Goal: Information Seeking & Learning: Learn about a topic

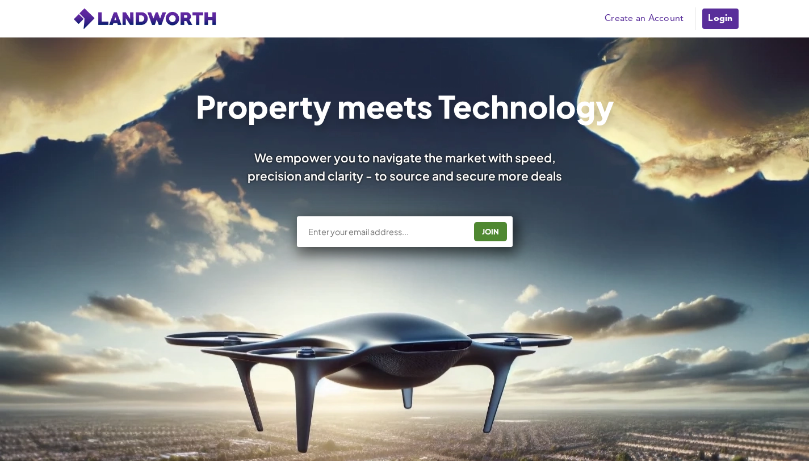
click at [355, 237] on input "text" at bounding box center [386, 231] width 158 height 11
type input "v.m.genchev@gmail.com"
click at [494, 233] on div "JOIN" at bounding box center [490, 231] width 26 height 18
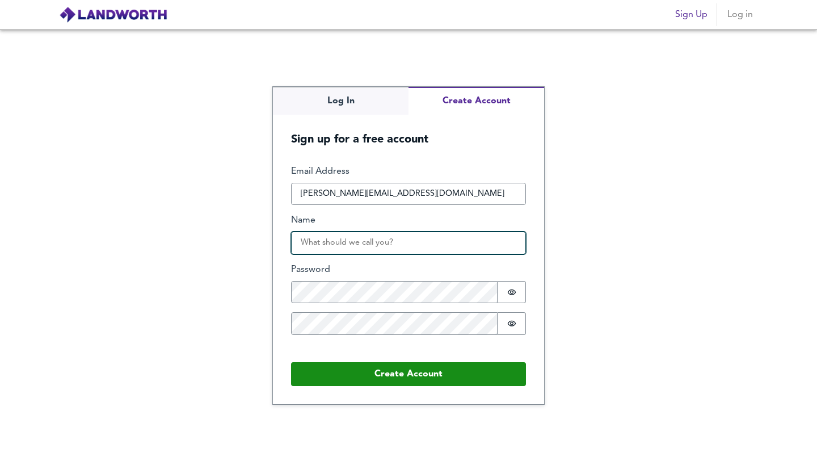
click at [339, 248] on input "Name" at bounding box center [408, 243] width 235 height 23
type input "[PERSON_NAME]"
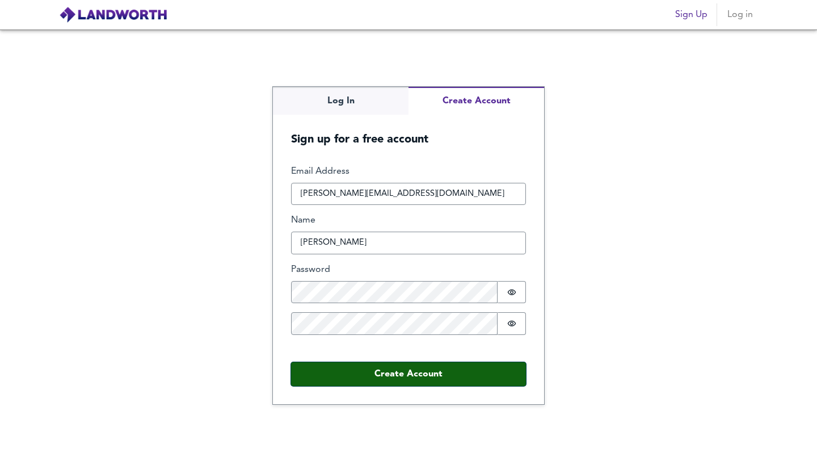
click at [385, 374] on button "Create Account" at bounding box center [408, 374] width 235 height 24
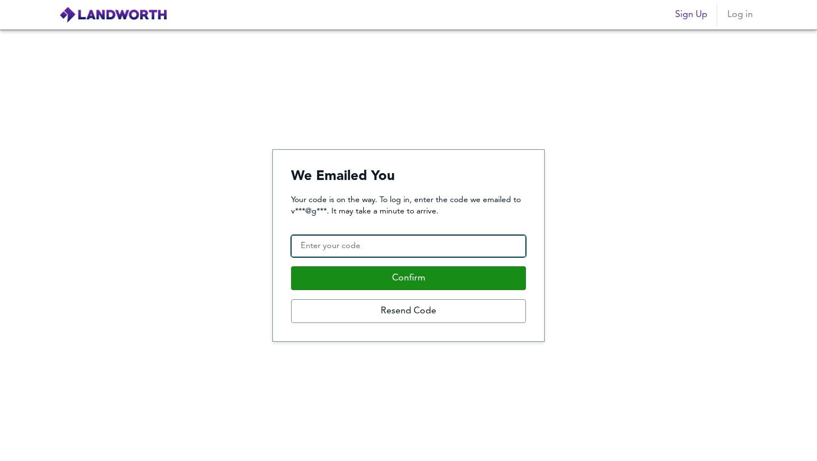
click at [379, 245] on input "Confirmation Code" at bounding box center [408, 246] width 235 height 23
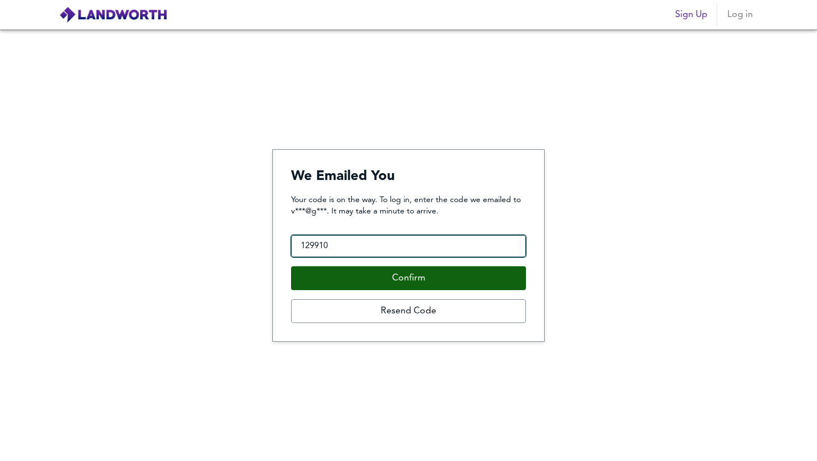
type input "129910"
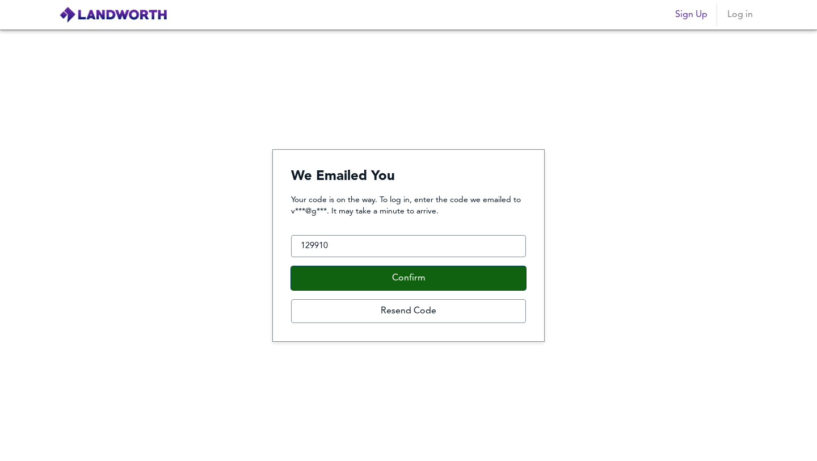
click at [519, 281] on button "Confirm" at bounding box center [408, 278] width 235 height 24
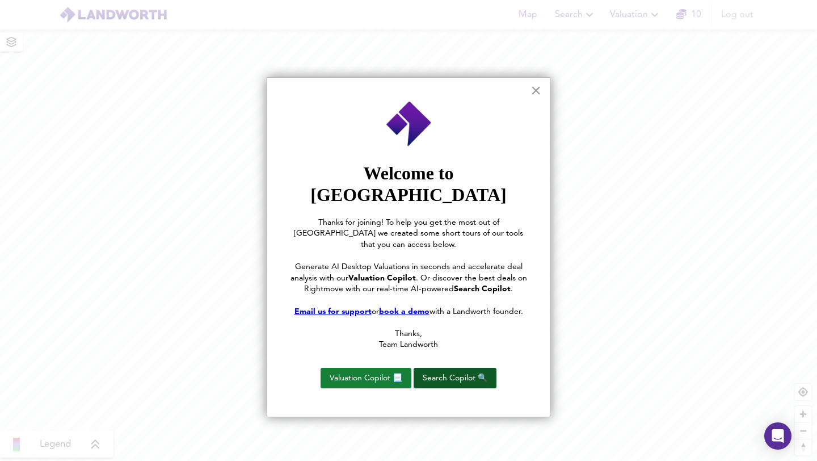
click at [474, 368] on button "Search Copilot 🔍" at bounding box center [455, 378] width 83 height 20
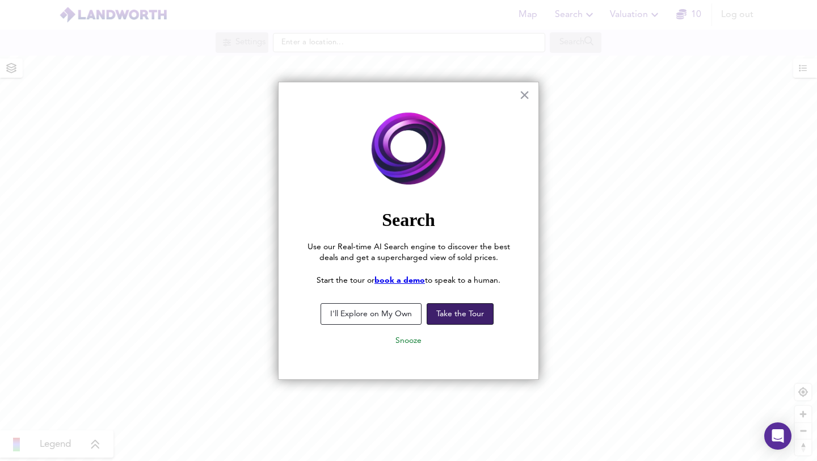
click at [454, 316] on button "Take the Tour" at bounding box center [460, 314] width 67 height 22
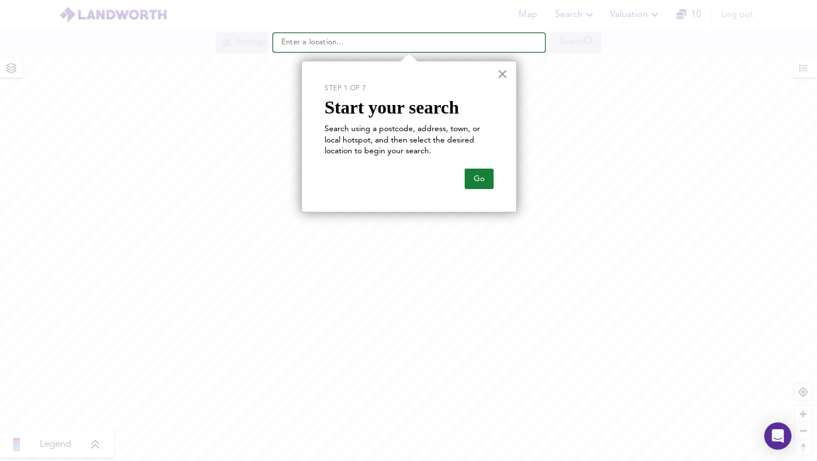
click at [380, 44] on input "text" at bounding box center [409, 42] width 272 height 19
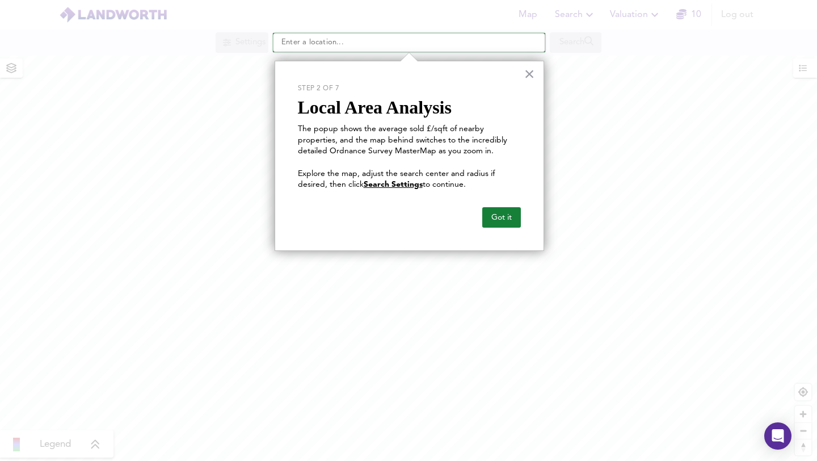
click at [380, 44] on input "text" at bounding box center [409, 42] width 272 height 19
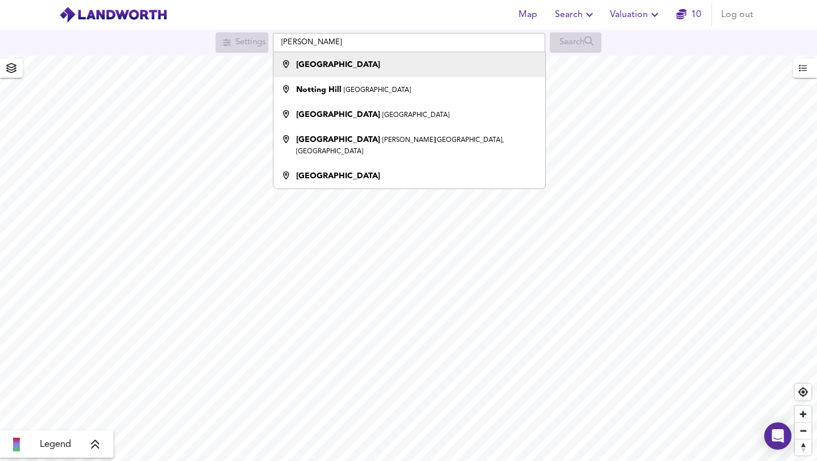
click at [367, 60] on div "Nottingham" at bounding box center [406, 64] width 260 height 11
type input "Nottingham"
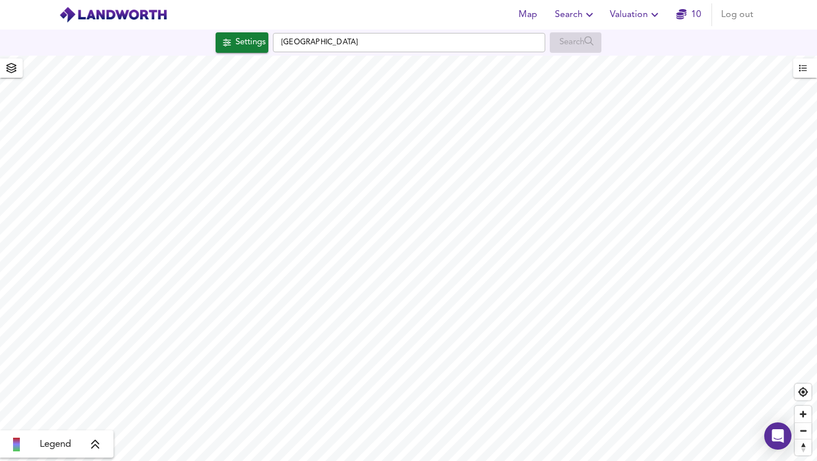
checkbox input "false"
checkbox input "true"
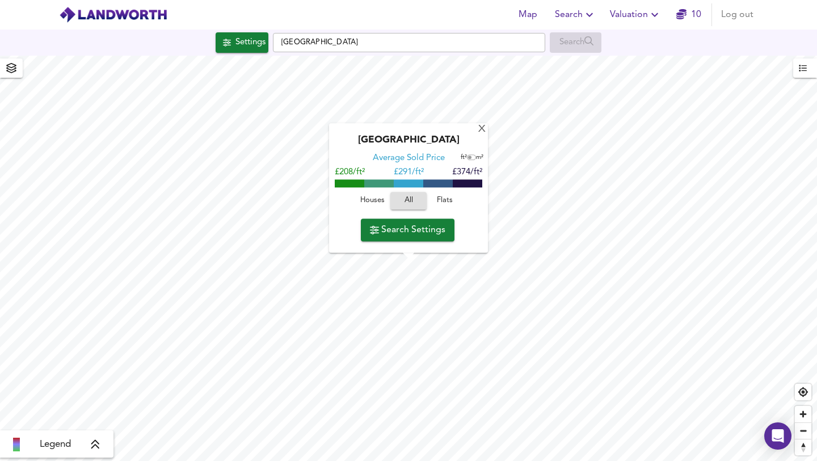
click at [691, 10] on link "10" at bounding box center [688, 15] width 25 height 16
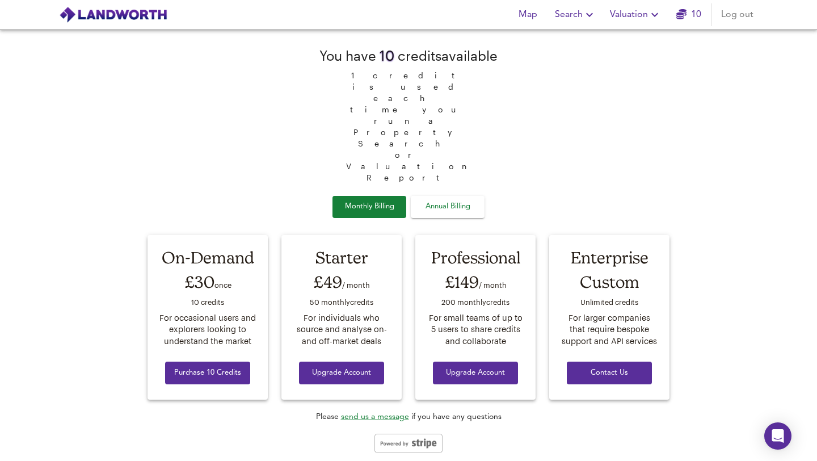
click at [461, 200] on span "Annual Billing" at bounding box center [447, 206] width 57 height 13
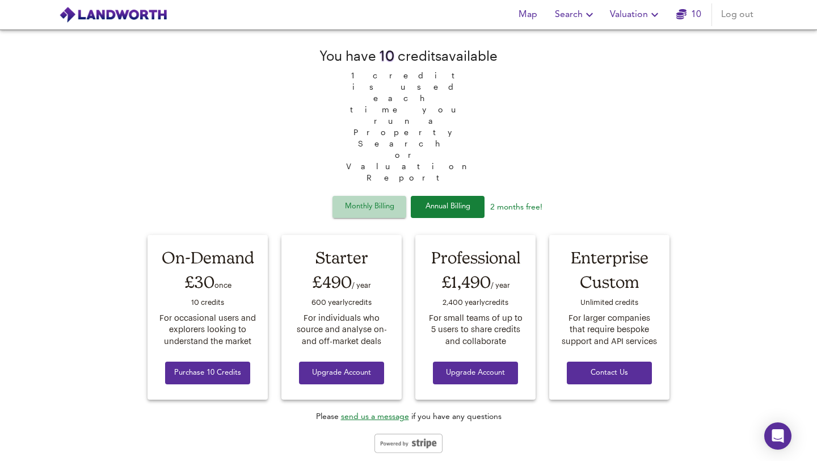
click at [367, 200] on span "Monthly Billing" at bounding box center [369, 206] width 57 height 13
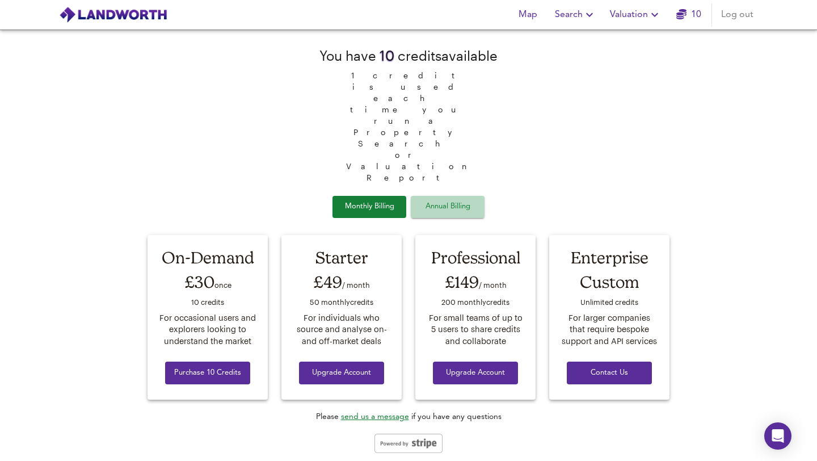
click at [435, 200] on span "Annual Billing" at bounding box center [447, 206] width 57 height 13
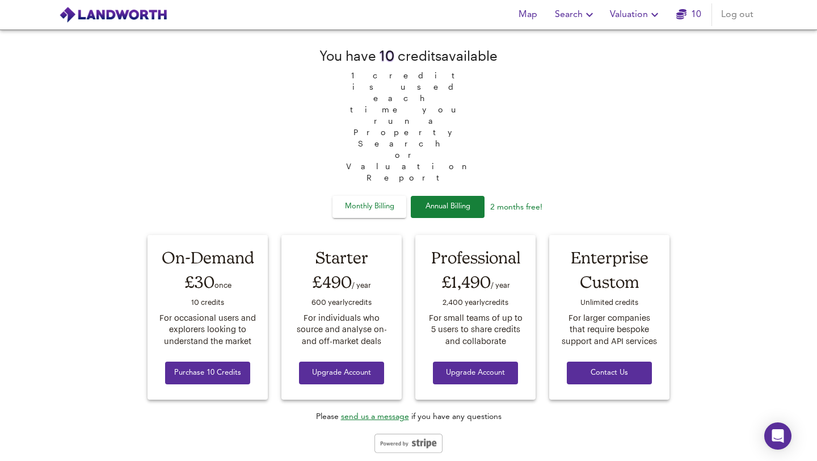
click at [383, 200] on span "Monthly Billing" at bounding box center [369, 206] width 57 height 13
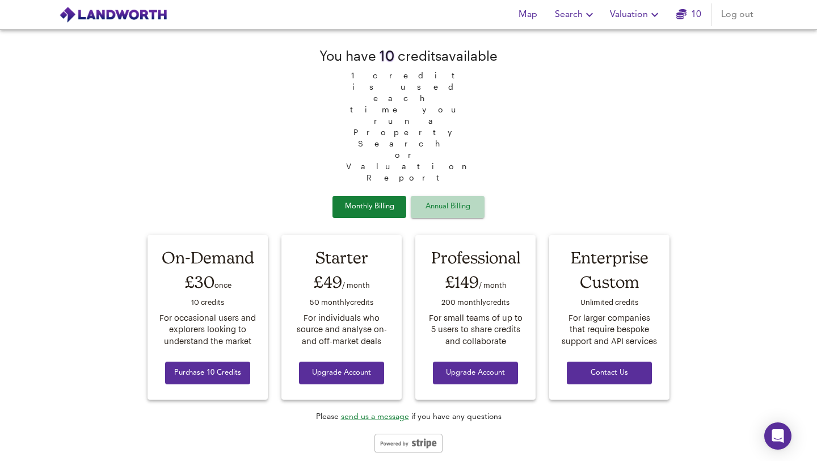
click at [437, 196] on button "Annual Billing" at bounding box center [448, 207] width 74 height 22
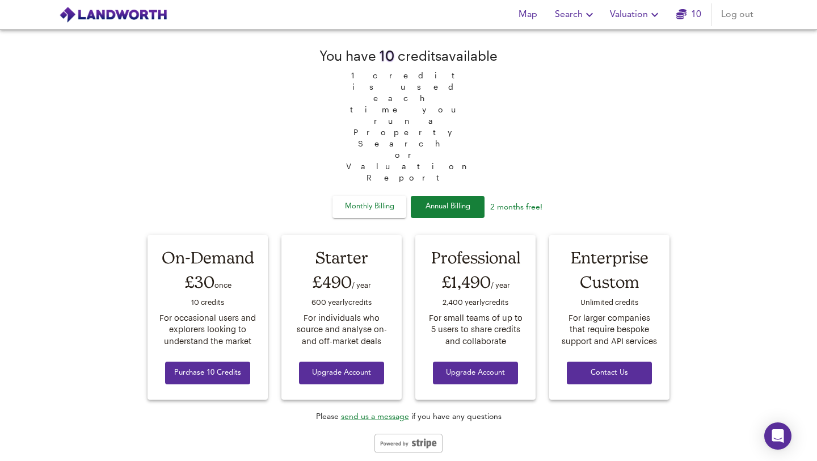
click at [393, 200] on span "Monthly Billing" at bounding box center [369, 206] width 57 height 13
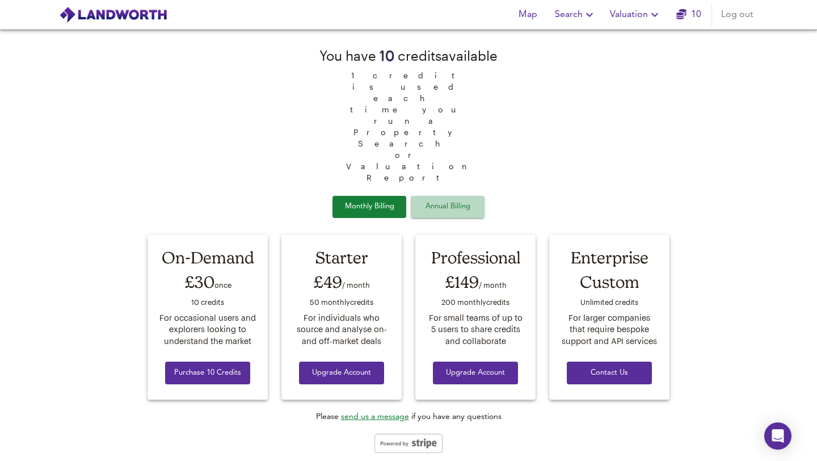
click at [473, 196] on button "Annual Billing" at bounding box center [448, 207] width 74 height 22
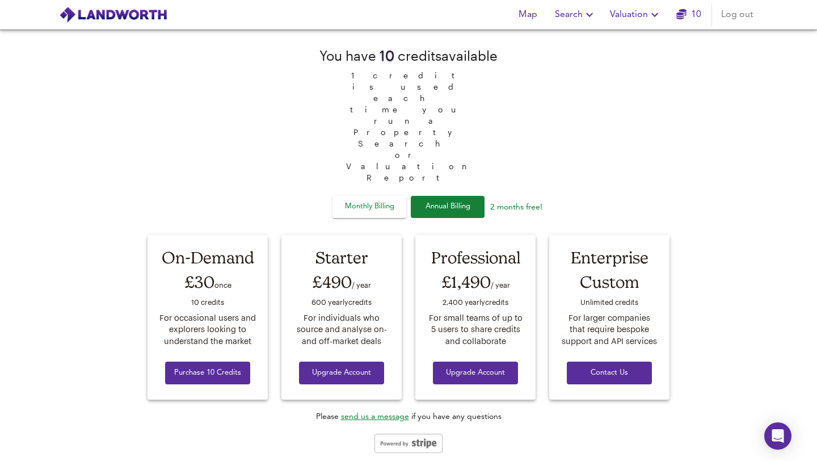
click at [390, 200] on span "Monthly Billing" at bounding box center [369, 206] width 57 height 13
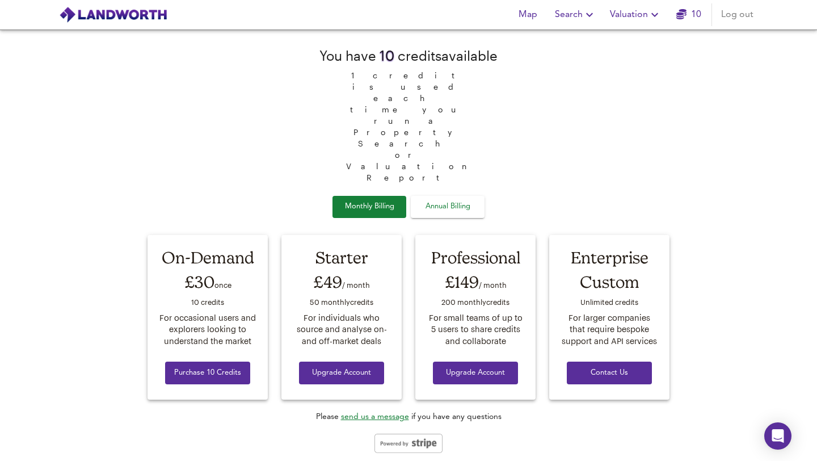
click at [529, 19] on span "Map" at bounding box center [527, 15] width 27 height 16
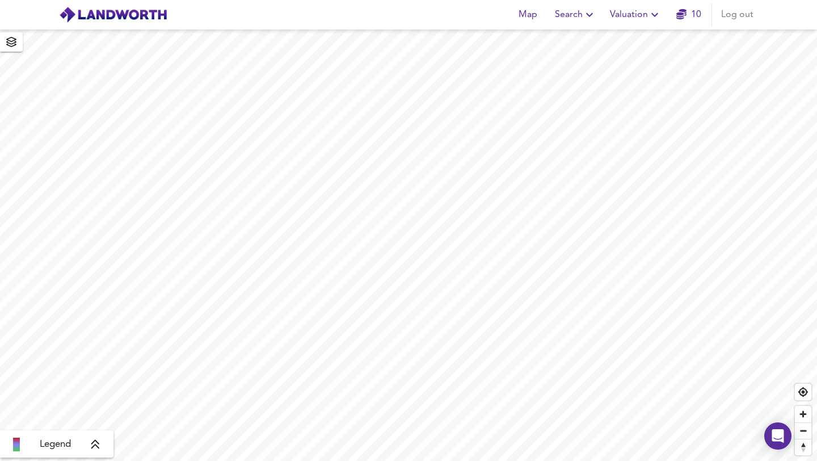
click at [96, 442] on icon at bounding box center [95, 444] width 8 height 9
click at [89, 361] on body "Map Search Valuation 10 Log out Average Price landworth £ 288/ft² £ 261/ft² £ 2…" at bounding box center [408, 230] width 817 height 461
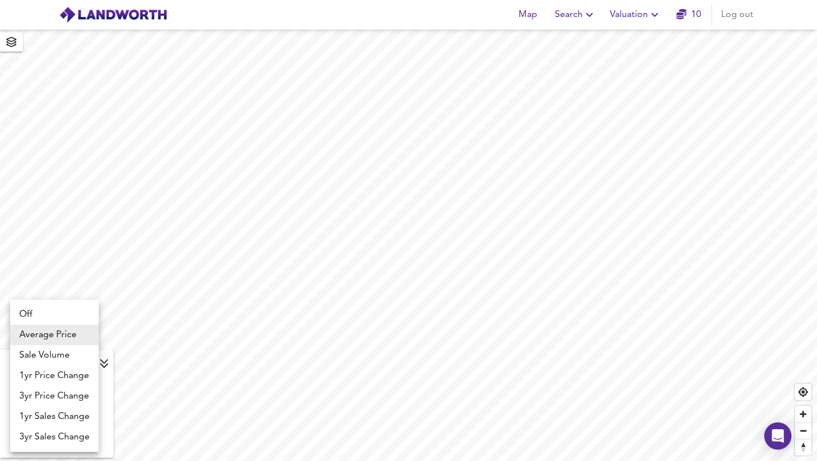
click at [64, 354] on li "Sale Volume" at bounding box center [54, 355] width 89 height 20
type input "weight"
checkbox input "false"
type input "weight"
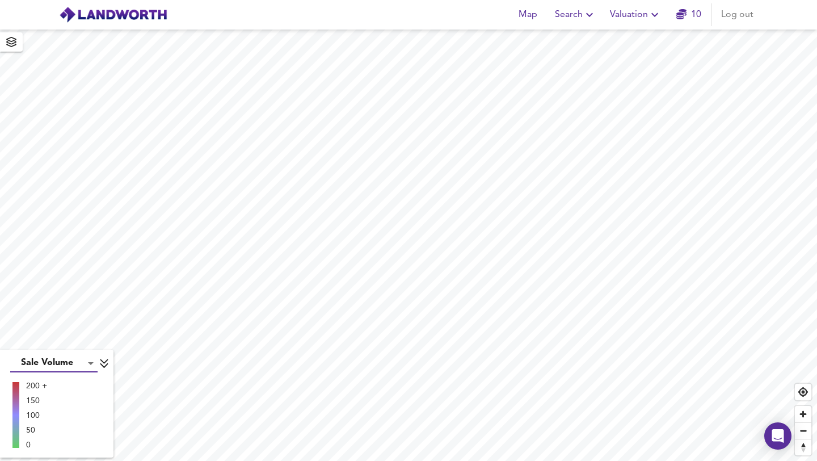
click at [64, 359] on body "Map Search Valuation 10 Log out Sale Volume weight 200 + 150 100 50 0 X Map Set…" at bounding box center [408, 230] width 817 height 461
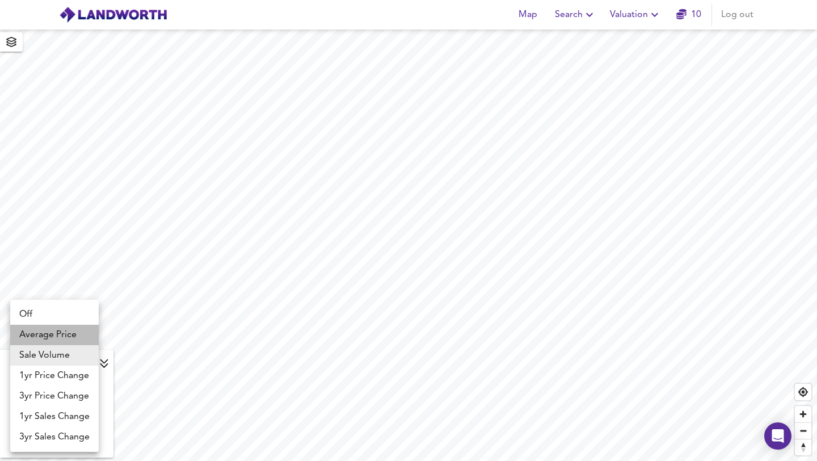
click at [64, 334] on li "Average Price" at bounding box center [54, 335] width 89 height 20
type input "landworth"
click at [87, 363] on body "Map Search Valuation 10 Log out Average Price landworth £800/ft² + £600/ft² £40…" at bounding box center [408, 230] width 817 height 461
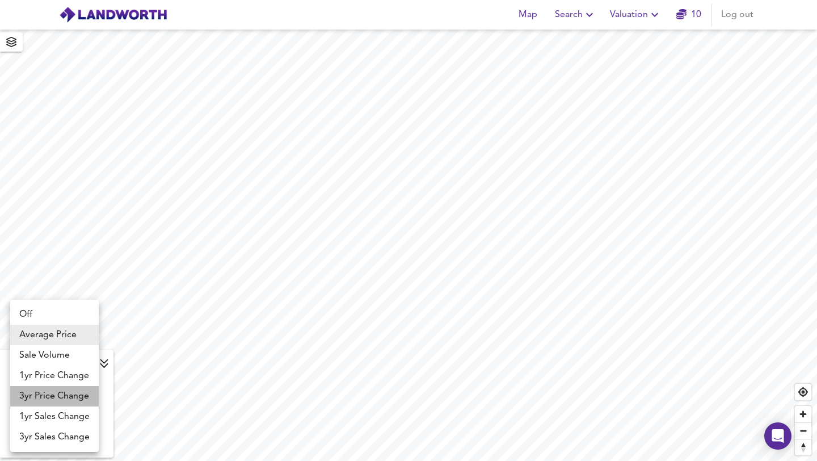
click at [72, 396] on li "3yr Price Change" at bounding box center [54, 396] width 89 height 20
type input "lwc3y"
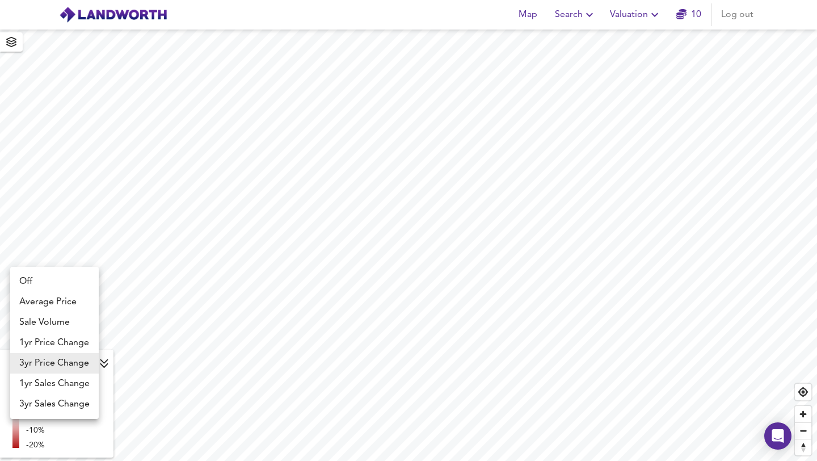
click at [91, 364] on body "Map Search Valuation 10 Log out 3yr Price Change lwc3y +20% +10% 0% -10% -20% X…" at bounding box center [408, 230] width 817 height 461
click at [69, 342] on li "1yr Price Change" at bounding box center [54, 343] width 89 height 20
type input "lwc1y"
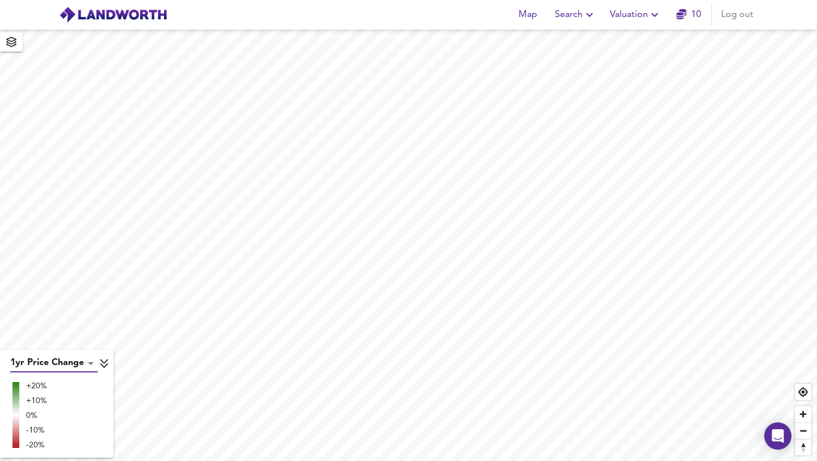
click at [90, 365] on body "Map Search Valuation 10 Log out 1yr Price Change lwc1y +20% +10% 0% -10% -20% X…" at bounding box center [408, 230] width 817 height 461
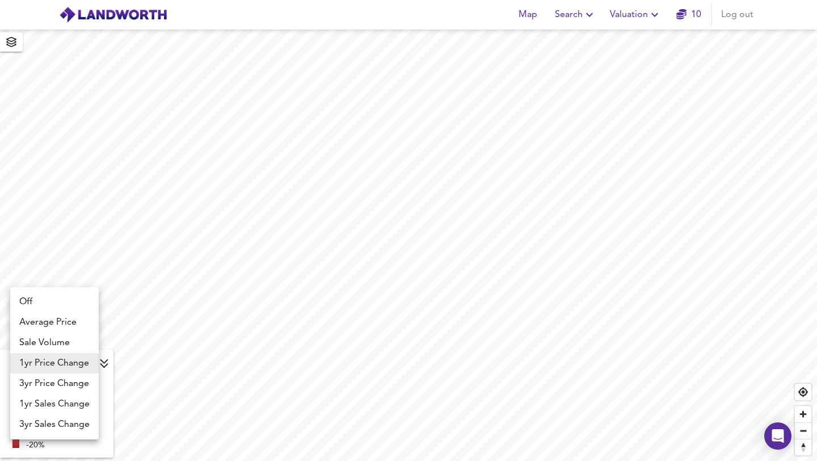
click at [27, 300] on li "Off" at bounding box center [54, 302] width 89 height 20
type input "off"
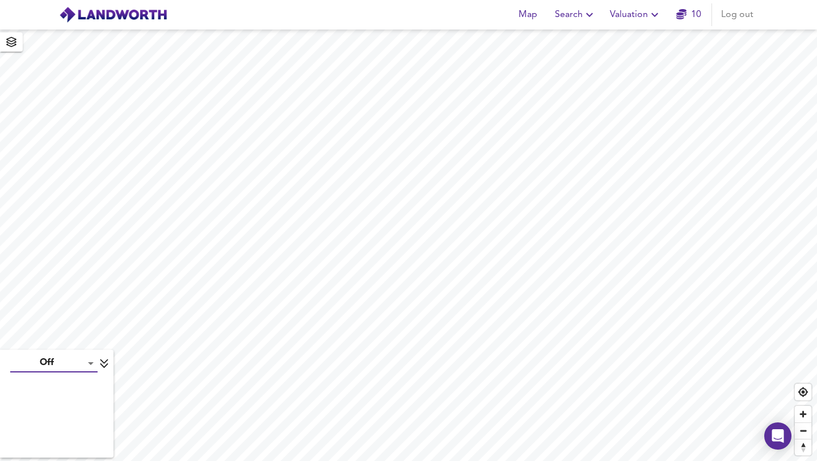
click at [82, 363] on body "Map Search Valuation 10 Log out Off off X Map Settings Basemap Default hybrid H…" at bounding box center [408, 230] width 817 height 461
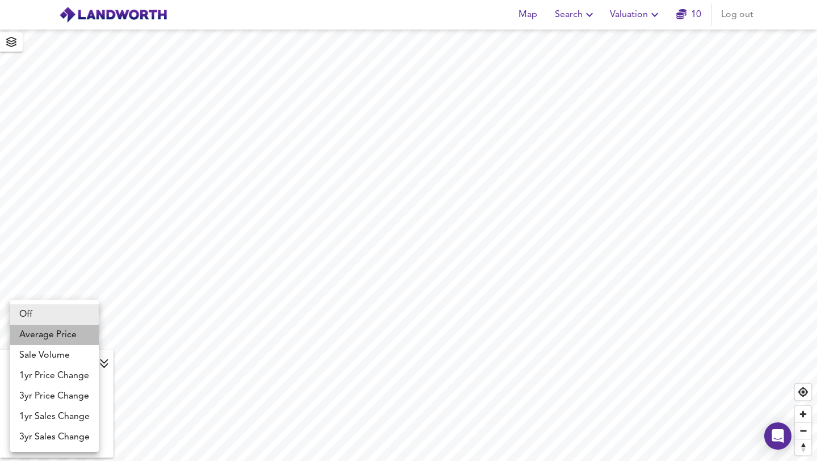
click at [72, 337] on li "Average Price" at bounding box center [54, 335] width 89 height 20
type input "landworth"
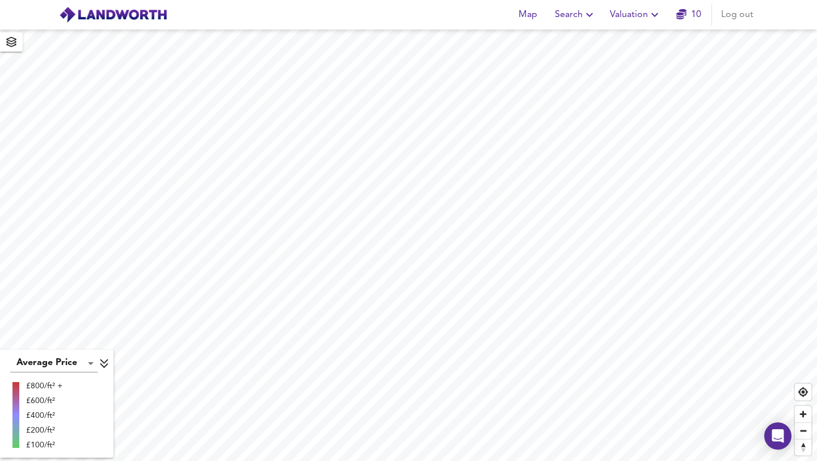
click at [107, 367] on icon at bounding box center [104, 363] width 10 height 11
click at [65, 446] on span "Legend" at bounding box center [55, 445] width 31 height 14
click at [45, 385] on div "£800/ft² +" at bounding box center [44, 385] width 36 height 11
click at [47, 398] on div "£600/ft²" at bounding box center [44, 400] width 36 height 11
click at [98, 367] on div "Average Price landworth" at bounding box center [56, 363] width 107 height 18
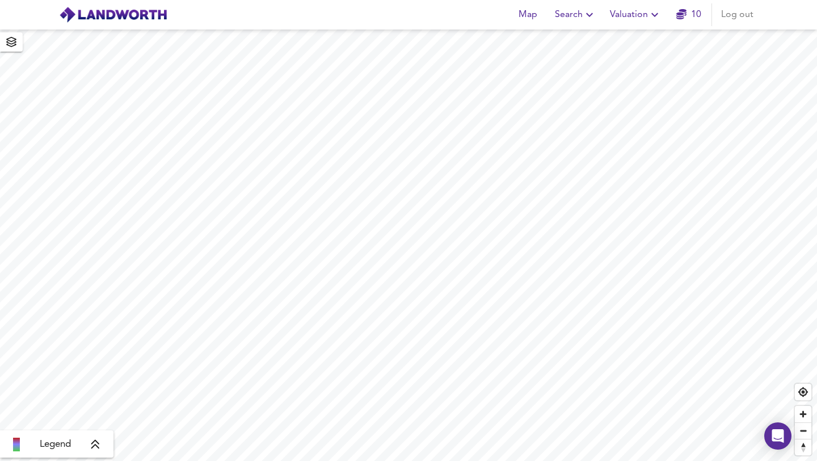
click at [99, 449] on icon at bounding box center [95, 444] width 10 height 11
click at [92, 360] on body "Map Search Valuation 10 Log out Average Price landworth £800/ft² + £600/ft² £40…" at bounding box center [408, 230] width 817 height 461
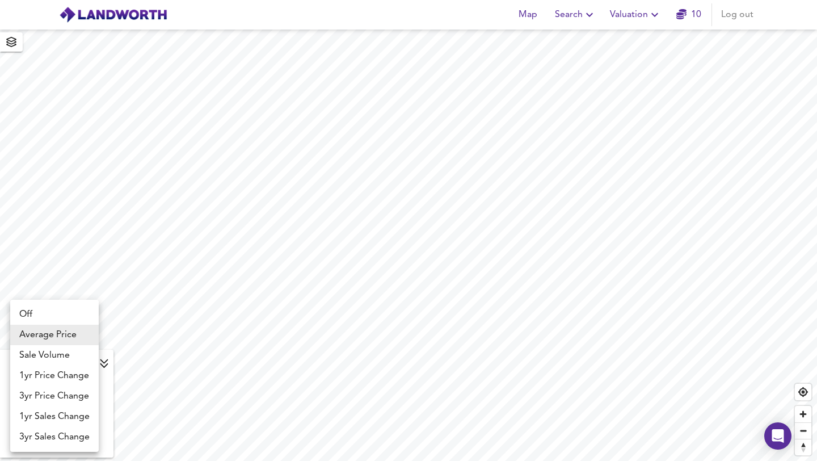
click at [61, 356] on li "Sale Volume" at bounding box center [54, 355] width 89 height 20
type input "weight"
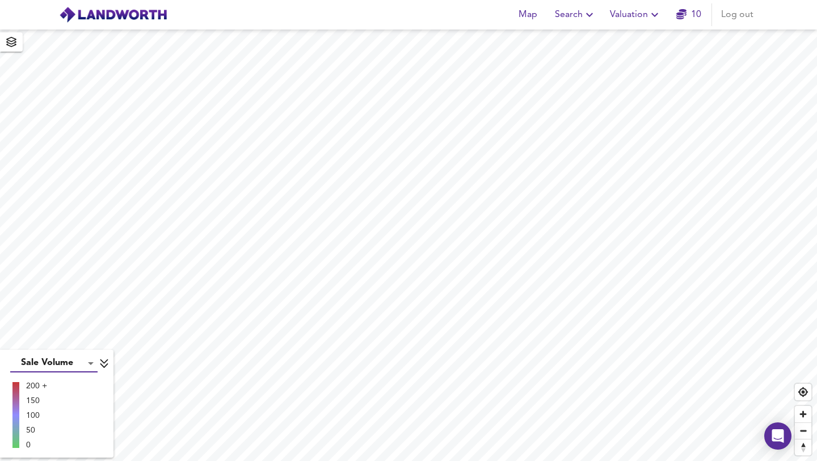
click at [59, 356] on body "Map Search Valuation 10 Log out Sale Volume weight 200 + 150 100 50 0 X Map Set…" at bounding box center [408, 230] width 817 height 461
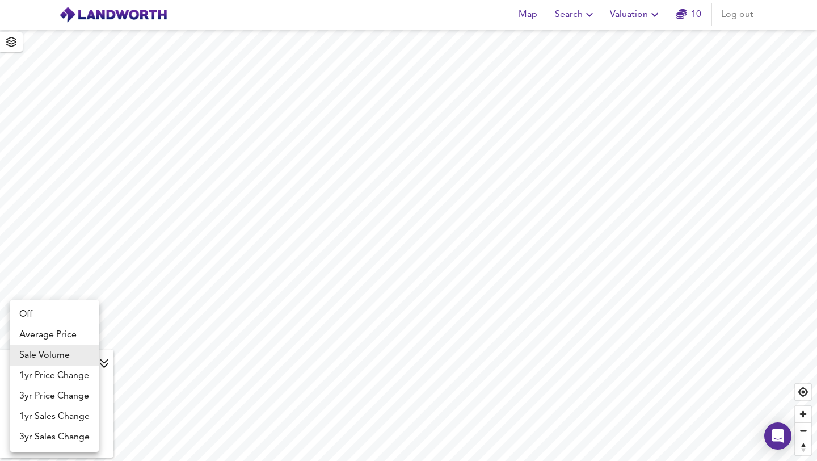
click at [49, 329] on li "Average Price" at bounding box center [54, 335] width 89 height 20
type input "landworth"
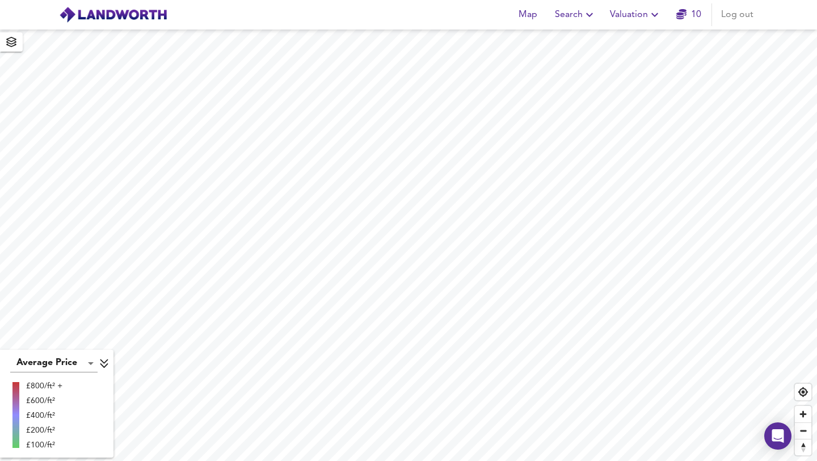
click at [99, 363] on icon at bounding box center [104, 363] width 10 height 11
click at [806, 414] on span "Zoom in" at bounding box center [803, 414] width 16 height 16
click at [806, 427] on span "Zoom out" at bounding box center [803, 431] width 16 height 16
click at [16, 43] on span "button" at bounding box center [11, 42] width 18 height 16
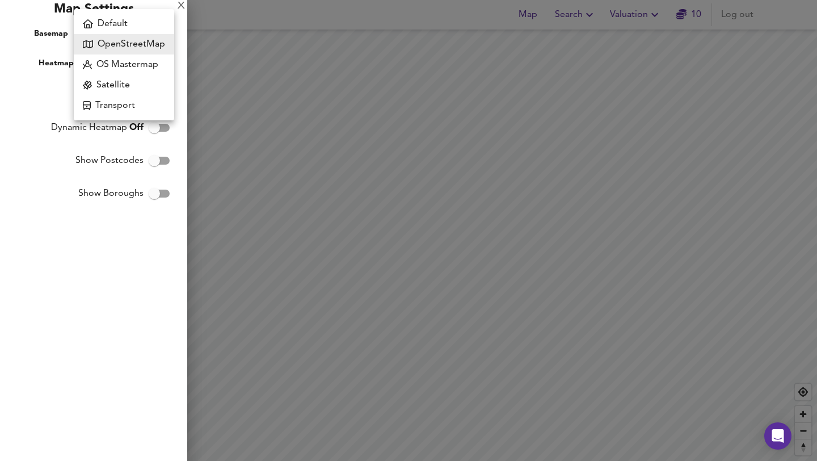
click at [116, 38] on body "Map Search Valuation 10 Log out Legend X Map Settings Basemap OpenStreetMap osm…" at bounding box center [408, 230] width 817 height 461
click at [116, 38] on li "OpenStreetMap" at bounding box center [124, 44] width 100 height 20
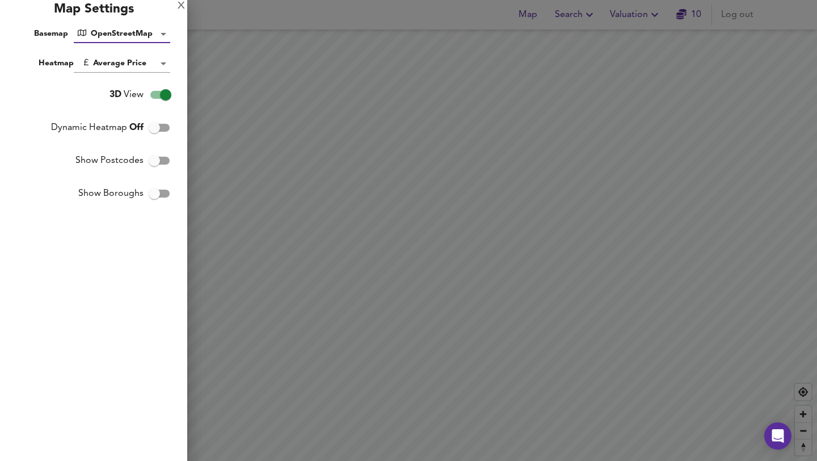
click at [157, 159] on input "Show Postcodes" at bounding box center [154, 161] width 65 height 22
checkbox input "true"
click at [158, 127] on input "Dynamic Heatmap Off" at bounding box center [154, 128] width 65 height 22
click at [158, 127] on input "Dynamic Heatmap On" at bounding box center [165, 128] width 65 height 22
checkbox input "false"
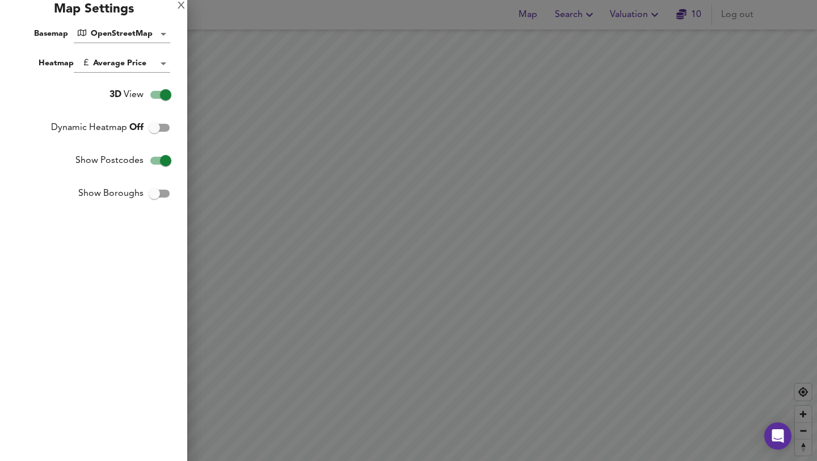
click at [158, 196] on input "Show Boroughs" at bounding box center [154, 194] width 65 height 22
click at [158, 196] on input "Show Boroughs" at bounding box center [165, 194] width 65 height 22
checkbox input "false"
click at [154, 65] on body "Map Search Valuation 10 Log out Legend X Map Settings Basemap OpenStreetMap osm…" at bounding box center [408, 230] width 817 height 461
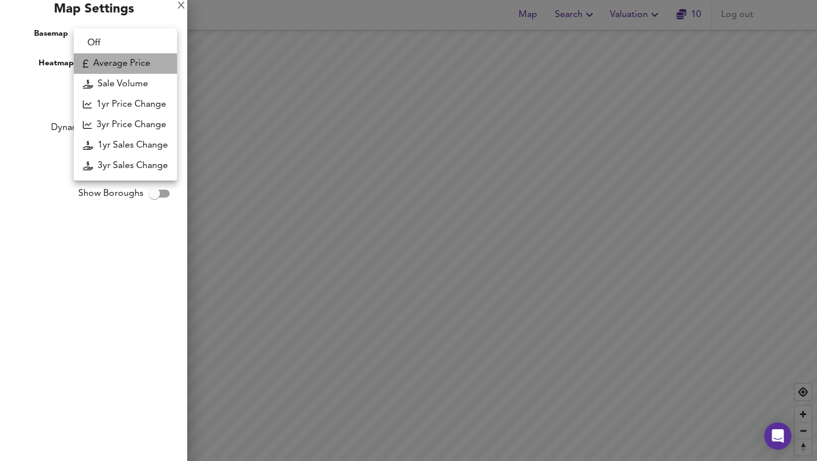
click at [124, 61] on li "Average Price" at bounding box center [125, 63] width 103 height 20
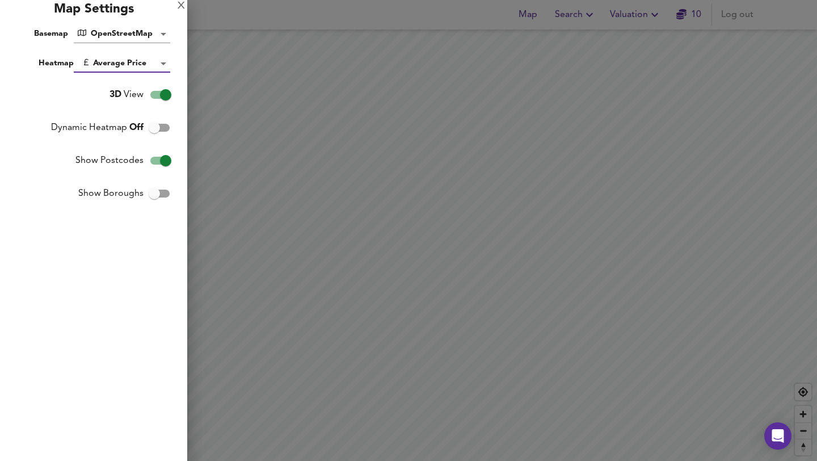
click at [128, 70] on body "Map Search Valuation 10 Log out Legend X Map Settings Basemap OpenStreetMap osm…" at bounding box center [408, 230] width 817 height 461
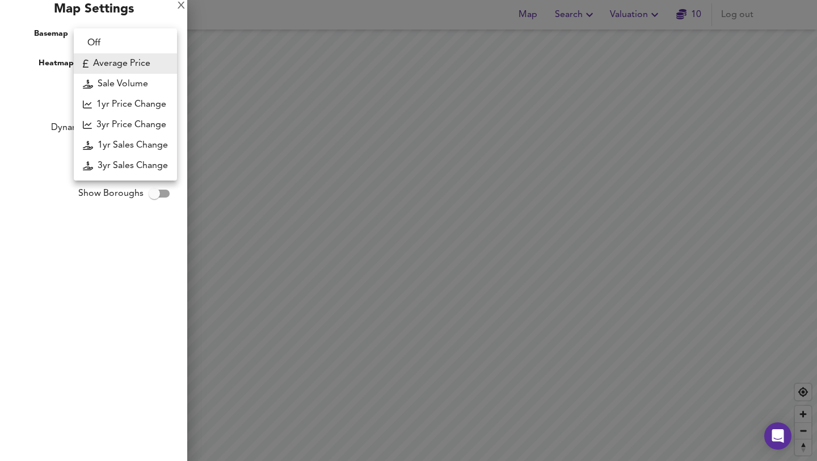
click at [128, 79] on li "Sale Volume" at bounding box center [125, 84] width 103 height 20
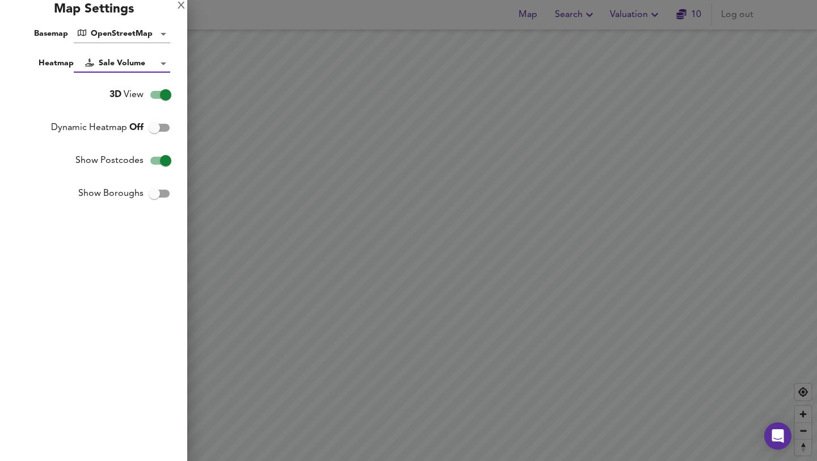
click at [129, 61] on body "Map Search Valuation 10 Log out Legend X Map Settings Basemap OpenStreetMap osm…" at bounding box center [408, 230] width 817 height 461
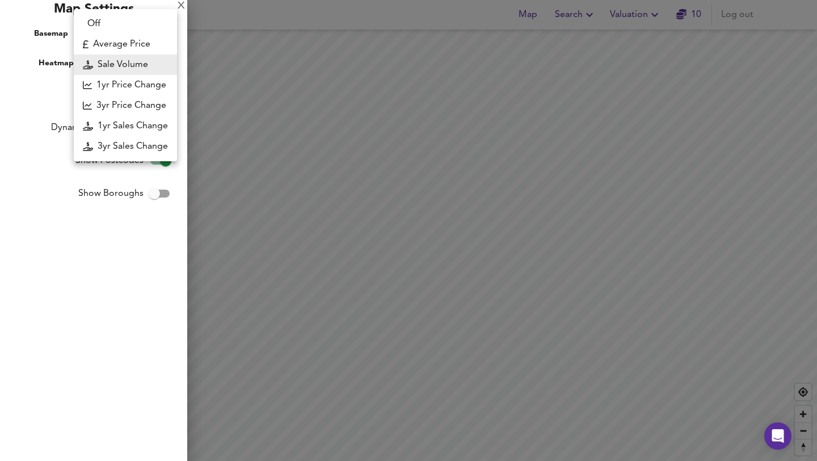
click at [124, 35] on li "Average Price" at bounding box center [125, 44] width 103 height 20
type input "landworth"
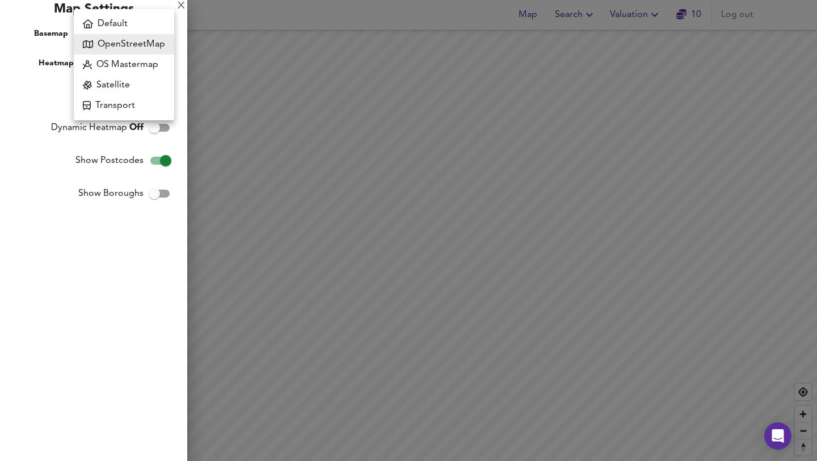
click at [158, 31] on body "Map Search Valuation 10 Log out Legend X Map Settings Basemap OpenStreetMap osm…" at bounding box center [408, 230] width 817 height 461
click at [108, 21] on li "Default" at bounding box center [124, 24] width 100 height 20
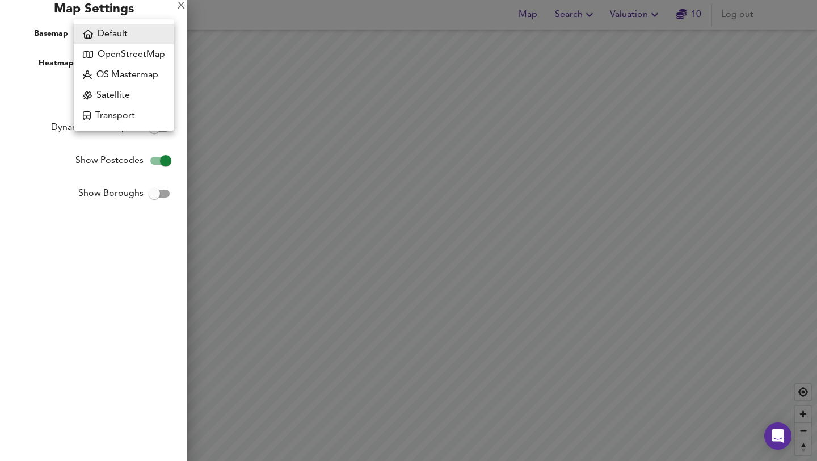
click at [128, 33] on body "Map Search Valuation 10 Log out Legend X Map Settings Basemap Default hybrid He…" at bounding box center [408, 230] width 817 height 461
click at [128, 70] on li "OS Mastermap" at bounding box center [124, 75] width 100 height 20
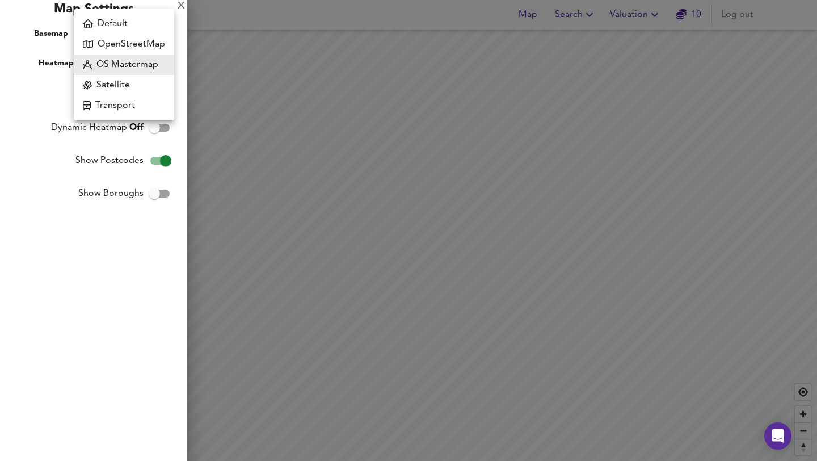
click at [131, 30] on body "Map Search Valuation 10 Log out Legend X Map Settings Basemap OS Mastermap mast…" at bounding box center [408, 230] width 817 height 461
click at [121, 85] on li "Satellite" at bounding box center [124, 85] width 100 height 20
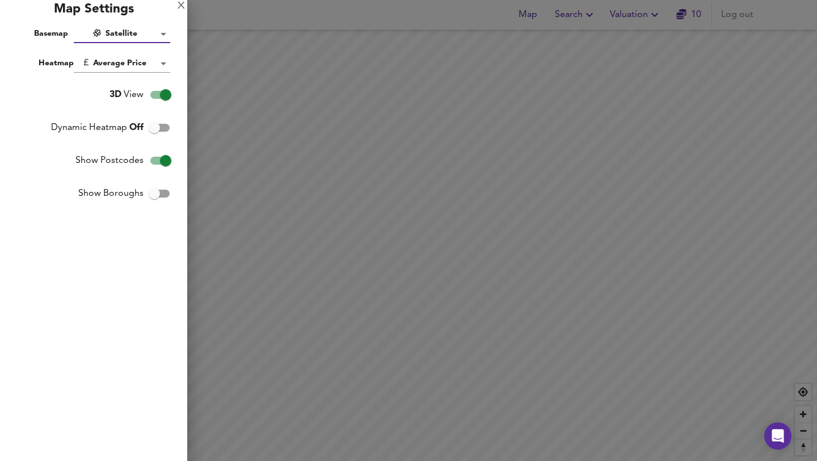
click at [124, 36] on body "Map Search Valuation 10 Log out Legend X Map Settings Basemap Satellite satelli…" at bounding box center [408, 230] width 817 height 461
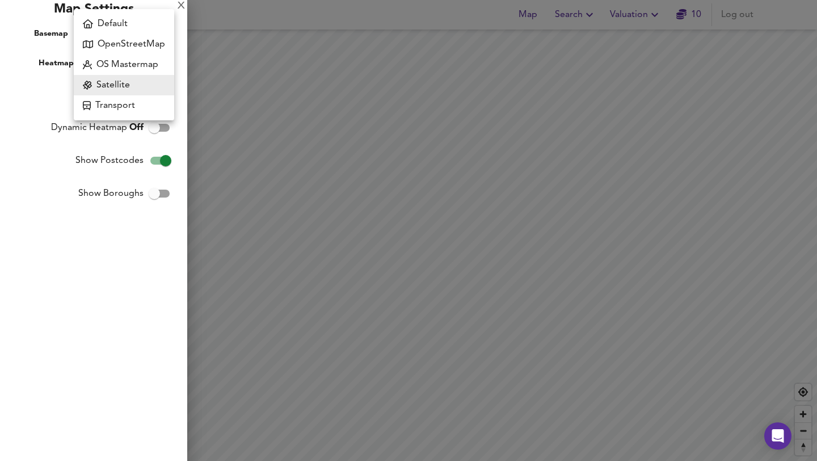
click at [124, 40] on li "OpenStreetMap" at bounding box center [124, 44] width 100 height 20
type input "osm"
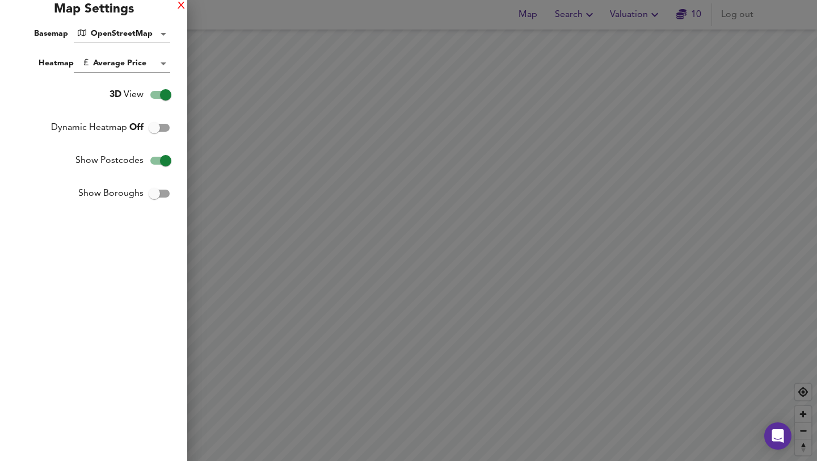
click at [182, 6] on div "X" at bounding box center [181, 6] width 7 height 8
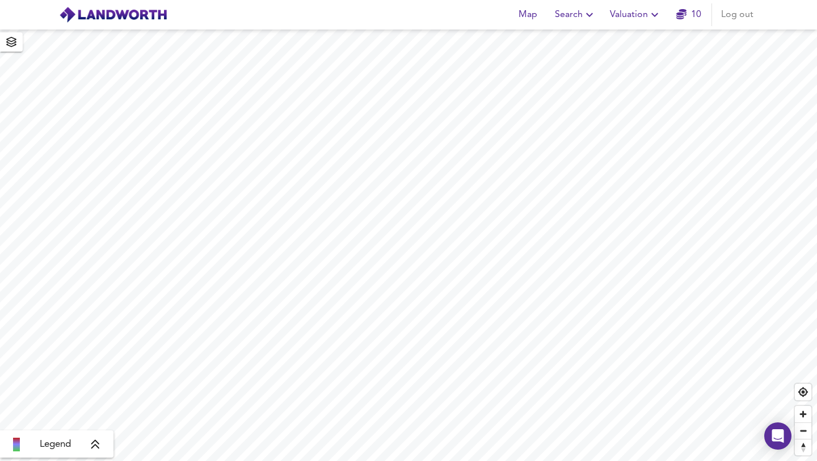
click at [100, 440] on div "Legend" at bounding box center [56, 445] width 107 height 14
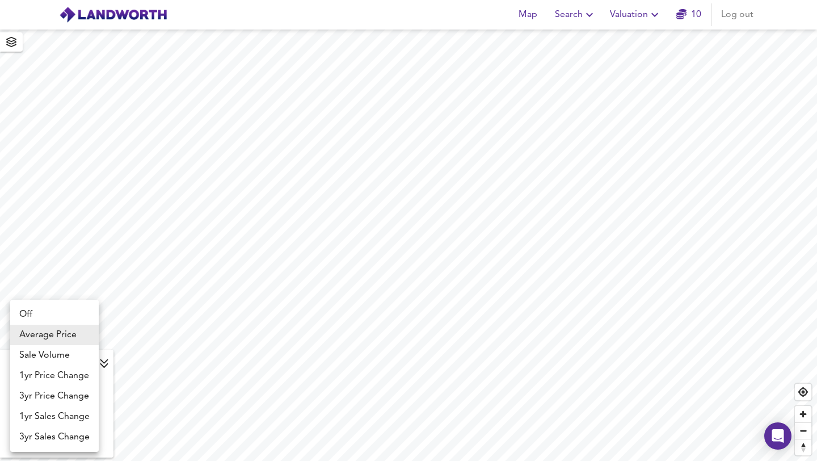
click at [91, 361] on body "Map Search Valuation 10 Log out Average Price landworth £800/ft² + £600/ft² £40…" at bounding box center [408, 230] width 817 height 461
click at [28, 357] on li "Sale Volume" at bounding box center [54, 355] width 89 height 20
type input "weight"
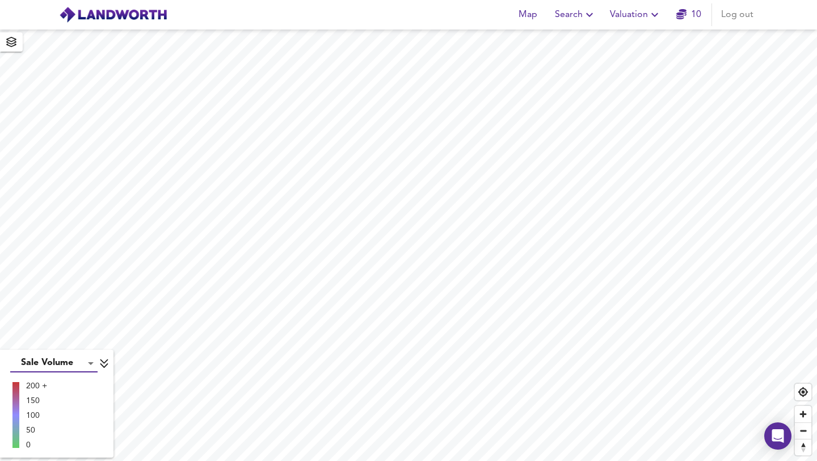
click at [28, 357] on body "Map Search Valuation 10 Log out Sale Volume weight 200 + 150 100 50 0 X Map Set…" at bounding box center [408, 230] width 817 height 461
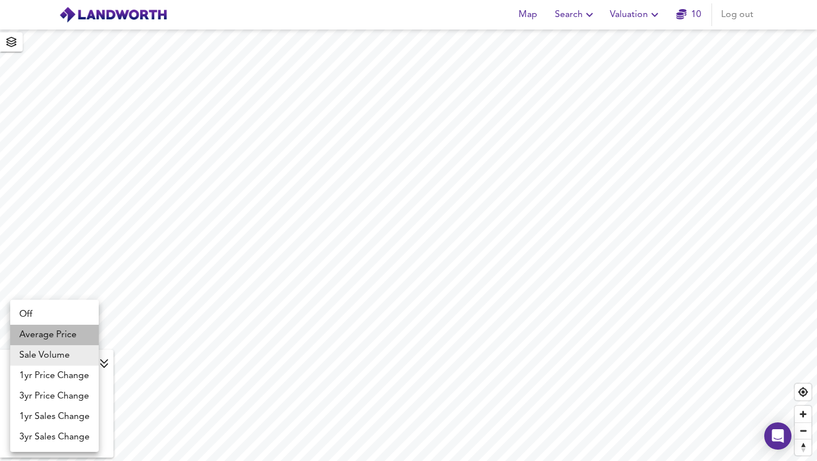
click at [37, 330] on li "Average Price" at bounding box center [54, 335] width 89 height 20
type input "landworth"
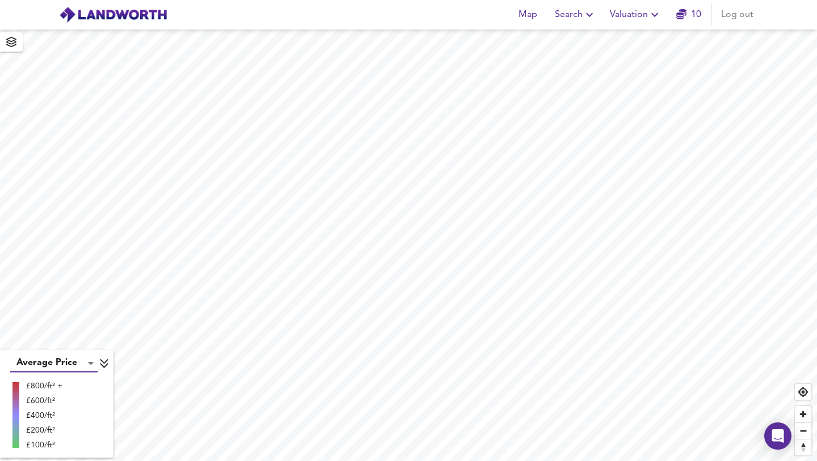
click at [104, 365] on icon at bounding box center [104, 363] width 10 height 11
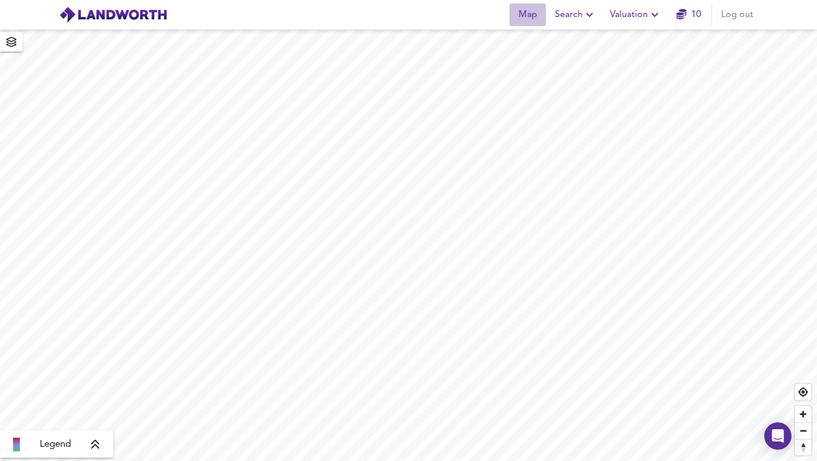
click at [538, 15] on span "Map" at bounding box center [527, 15] width 27 height 16
click at [577, 12] on span "Search" at bounding box center [575, 15] width 41 height 16
click at [649, 16] on icon "button" at bounding box center [655, 15] width 14 height 14
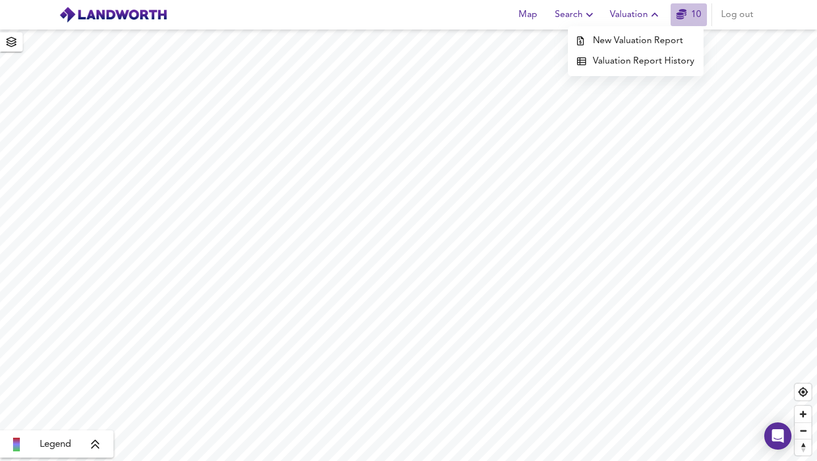
click at [693, 10] on link "10" at bounding box center [688, 15] width 25 height 16
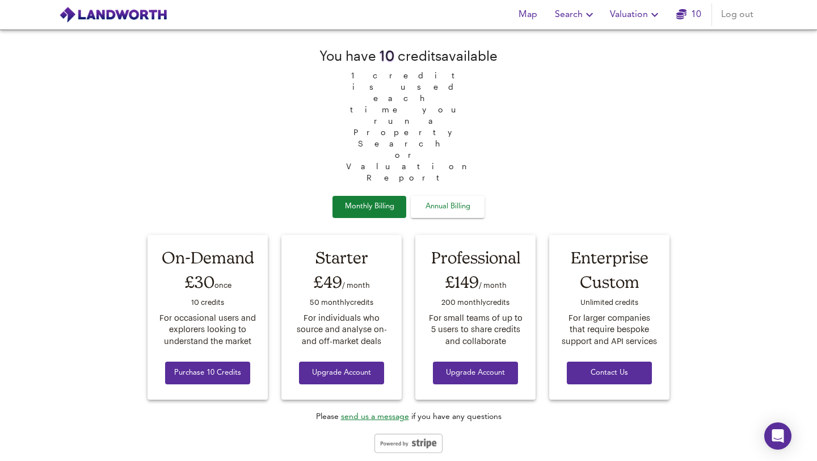
click at [96, 14] on img at bounding box center [113, 14] width 108 height 17
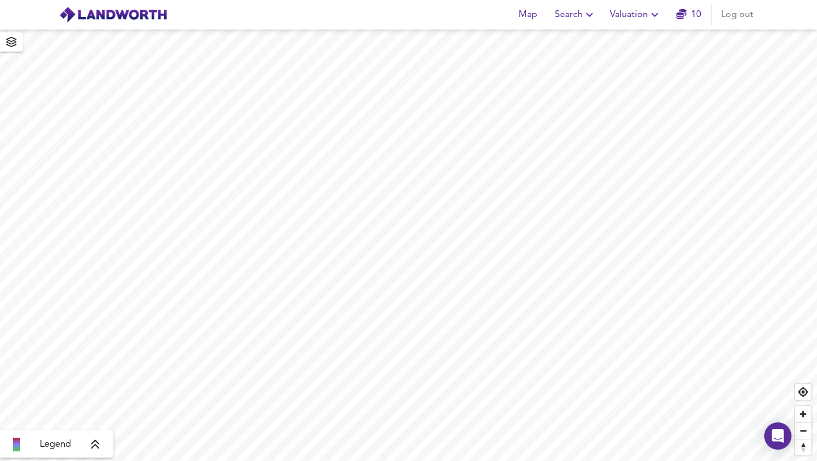
click at [94, 444] on icon at bounding box center [95, 444] width 10 height 11
click at [91, 364] on body "Map Search Valuation 10 Log out Average Price landworth £800/ft² + £600/ft² £40…" at bounding box center [408, 230] width 817 height 461
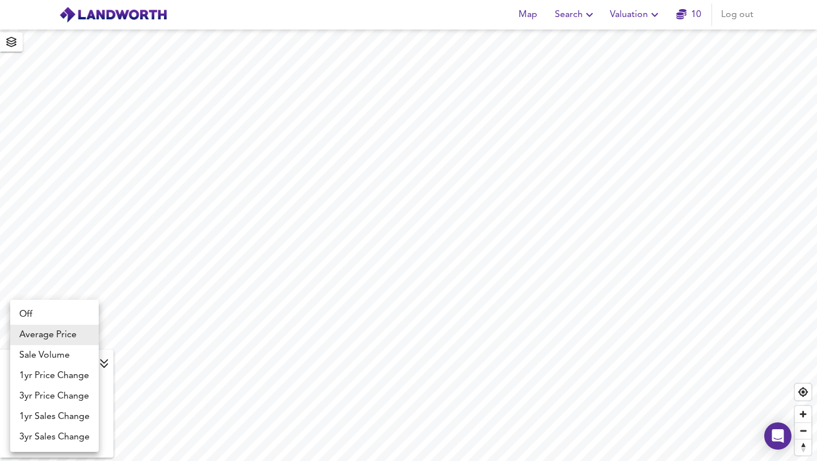
click at [76, 356] on li "Sale Volume" at bounding box center [54, 355] width 89 height 20
type input "weight"
click at [76, 356] on body "Map Search Valuation 10 Log out Sale Volume weight 200 + 150 100 50 0 X Map Set…" at bounding box center [408, 230] width 817 height 461
click at [71, 391] on li "3yr Price Change" at bounding box center [54, 396] width 89 height 20
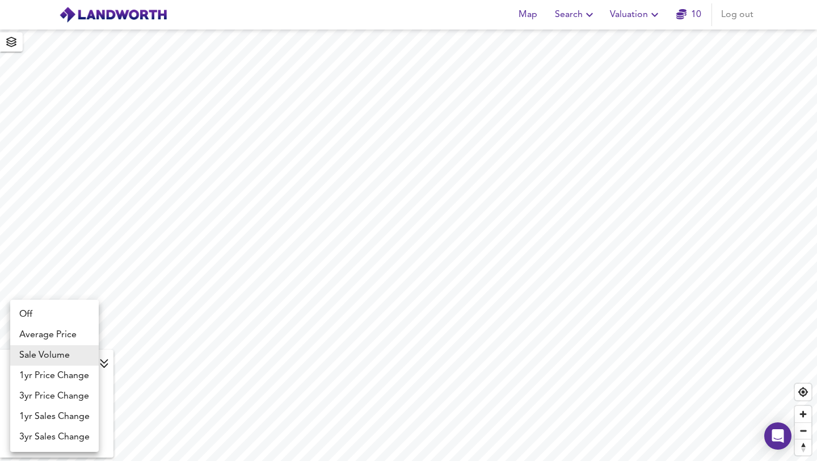
type input "lwc3y"
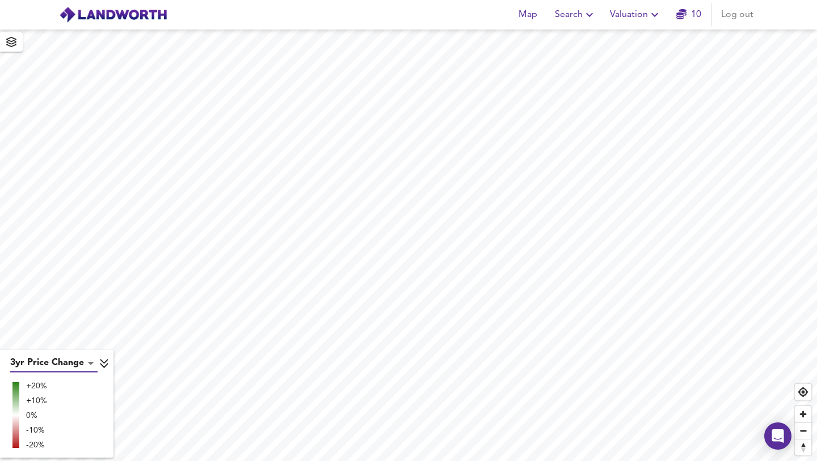
click at [87, 362] on body "Map Search Valuation 10 Log out 3yr Price Change lwc3y +20% +10% 0% -10% -20% X…" at bounding box center [408, 230] width 817 height 461
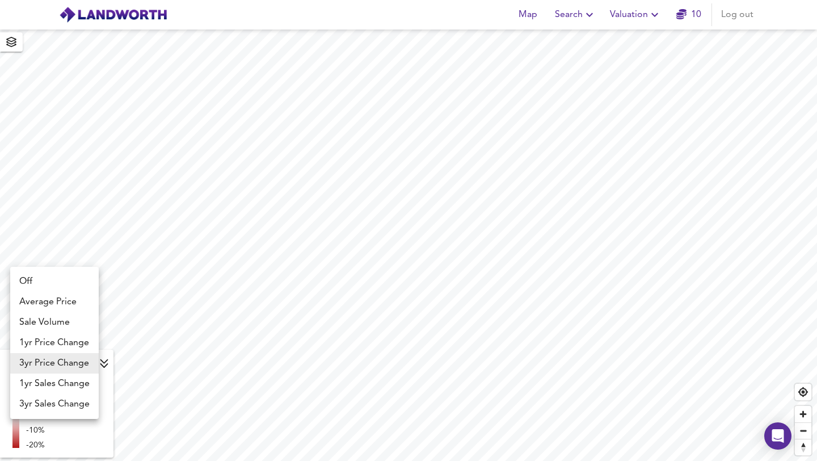
click at [544, 230] on div at bounding box center [408, 230] width 817 height 461
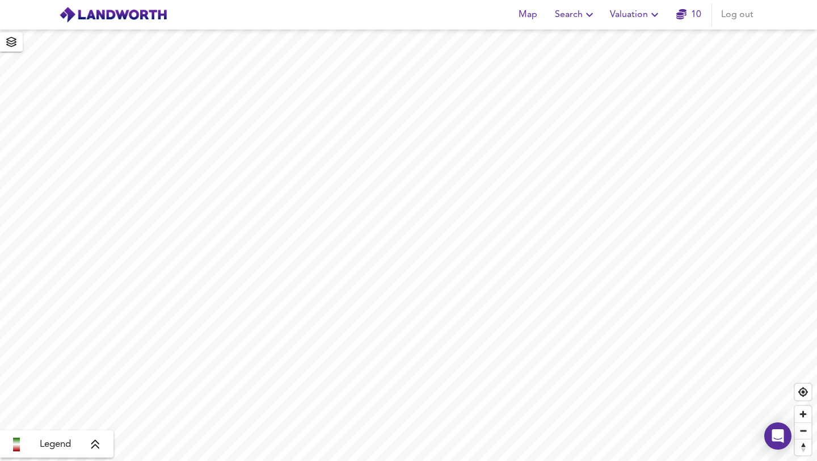
click at [100, 440] on div "Legend" at bounding box center [56, 445] width 107 height 14
click at [91, 360] on body "Map Search Valuation 10 Log out 3yr Price Change lwc3y +20% +10% 0% -10% -20% X…" at bounding box center [408, 230] width 817 height 461
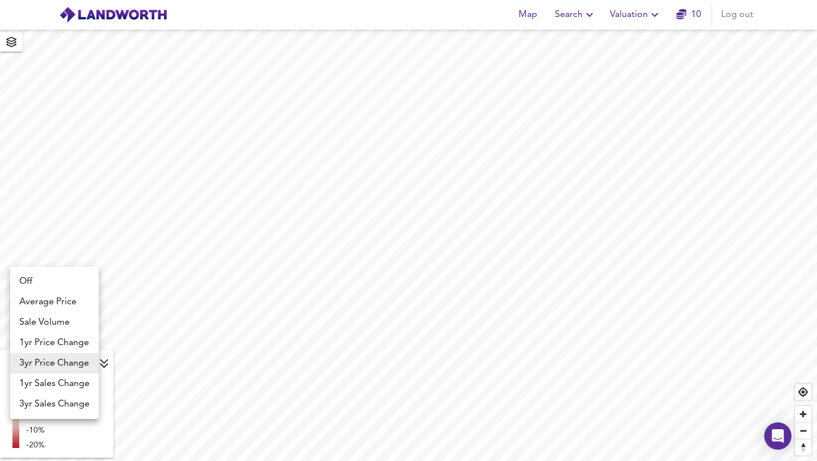
click at [53, 301] on li "Average Price" at bounding box center [54, 302] width 89 height 20
type input "landworth"
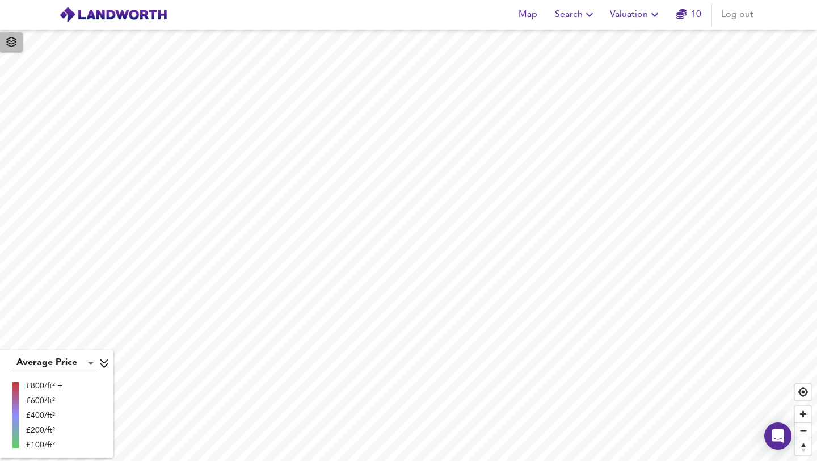
click at [19, 44] on span "button" at bounding box center [11, 42] width 18 height 16
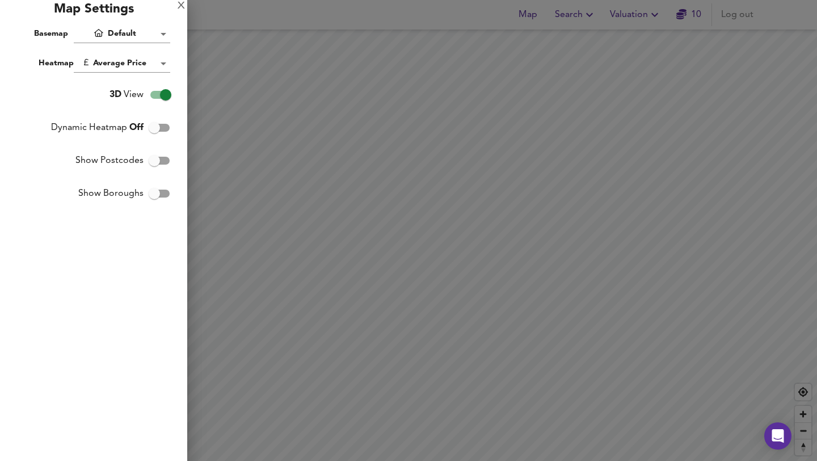
click at [158, 159] on input "Show Postcodes" at bounding box center [154, 161] width 65 height 22
checkbox input "true"
click at [211, 59] on div at bounding box center [408, 230] width 817 height 461
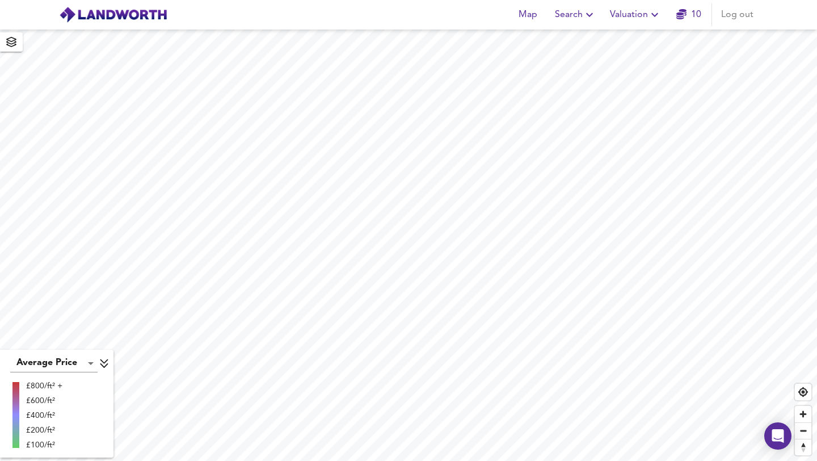
click at [11, 44] on icon "button" at bounding box center [11, 42] width 10 height 10
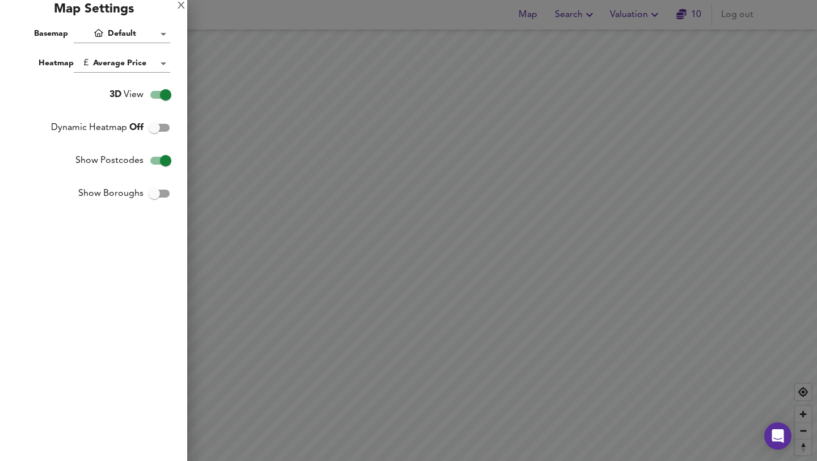
click at [119, 31] on body "Map Search Valuation 10 Log out Average Price landworth £800/ft² + £600/ft² £40…" at bounding box center [408, 230] width 817 height 461
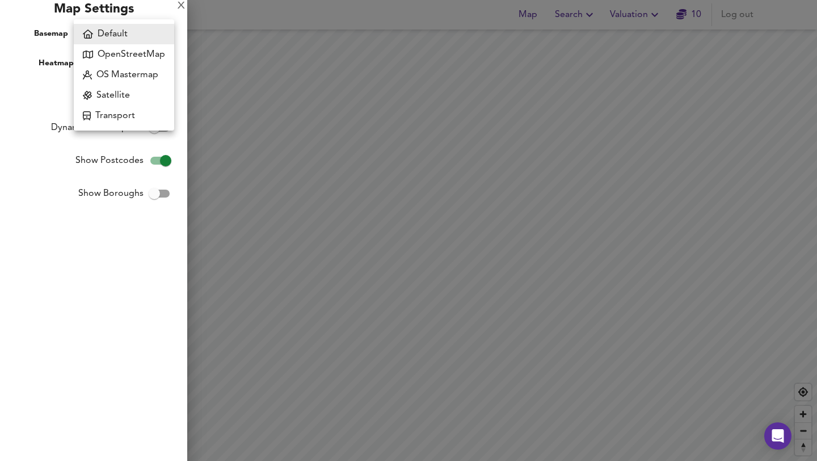
click at [129, 50] on li "OpenStreetMap" at bounding box center [124, 54] width 100 height 20
type input "osm"
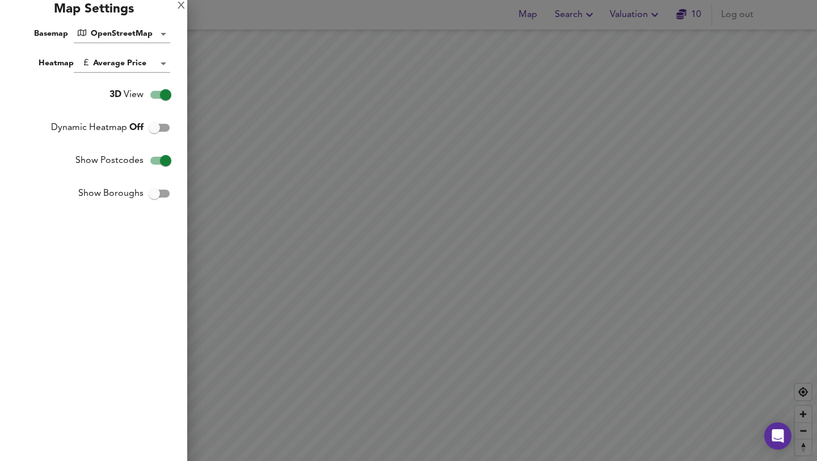
click at [291, 405] on div at bounding box center [408, 230] width 817 height 461
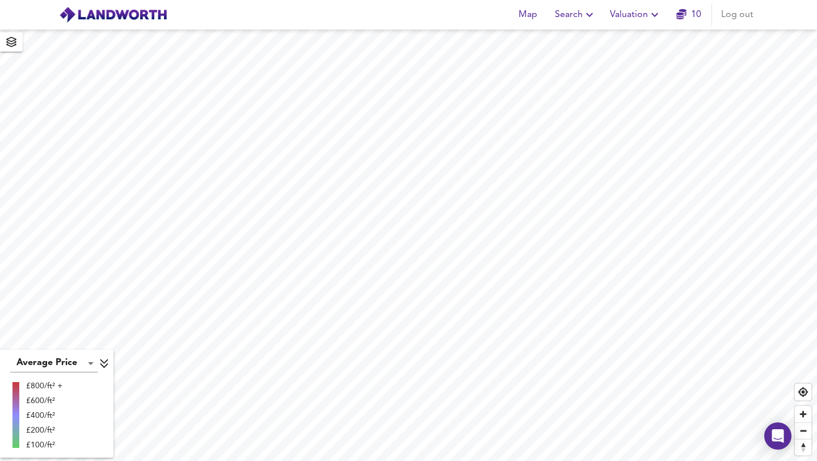
click at [575, 18] on span "Search" at bounding box center [575, 15] width 41 height 16
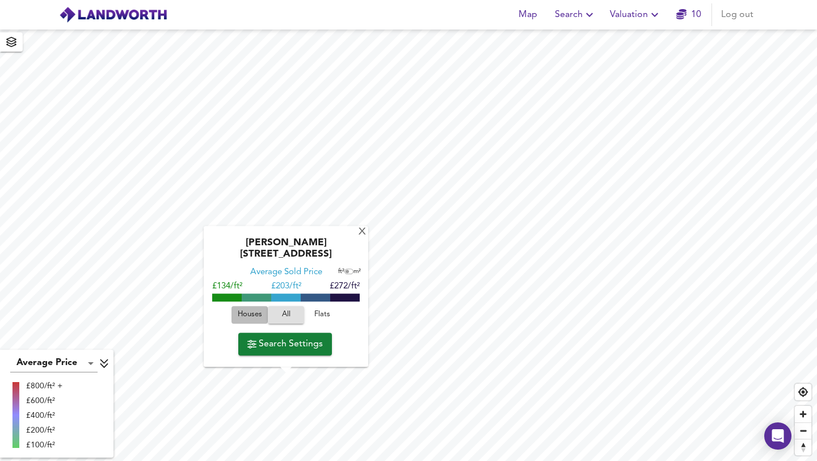
click at [257, 313] on span "Houses" at bounding box center [249, 314] width 31 height 13
click at [281, 340] on span "Search Settings" at bounding box center [284, 344] width 75 height 16
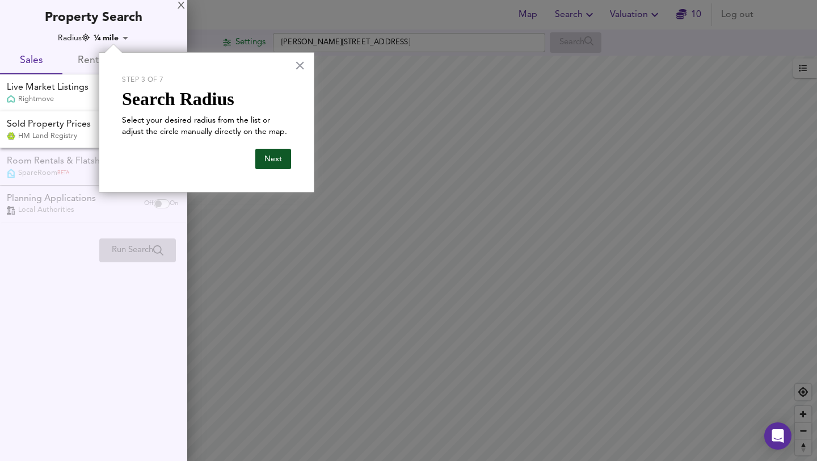
click at [280, 162] on button "Next" at bounding box center [273, 159] width 36 height 20
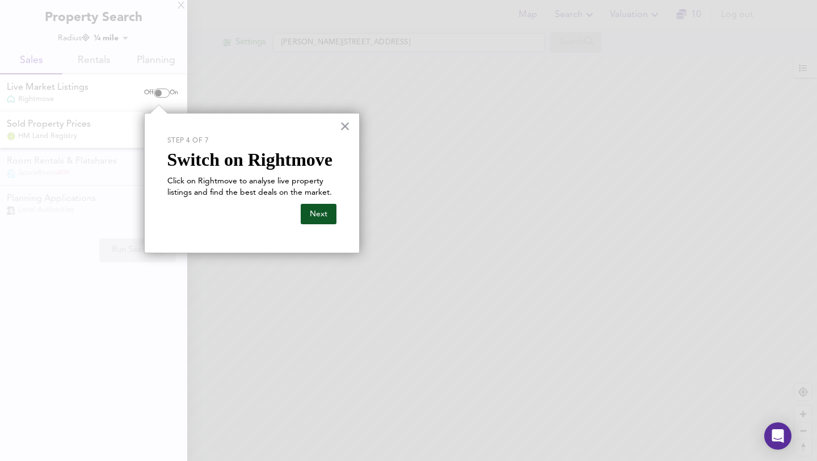
click at [319, 221] on button "Next" at bounding box center [319, 214] width 36 height 20
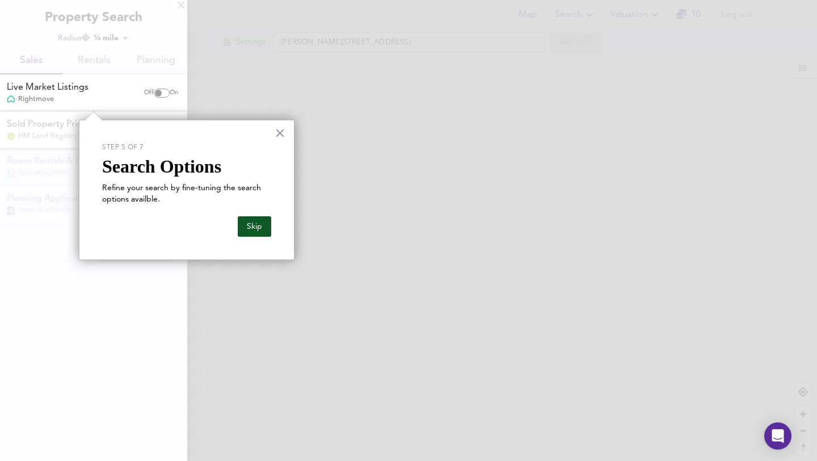
click at [254, 226] on button "Skip" at bounding box center [254, 226] width 33 height 20
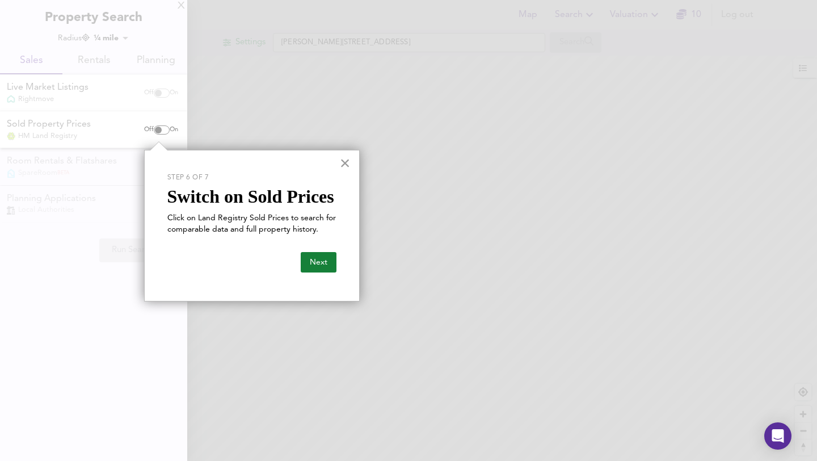
click at [347, 166] on button "×" at bounding box center [345, 163] width 11 height 18
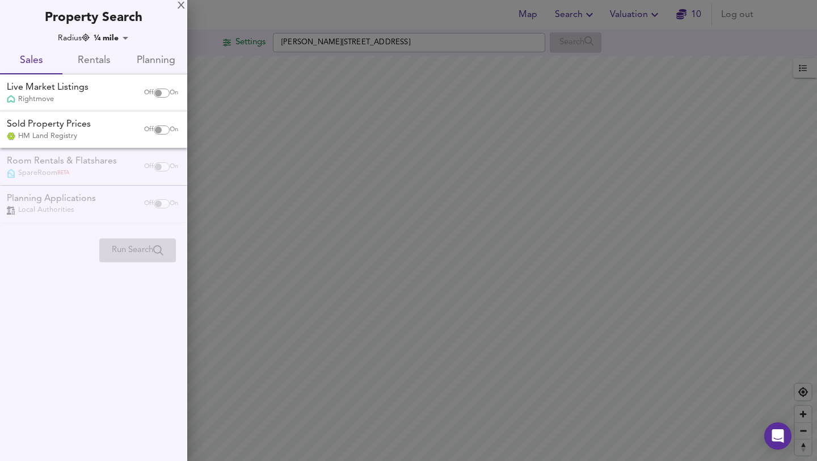
click at [161, 93] on input "checkbox" at bounding box center [158, 93] width 27 height 9
checkbox input "true"
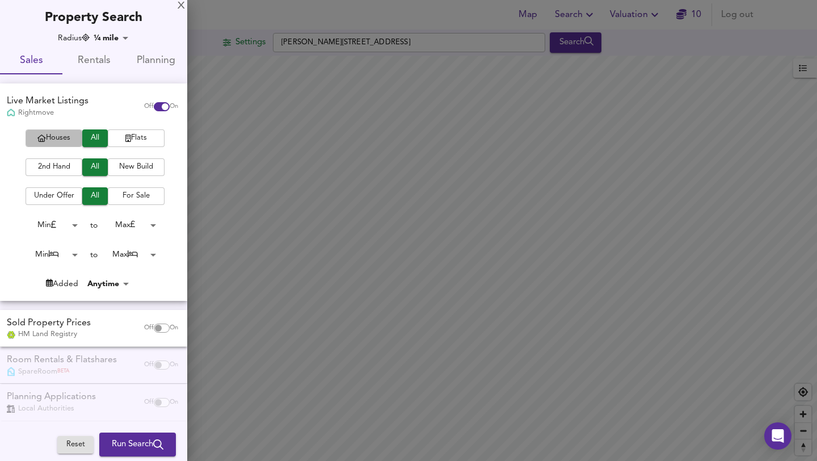
click at [64, 134] on span "Houses" at bounding box center [53, 138] width 45 height 13
click at [58, 163] on span "2nd Hand" at bounding box center [53, 167] width 45 height 13
click at [55, 225] on body "Map Search Valuation 10 Log out Settings Craig Street, NG10 1ET Search Average …" at bounding box center [408, 230] width 817 height 461
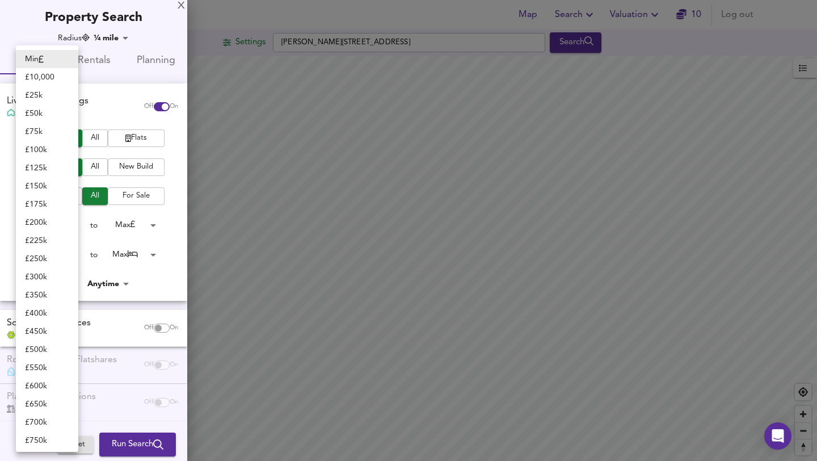
click at [156, 31] on div at bounding box center [408, 230] width 817 height 461
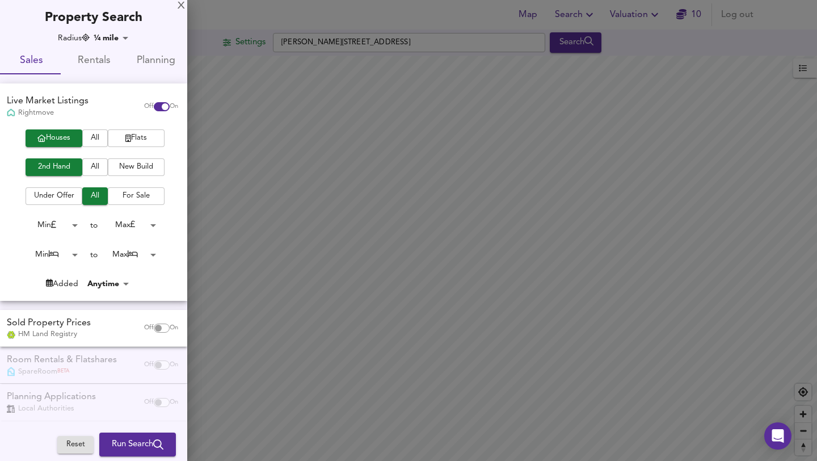
click at [147, 221] on body "Map Search Valuation 10 Log out Settings Craig Street, NG10 1ET Search Average …" at bounding box center [408, 230] width 817 height 461
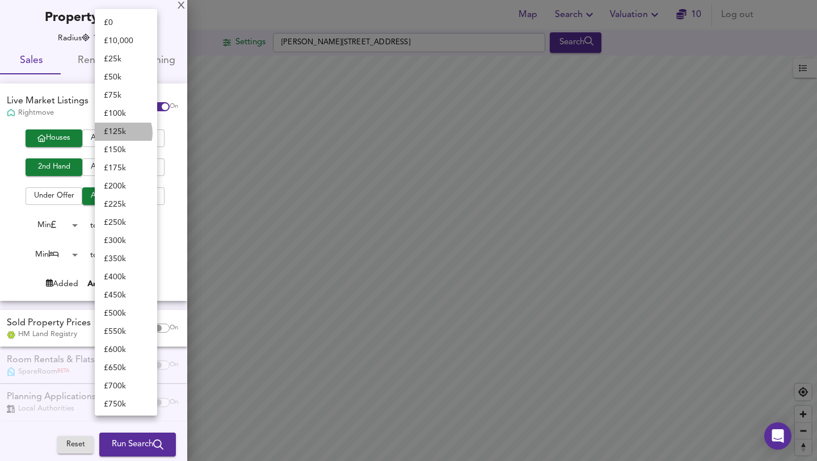
click at [118, 133] on li "£ 125k" at bounding box center [126, 132] width 62 height 18
type input "125000"
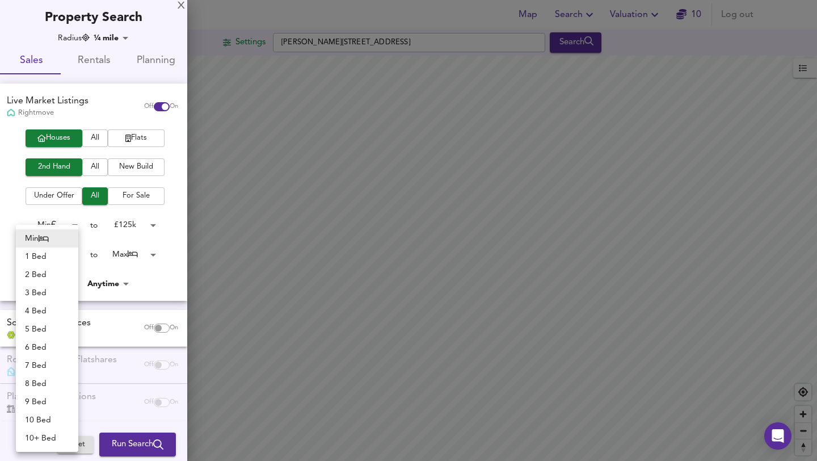
click at [68, 254] on body "Map Search Valuation 10 Log out Settings Craig Street, NG10 1ET Search Average …" at bounding box center [408, 230] width 817 height 461
click at [57, 260] on li "1 Bed" at bounding box center [47, 256] width 62 height 18
type input "1"
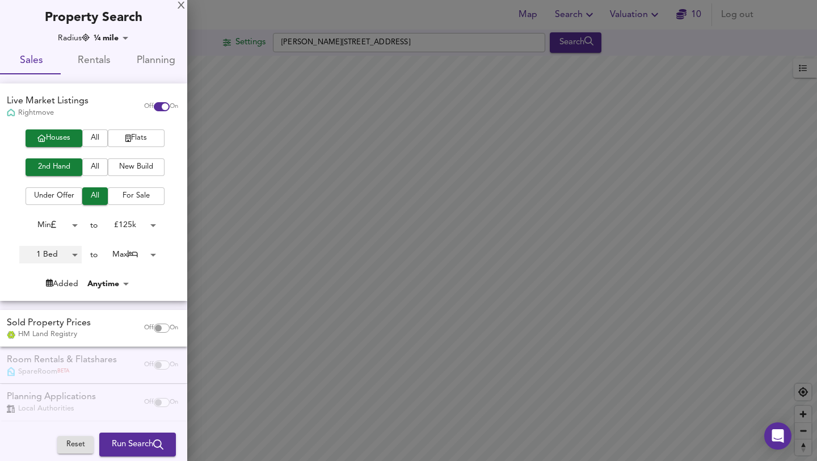
scroll to position [4, 0]
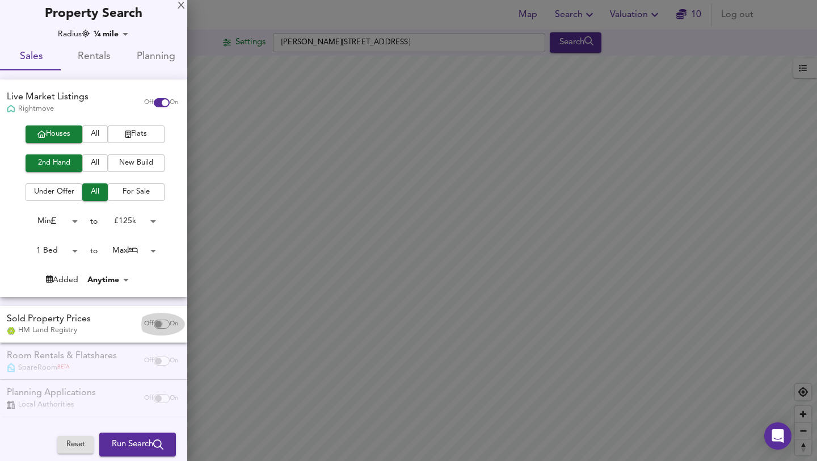
click at [158, 323] on input "checkbox" at bounding box center [158, 323] width 27 height 9
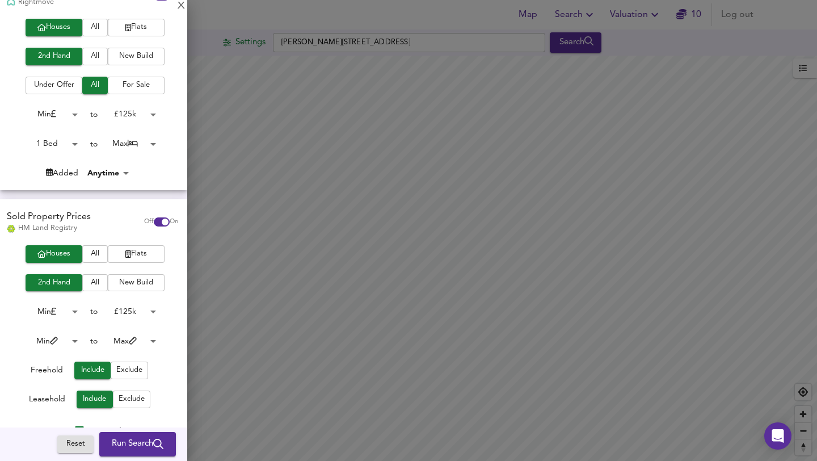
scroll to position [184, 0]
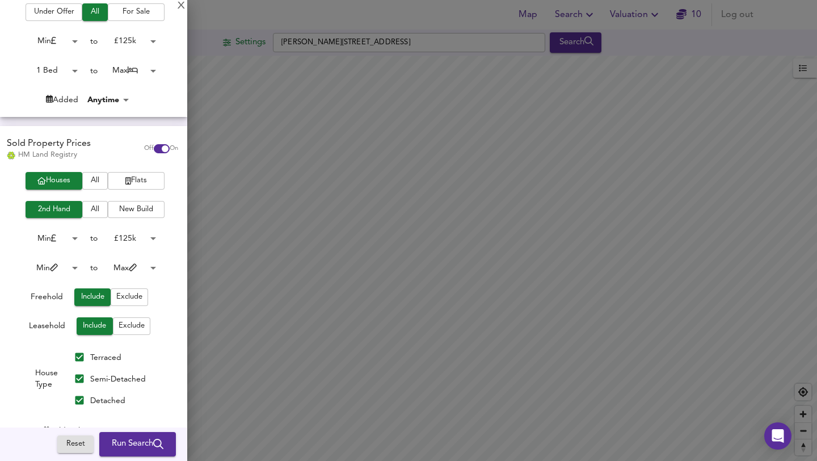
click at [152, 150] on input "checkbox" at bounding box center [165, 148] width 27 height 9
checkbox input "false"
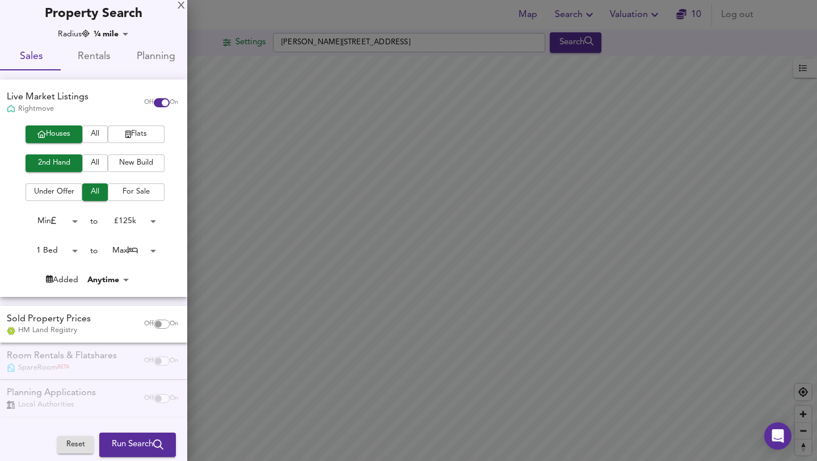
scroll to position [4, 0]
click at [257, 19] on div at bounding box center [408, 230] width 817 height 461
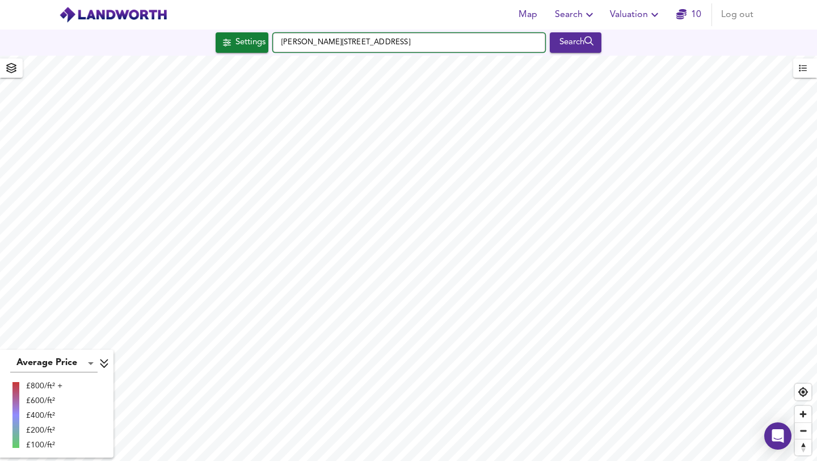
click at [327, 43] on input "Craig Street, NG10 1ET" at bounding box center [409, 42] width 272 height 19
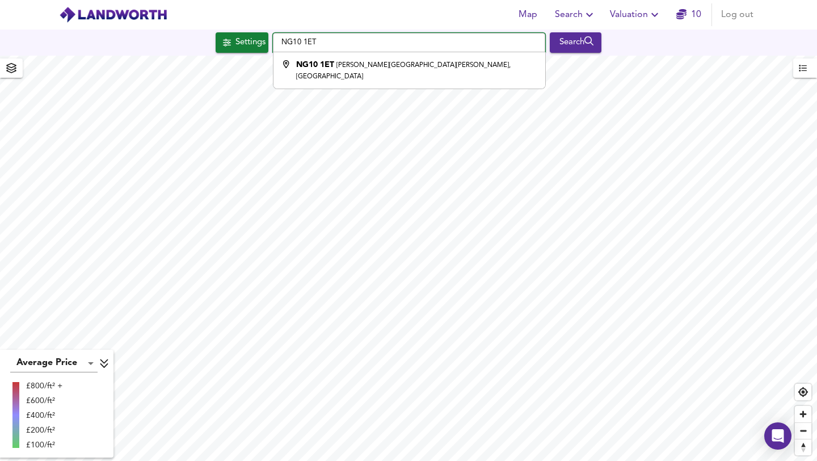
click at [355, 44] on input "NG10 1ET" at bounding box center [409, 42] width 272 height 19
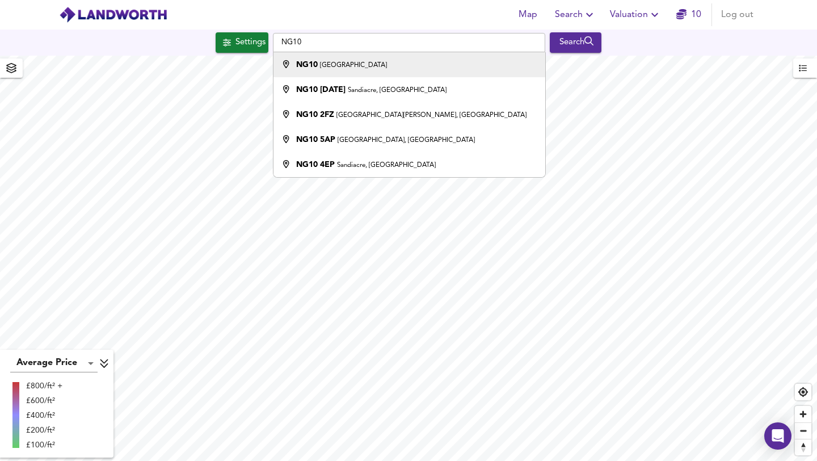
click at [350, 60] on div "NG10 Nottingham" at bounding box center [341, 64] width 91 height 11
type input "Nottingham NG10"
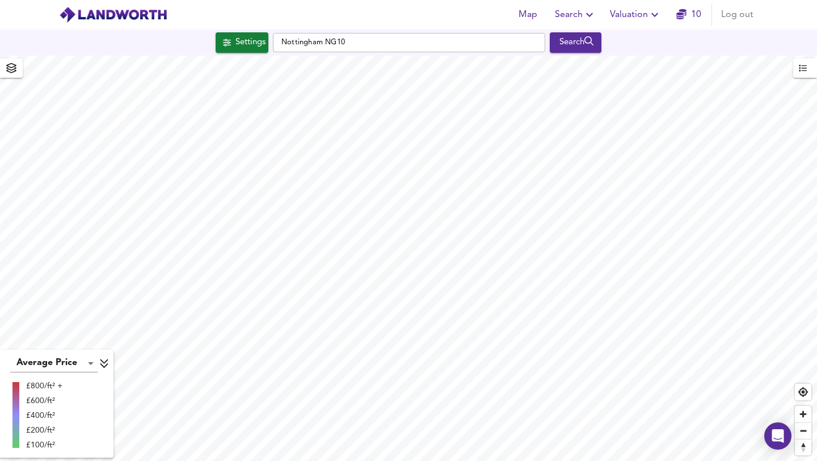
checkbox input "false"
checkbox input "true"
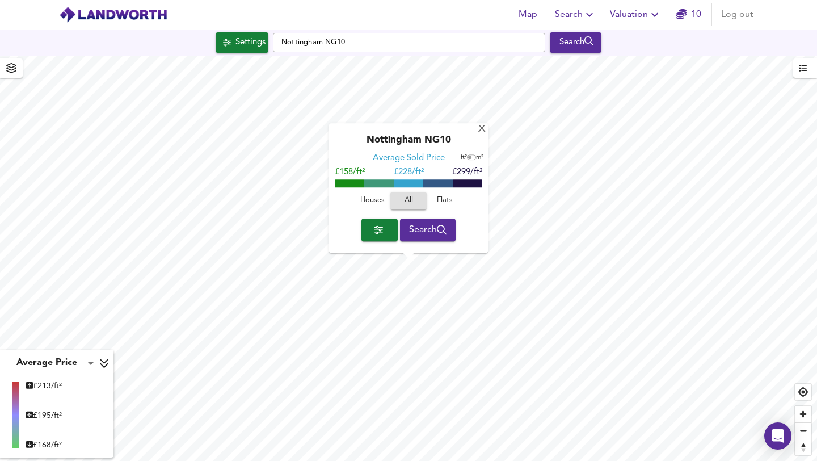
click at [379, 230] on icon "button" at bounding box center [378, 229] width 9 height 9
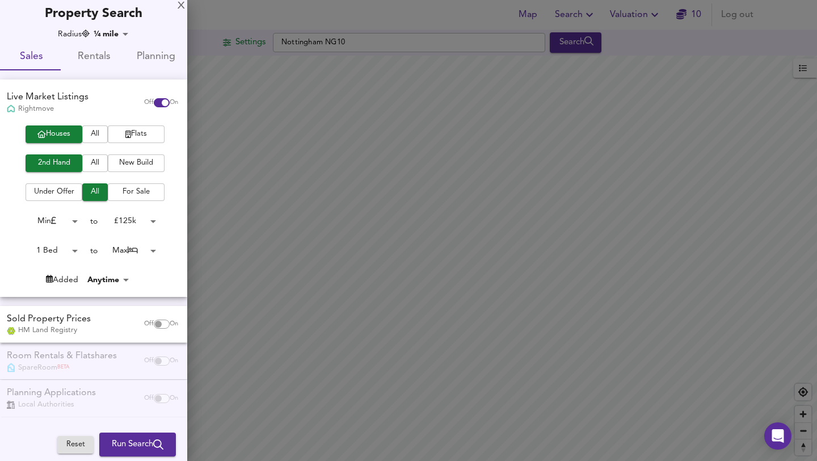
click at [653, 45] on div at bounding box center [408, 230] width 817 height 461
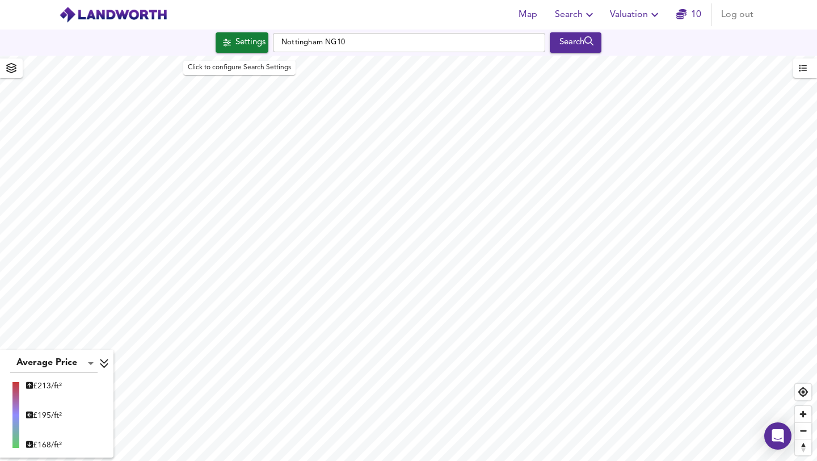
click at [255, 46] on div "Settings" at bounding box center [251, 42] width 30 height 15
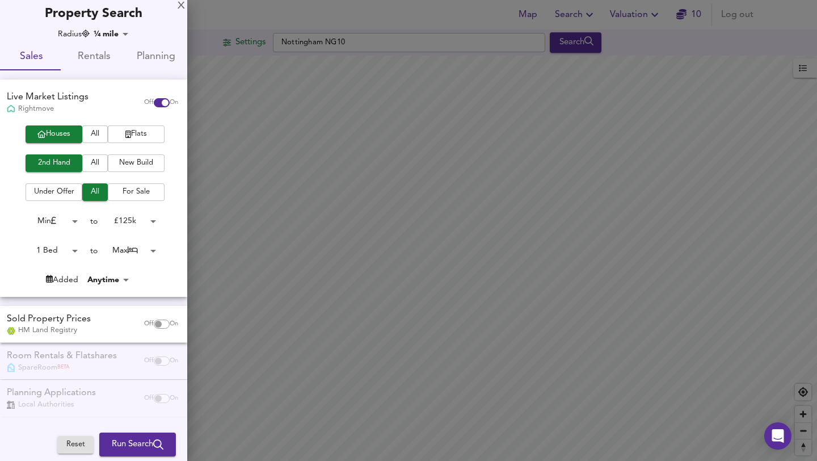
click at [153, 222] on body "Map Search Valuation 10 Log out Settings Nottingham NG10 Search Average Price l…" at bounding box center [408, 230] width 817 height 461
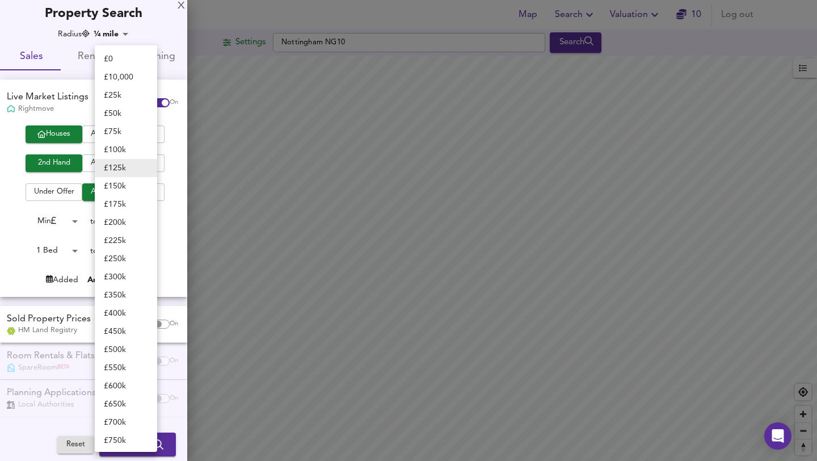
click at [133, 184] on li "£ 150k" at bounding box center [126, 186] width 62 height 18
type input "150000"
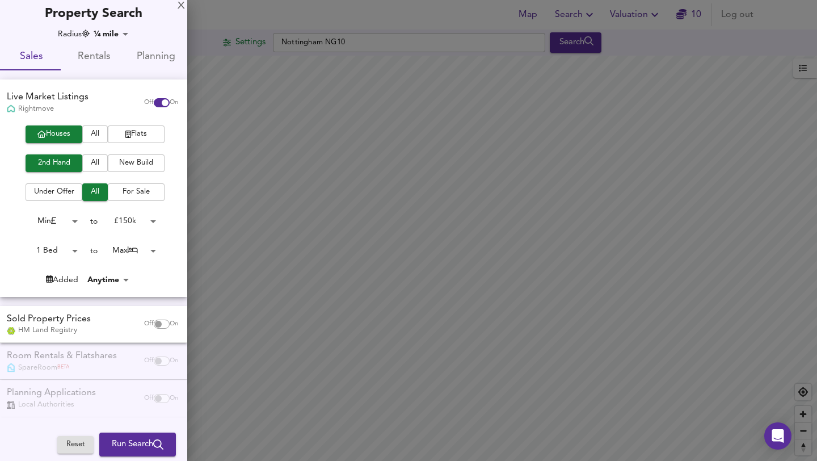
click at [569, 48] on div at bounding box center [408, 230] width 817 height 461
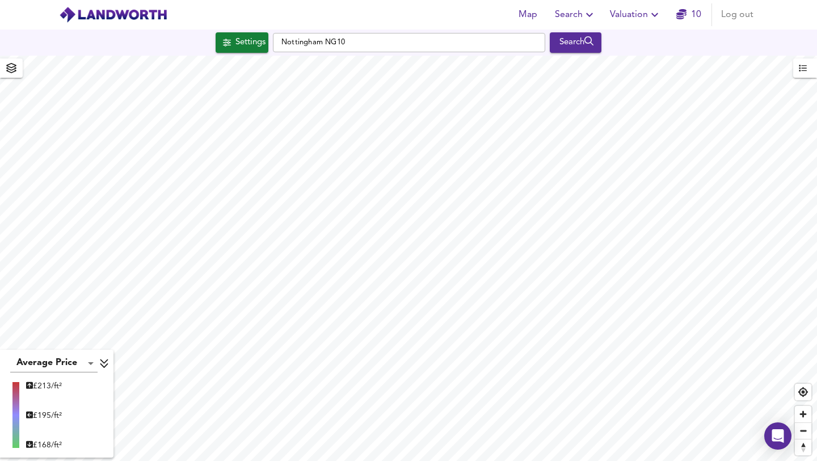
click at [569, 48] on div "Search" at bounding box center [576, 42] width 46 height 15
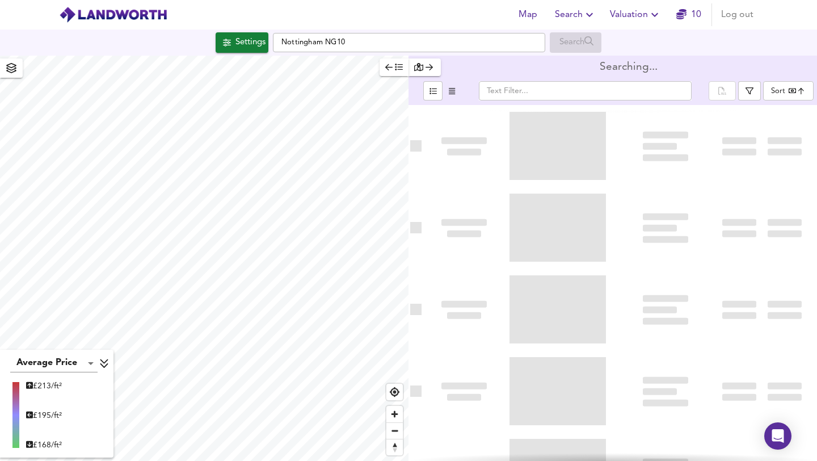
type input "bestdeal"
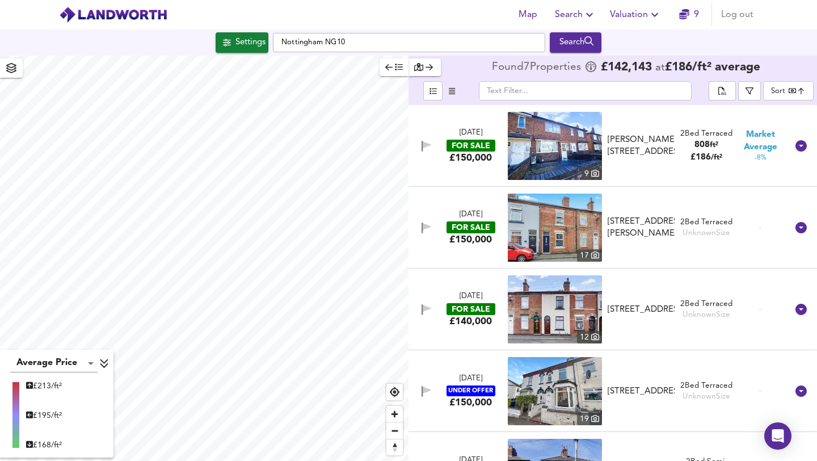
click at [451, 92] on icon "button" at bounding box center [452, 90] width 6 height 7
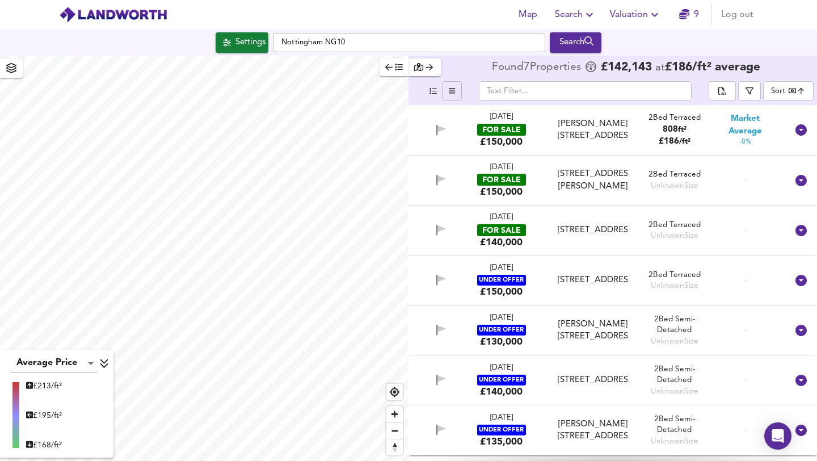
click at [432, 92] on icon "button" at bounding box center [433, 90] width 7 height 7
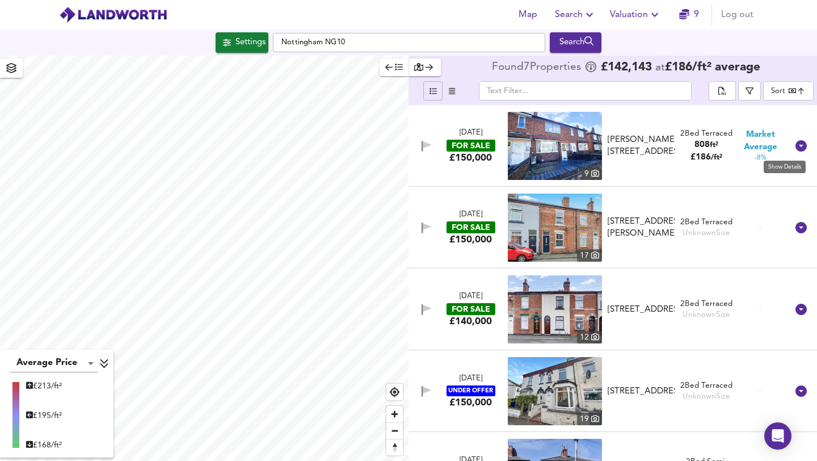
click at [796, 146] on icon at bounding box center [801, 145] width 11 height 11
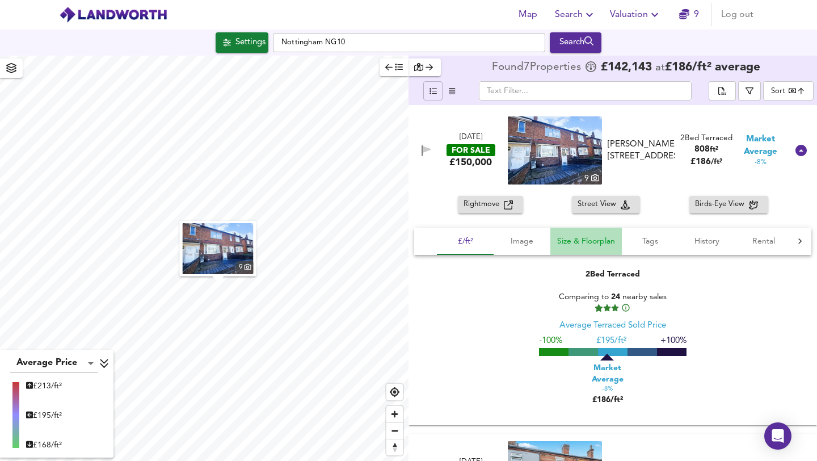
click at [596, 236] on span "Size & Floorplan" at bounding box center [586, 241] width 58 height 14
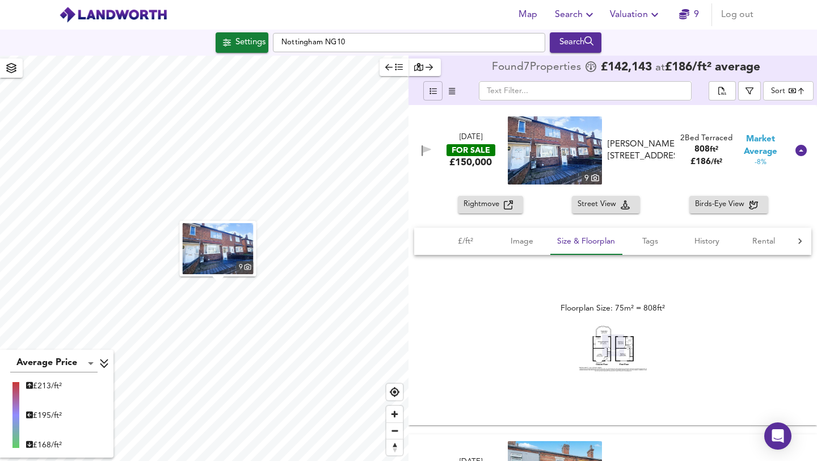
click at [612, 351] on img at bounding box center [613, 348] width 68 height 46
click at [699, 239] on span "History" at bounding box center [707, 241] width 43 height 14
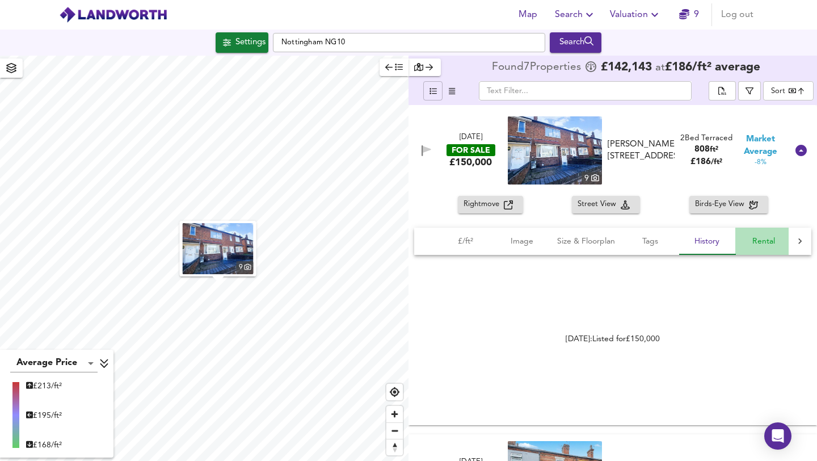
click at [766, 238] on span "Rental" at bounding box center [763, 241] width 43 height 14
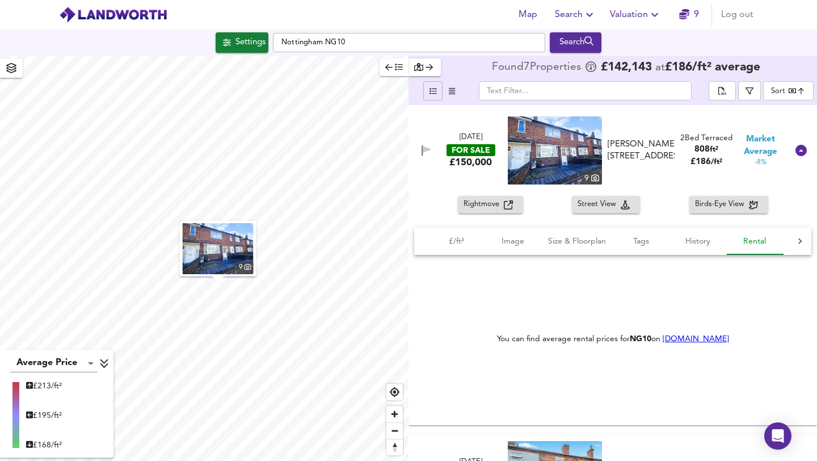
scroll to position [0, 9]
click at [465, 240] on span "£/ft²" at bounding box center [456, 241] width 43 height 14
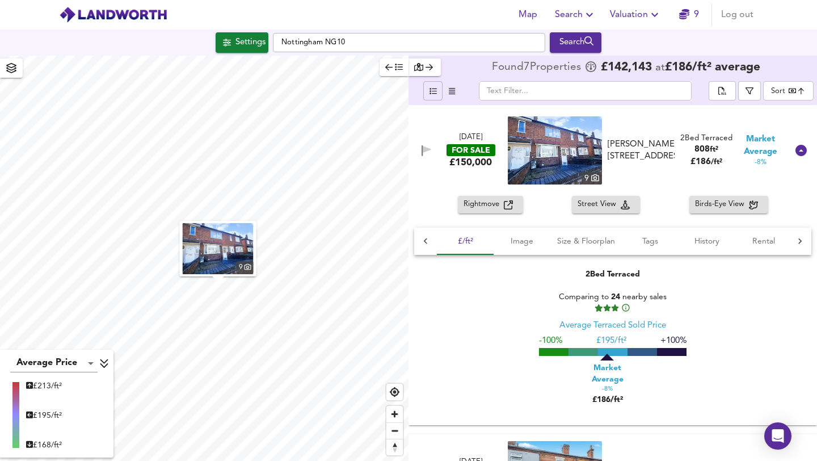
scroll to position [0, 0]
click at [512, 239] on span "Image" at bounding box center [522, 241] width 43 height 14
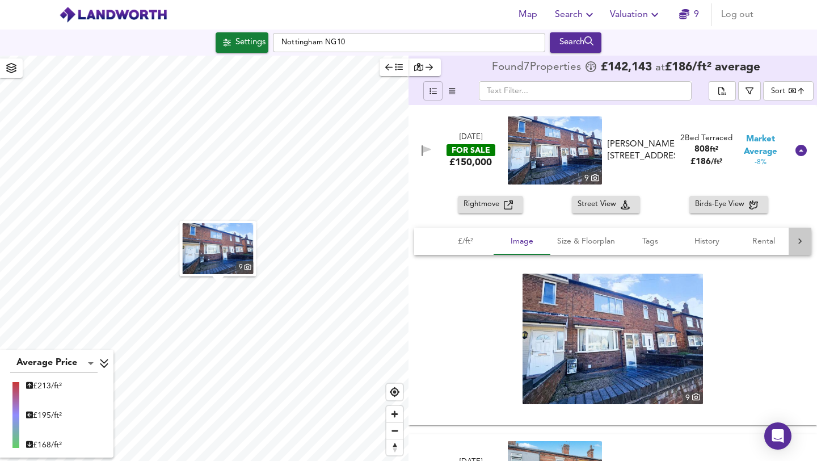
click at [796, 243] on icon at bounding box center [799, 241] width 11 height 11
click at [746, 240] on span "Agent" at bounding box center [760, 241] width 43 height 14
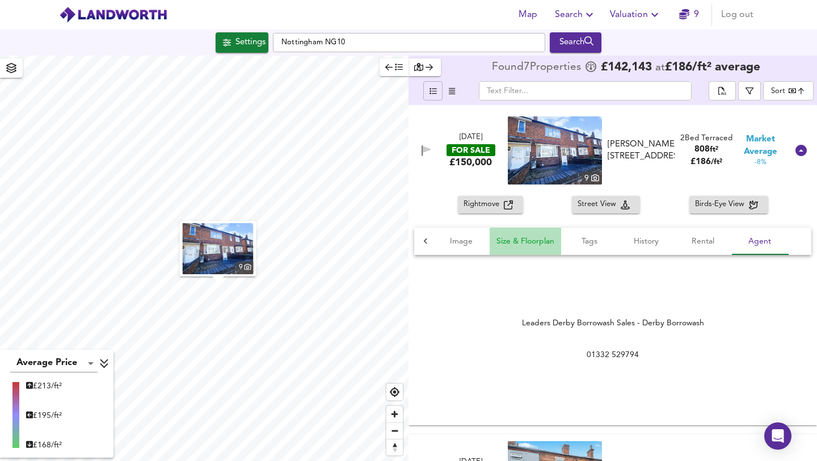
click at [503, 243] on span "Size & Floorplan" at bounding box center [526, 241] width 58 height 14
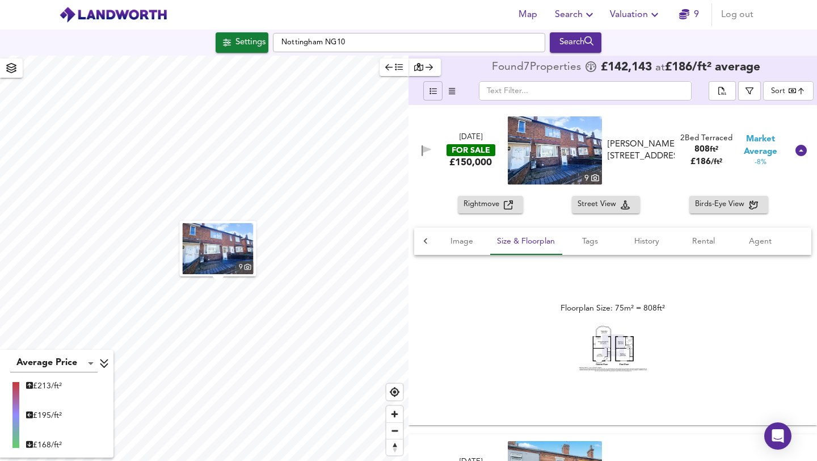
click at [732, 208] on span "Birds-Eye View" at bounding box center [722, 204] width 54 height 13
click at [569, 167] on img at bounding box center [555, 150] width 94 height 68
click at [358, 45] on input "Nottingham NG10" at bounding box center [409, 42] width 272 height 19
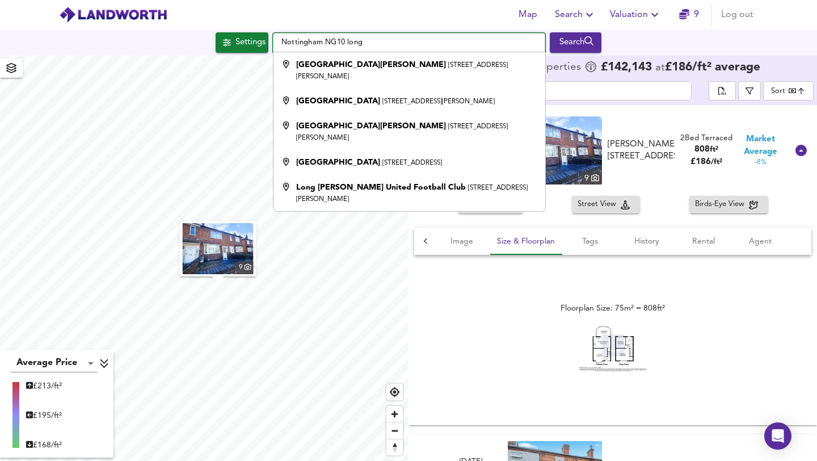
click at [386, 37] on input "Nottingham NG10 long" at bounding box center [409, 42] width 272 height 19
click at [389, 41] on input "Nottingham NG10 long" at bounding box center [409, 42] width 272 height 19
type input "Nottingham NG10"
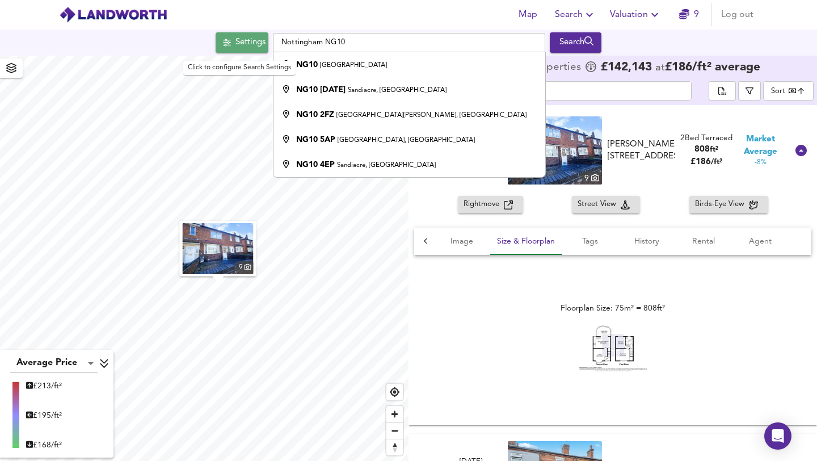
click at [241, 43] on div "Settings" at bounding box center [251, 42] width 30 height 15
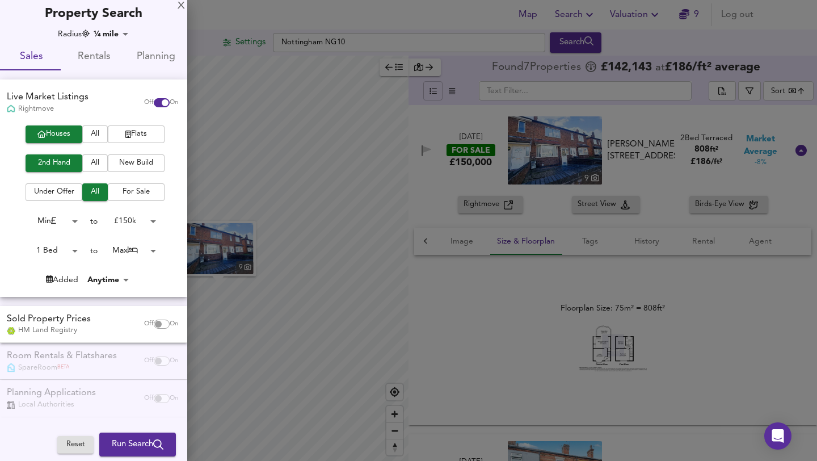
scroll to position [0, 0]
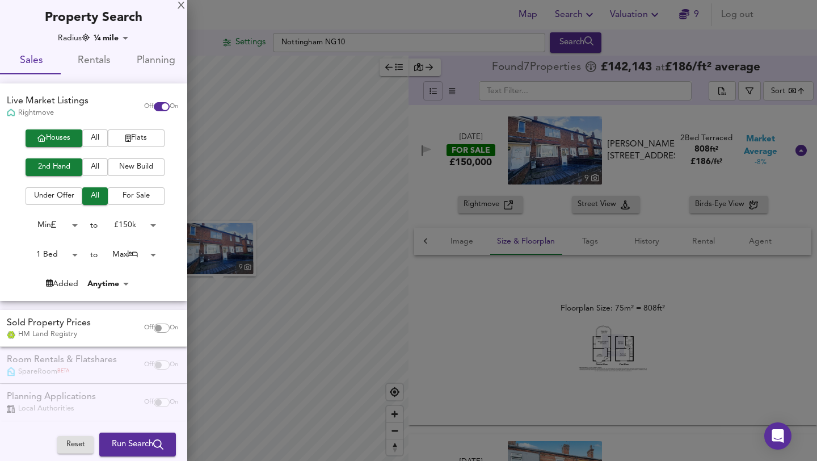
click at [732, 40] on div at bounding box center [408, 230] width 817 height 461
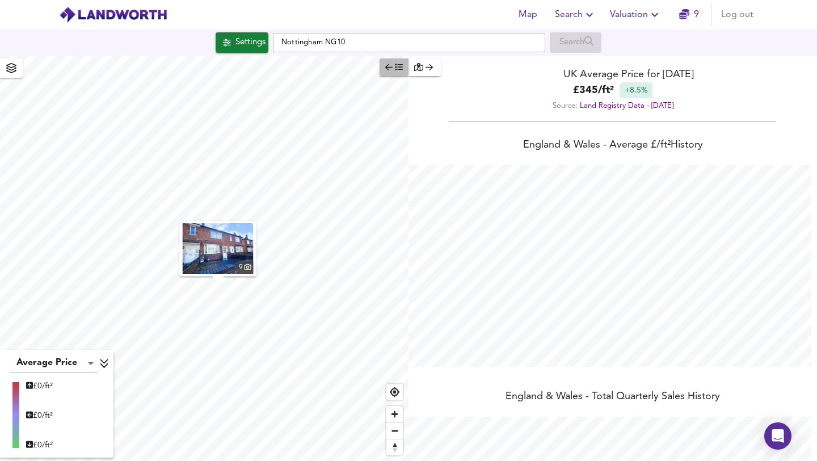
click at [381, 69] on button "button" at bounding box center [394, 67] width 29 height 18
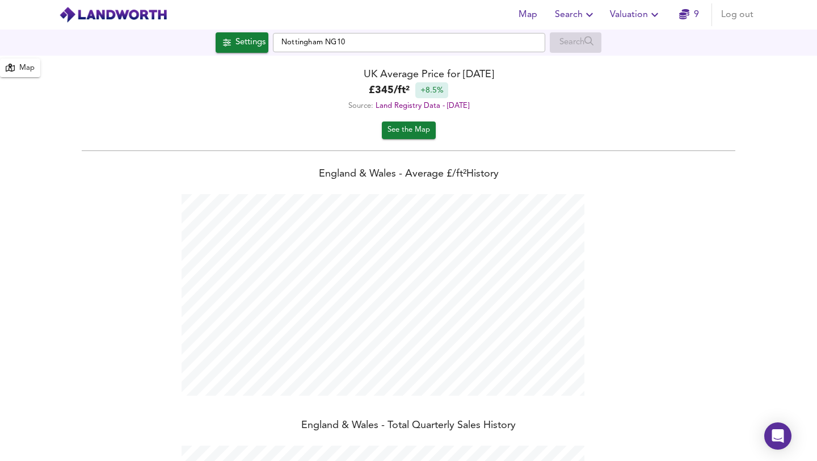
click at [22, 68] on div "Map" at bounding box center [26, 68] width 15 height 13
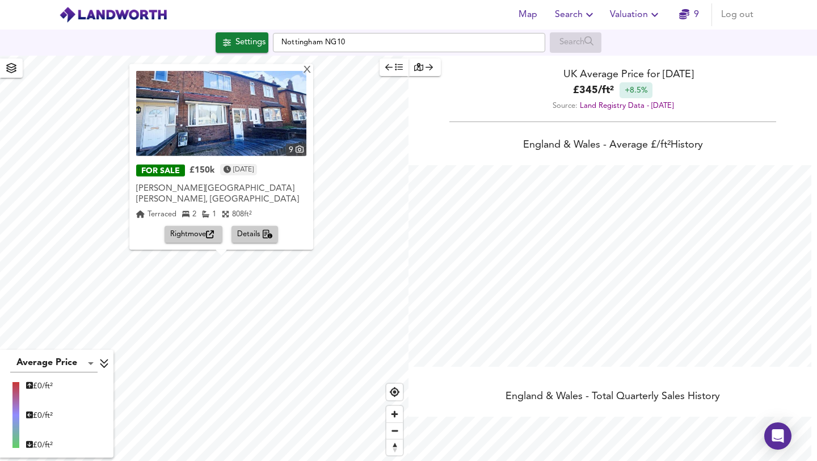
scroll to position [168, 0]
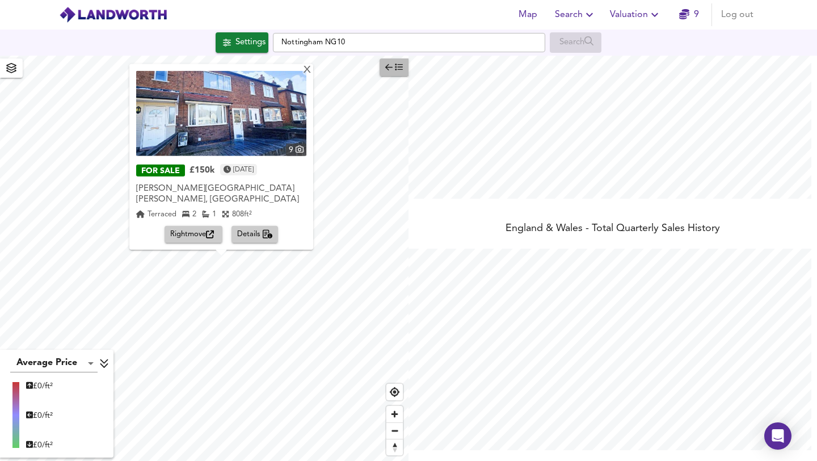
click at [387, 70] on icon "button" at bounding box center [388, 67] width 7 height 8
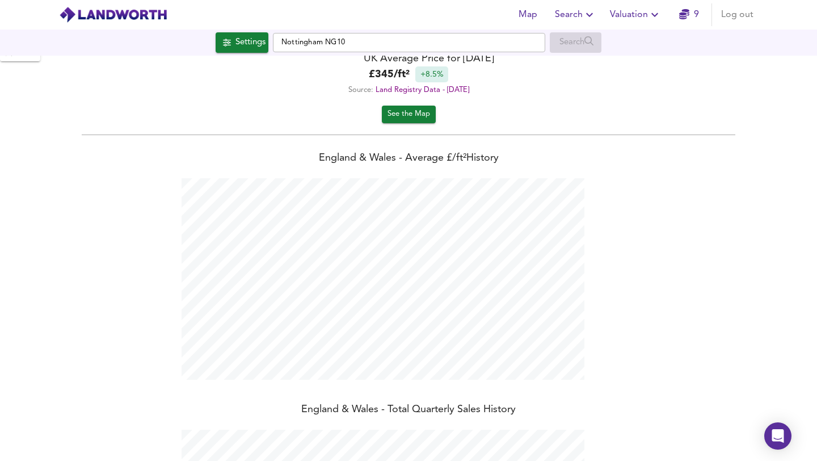
scroll to position [0, 0]
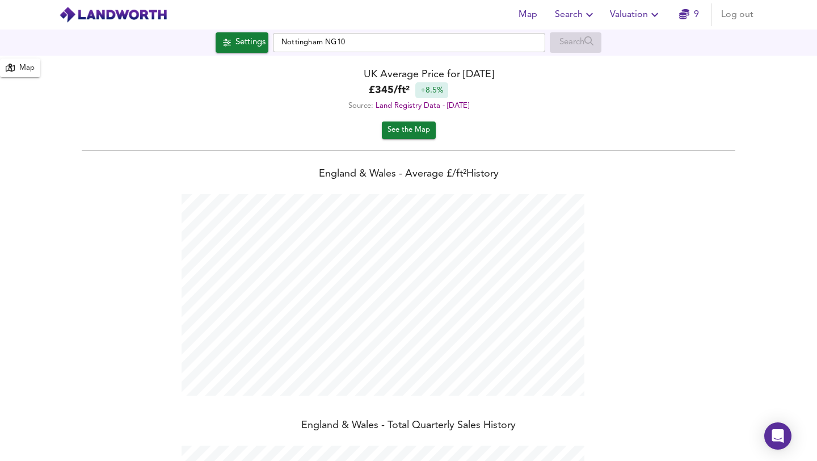
click at [402, 129] on span "See the Map" at bounding box center [409, 130] width 43 height 13
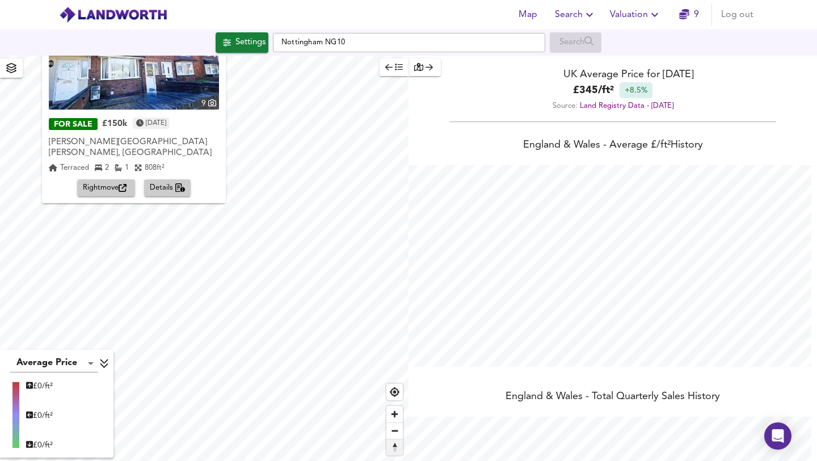
click at [469, 460] on div "X 9 FOR SALE £150k 5 months ago Sidney Street, Long Eaton, Nottingham Sidney St…" at bounding box center [408, 258] width 817 height 405
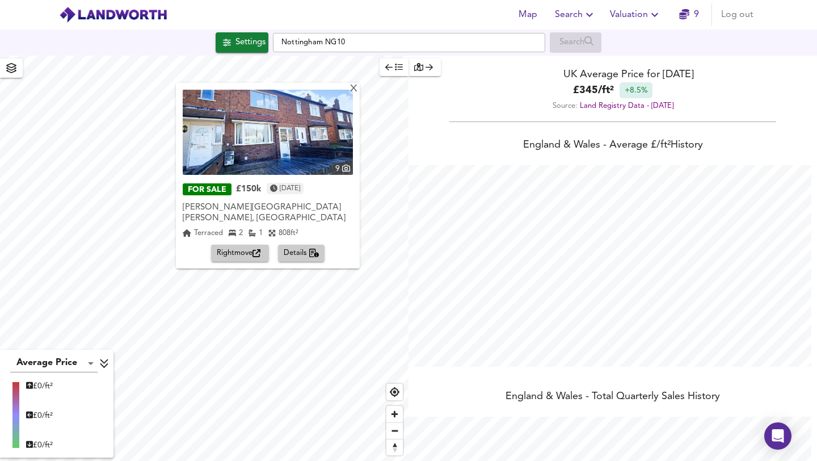
click at [475, 417] on div "X 9 FOR SALE £150k 5 months ago Sidney Street, Long Eaton, Nottingham Sidney St…" at bounding box center [408, 258] width 817 height 405
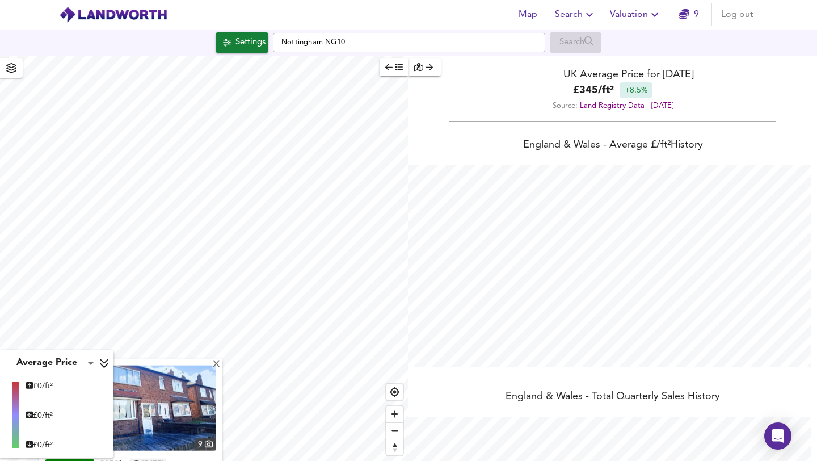
click at [173, 457] on div "X 9 FOR SALE £150k 5 months ago Sidney Street, Long Eaton, Nottingham Sidney St…" at bounding box center [204, 258] width 409 height 405
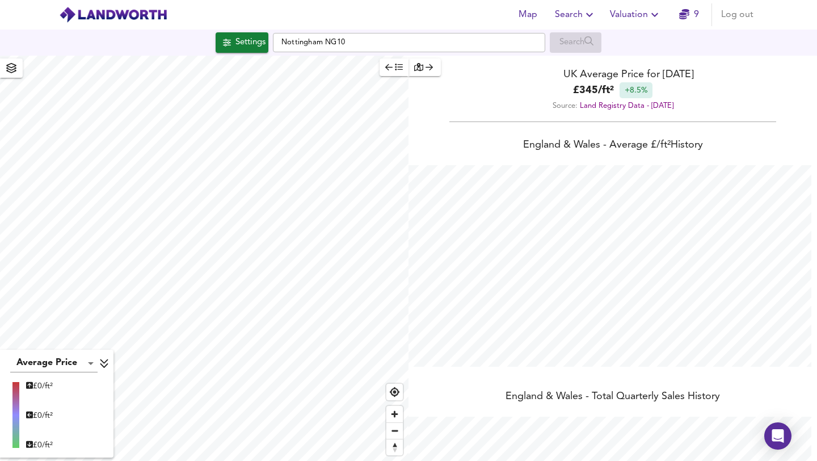
click at [498, 343] on div "X 9 FOR SALE £150k 5 months ago Sidney Street, Long Eaton, Nottingham Sidney St…" at bounding box center [408, 258] width 817 height 405
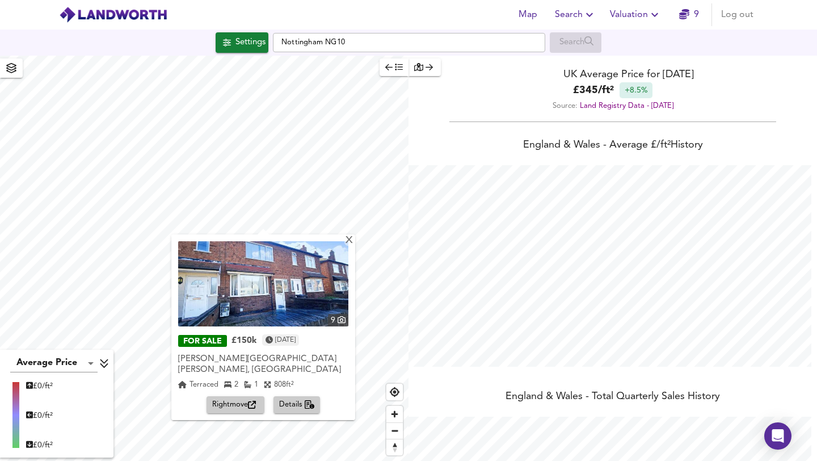
click at [420, 150] on div "X 9 FOR SALE £150k 5 months ago Sidney Street, Long Eaton, Nottingham Sidney St…" at bounding box center [408, 258] width 817 height 405
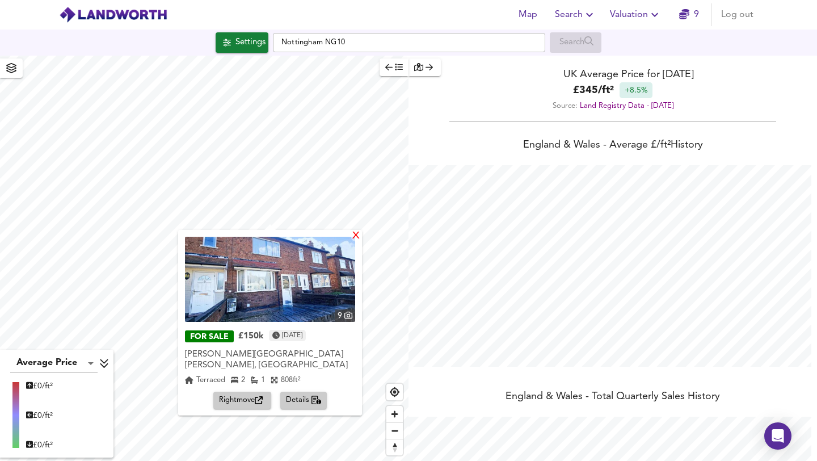
click at [351, 233] on div "X" at bounding box center [356, 236] width 10 height 11
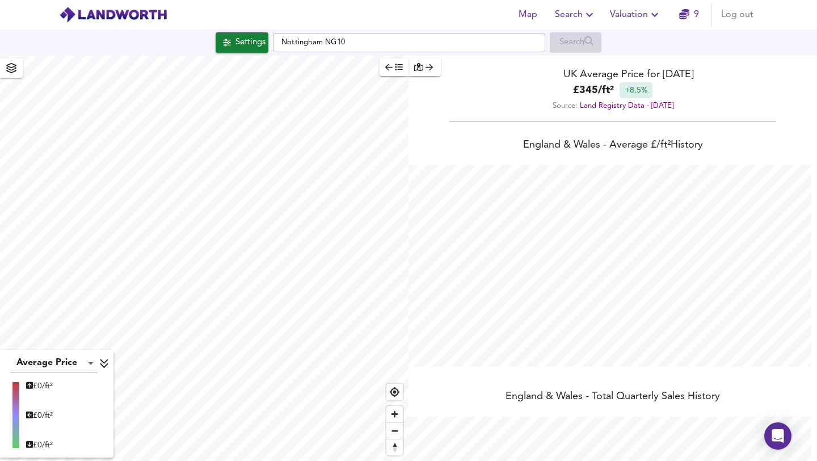
scroll to position [461, 817]
click at [429, 65] on icon "button" at bounding box center [429, 67] width 7 height 8
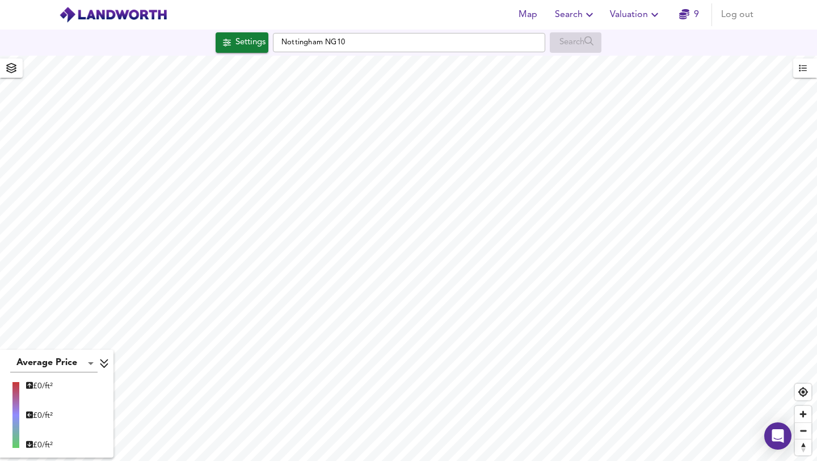
click at [647, 10] on span "Valuation" at bounding box center [636, 15] width 52 height 16
click at [586, 12] on icon "button" at bounding box center [590, 15] width 14 height 14
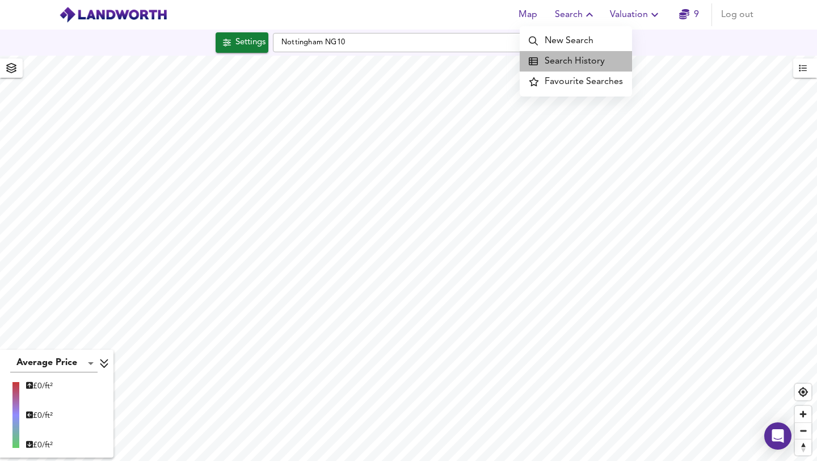
click at [589, 56] on li "Search History" at bounding box center [576, 61] width 112 height 20
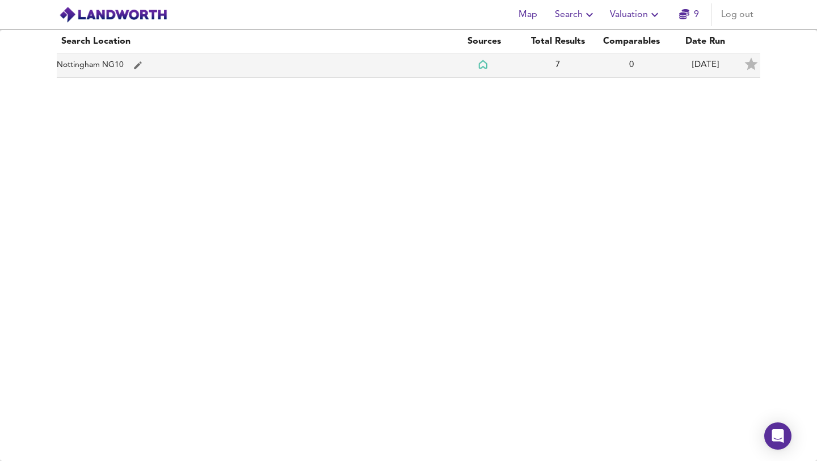
click at [107, 62] on td "Nottingham NG10" at bounding box center [252, 65] width 390 height 24
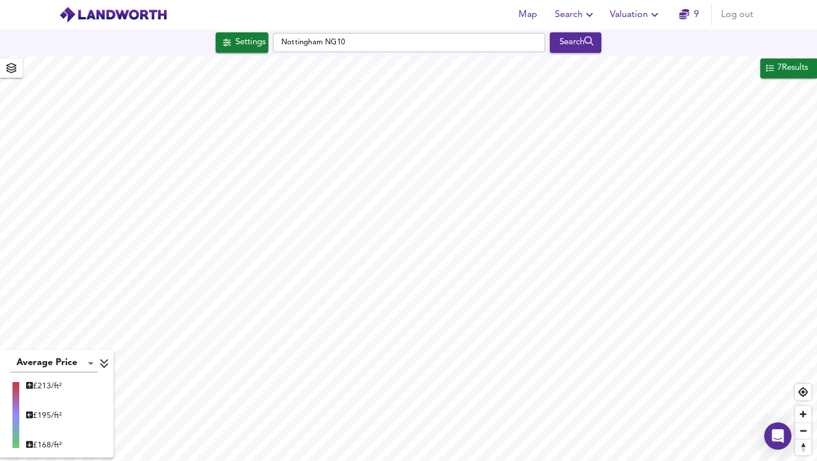
checkbox input "false"
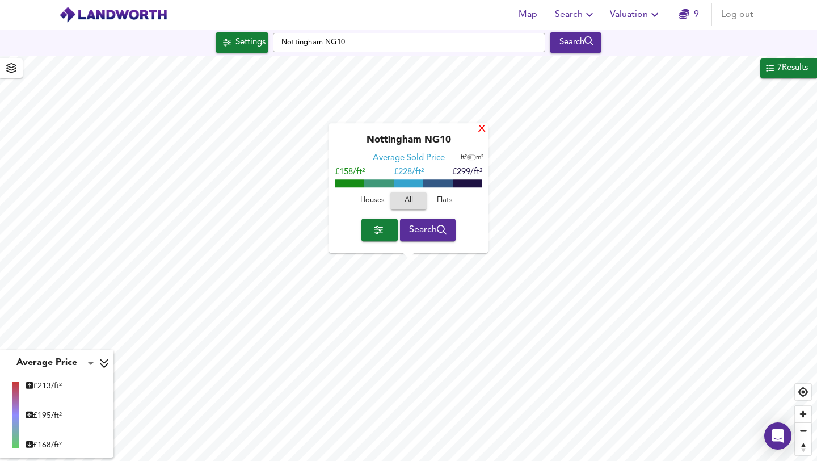
click at [484, 131] on div "X" at bounding box center [482, 129] width 10 height 11
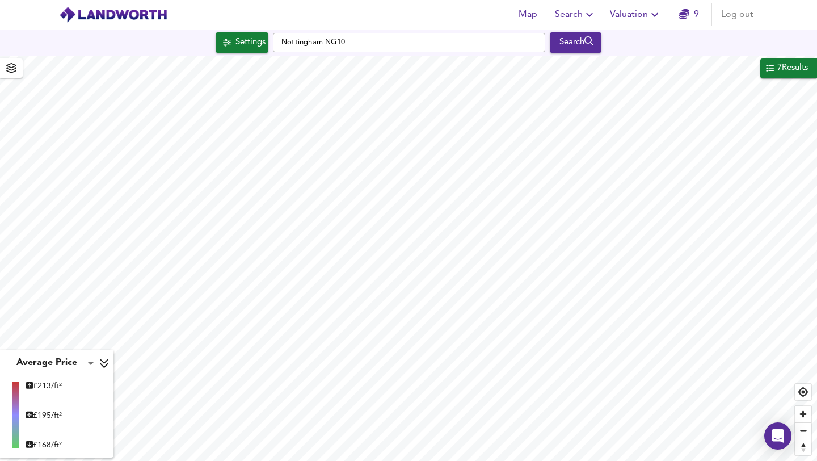
click at [781, 71] on div "7 Results" at bounding box center [792, 68] width 33 height 15
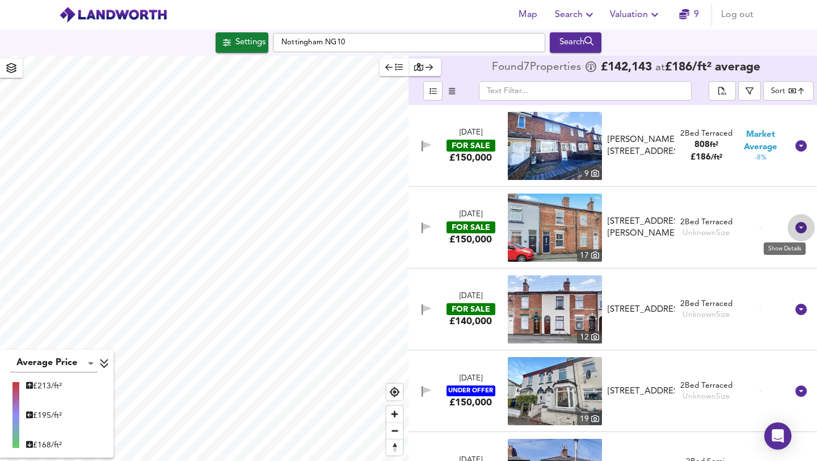
click at [796, 227] on icon at bounding box center [801, 227] width 11 height 11
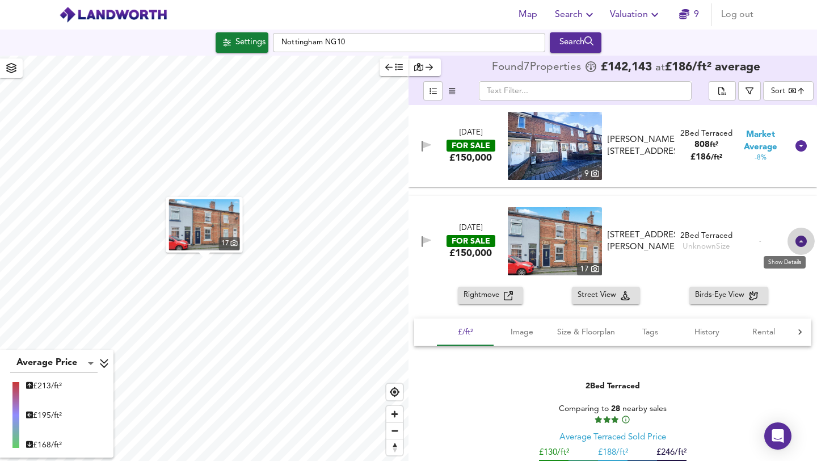
click at [794, 234] on icon at bounding box center [801, 241] width 14 height 14
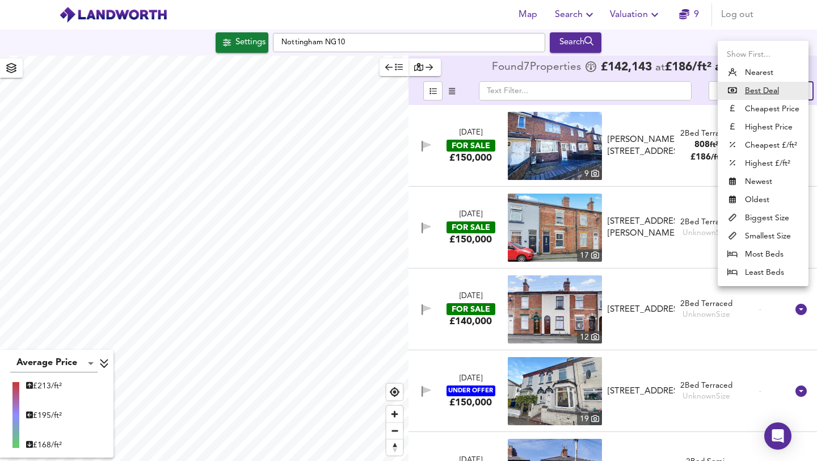
click at [774, 90] on body "Map Search Valuation 9 Log out Settings Nottingham NG10 Search Average Price la…" at bounding box center [408, 230] width 817 height 461
click at [760, 91] on u "Best Deal" at bounding box center [762, 90] width 34 height 11
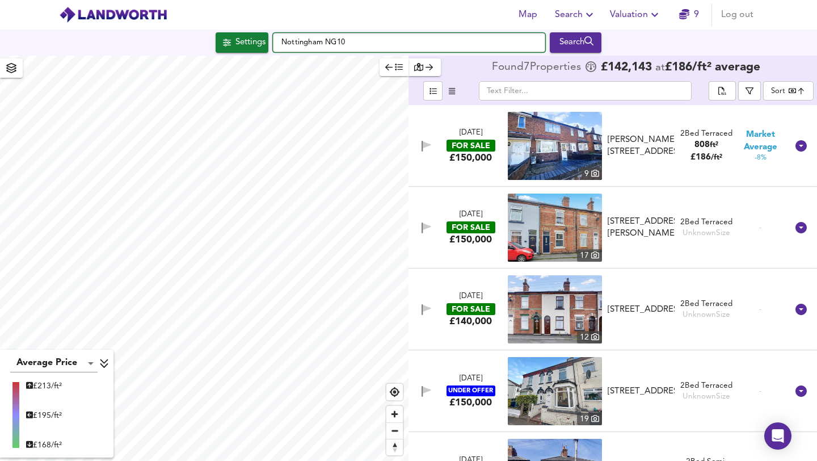
click at [372, 39] on input "Nottingham NG10" at bounding box center [409, 42] width 272 height 19
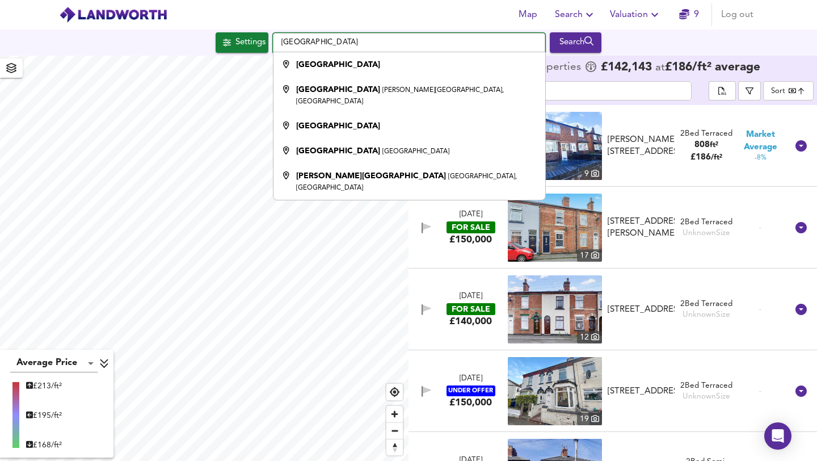
type input "[GEOGRAPHIC_DATA]"
click at [571, 10] on span "Search" at bounding box center [575, 15] width 41 height 16
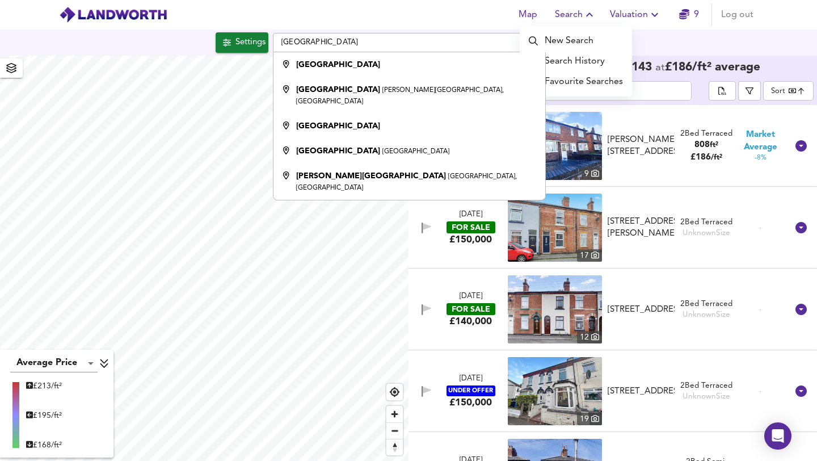
click at [571, 31] on li "New Search" at bounding box center [576, 41] width 112 height 20
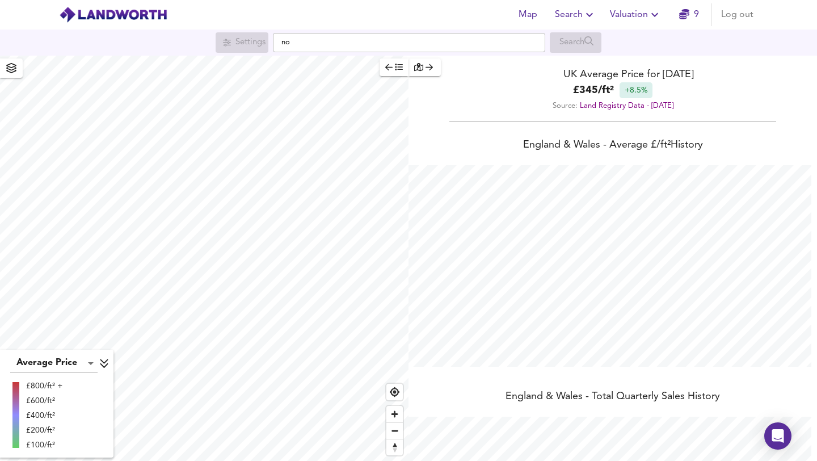
scroll to position [461, 817]
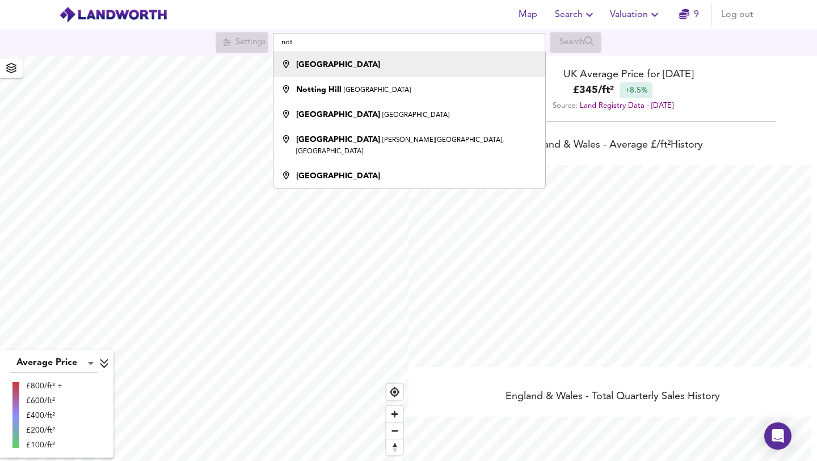
click at [299, 60] on div "[GEOGRAPHIC_DATA]" at bounding box center [338, 64] width 84 height 11
type input "[GEOGRAPHIC_DATA]"
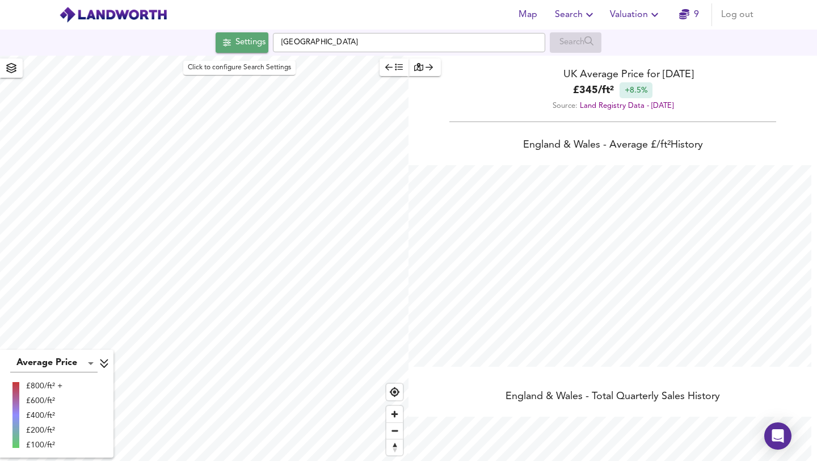
click at [237, 37] on div "Settings" at bounding box center [251, 42] width 30 height 15
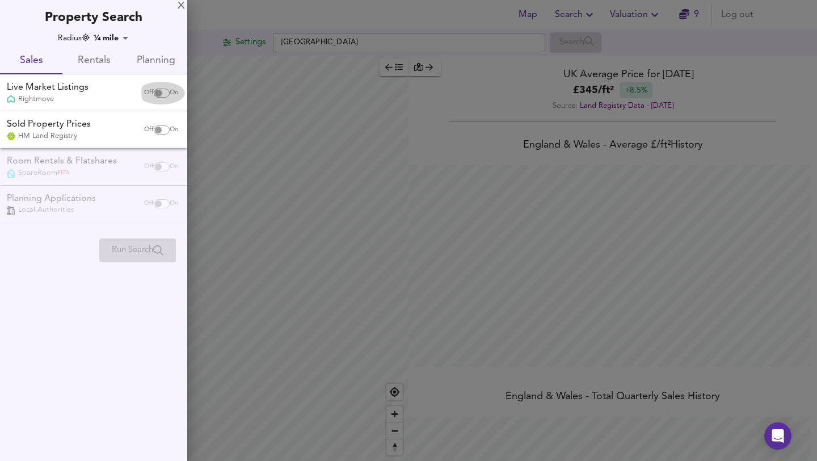
click at [160, 90] on input "checkbox" at bounding box center [158, 93] width 27 height 9
checkbox input "true"
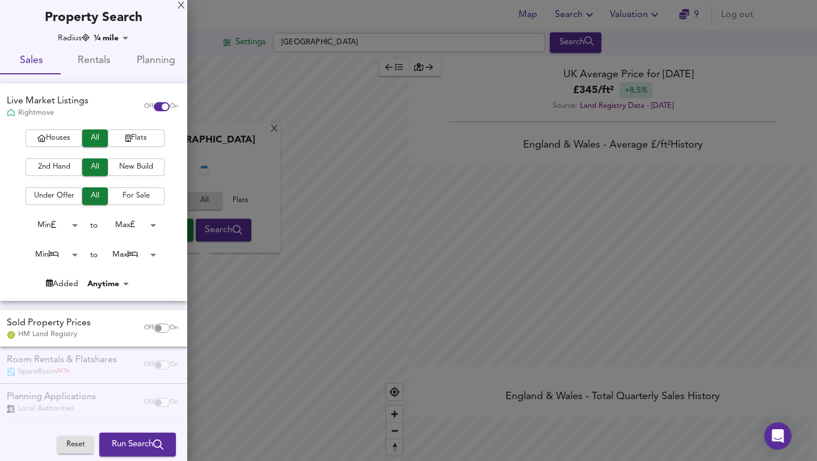
checkbox input "false"
checkbox input "true"
click at [54, 170] on span "2nd Hand" at bounding box center [53, 167] width 45 height 13
click at [57, 136] on span "Houses" at bounding box center [53, 138] width 45 height 13
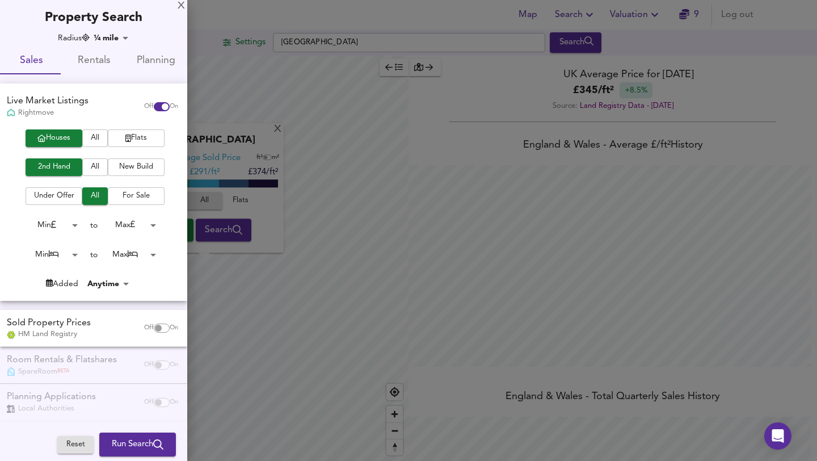
click at [62, 222] on body "Map Search Valuation 9 Log out Settings [GEOGRAPHIC_DATA] Search X Nottingham A…" at bounding box center [408, 230] width 817 height 461
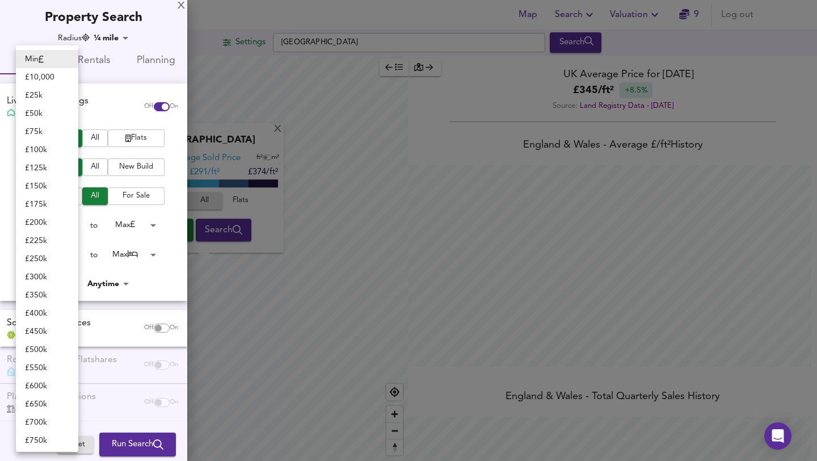
click at [141, 211] on div at bounding box center [408, 230] width 817 height 461
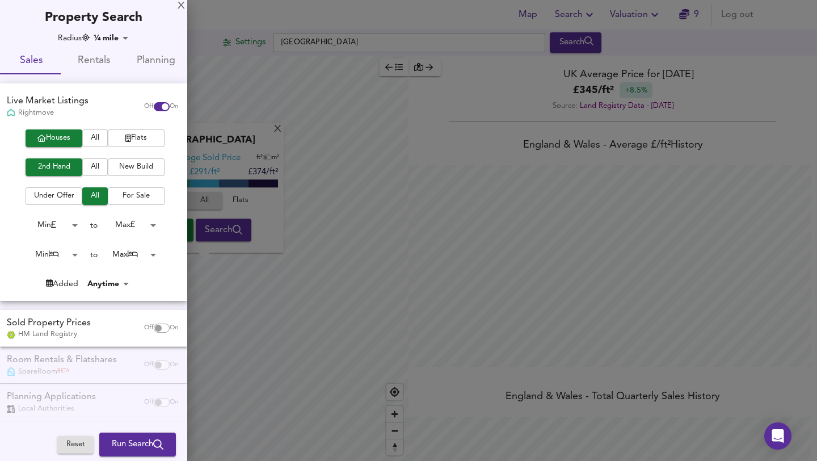
click at [152, 223] on body "Map Search Valuation 9 Log out Settings [GEOGRAPHIC_DATA] Search X Nottingham A…" at bounding box center [408, 230] width 817 height 461
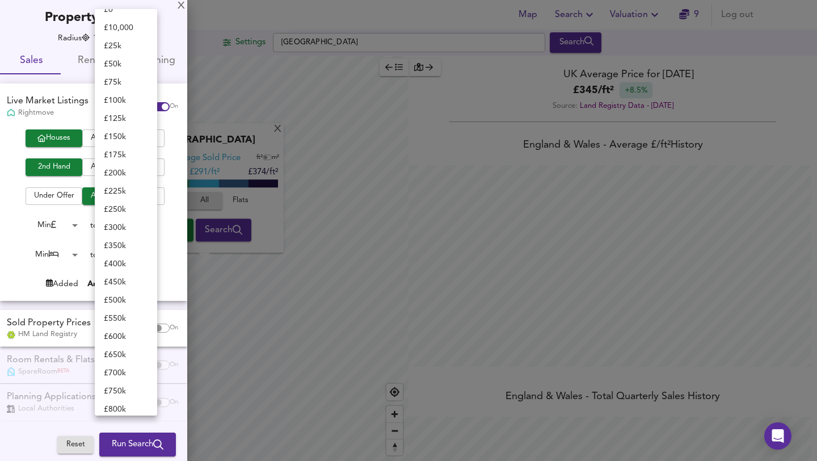
scroll to position [0, 0]
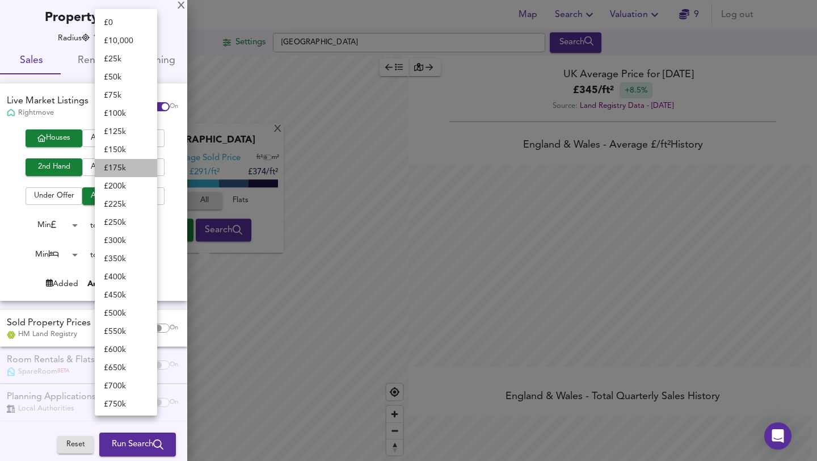
click at [126, 165] on li "£ 175k" at bounding box center [126, 168] width 62 height 18
type input "175000"
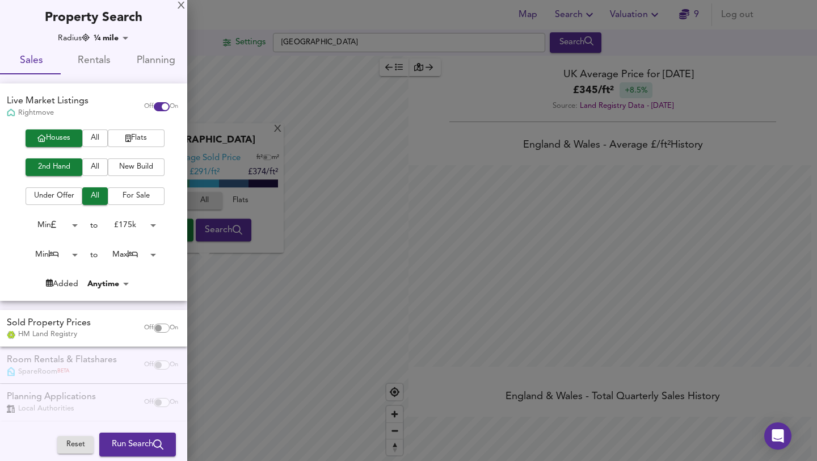
click at [74, 255] on body "Map Search Valuation 9 Log out Settings [GEOGRAPHIC_DATA] Search X Nottingham A…" at bounding box center [408, 230] width 817 height 461
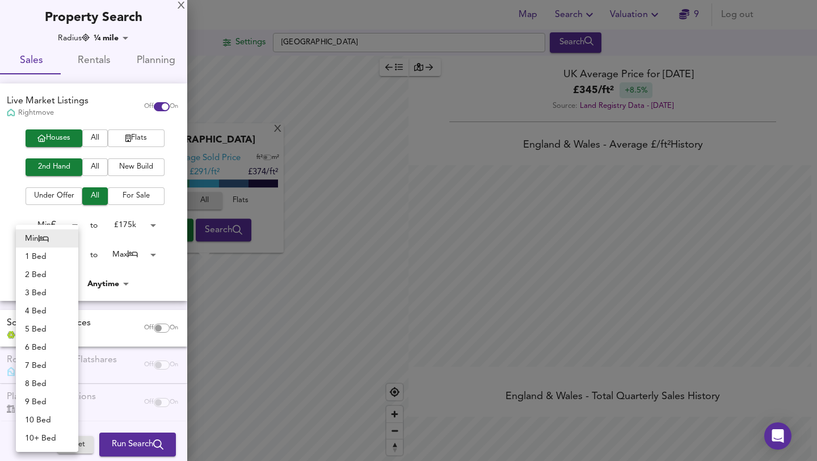
click at [51, 272] on li "2 Bed" at bounding box center [47, 275] width 62 height 18
type input "2"
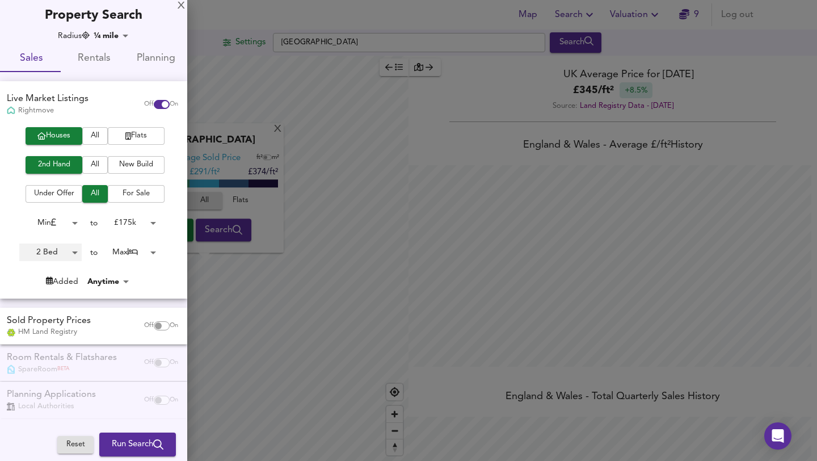
scroll to position [4, 0]
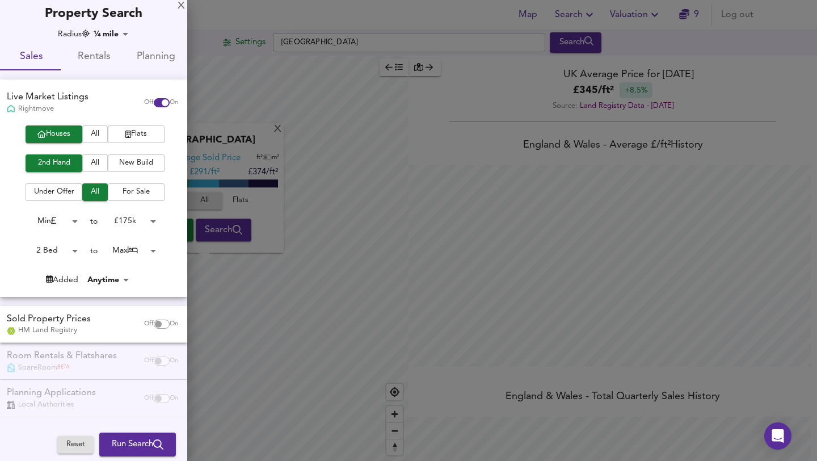
click at [110, 317] on div "Sold Property Prices HM Land Registry" at bounding box center [69, 324] width 135 height 23
checkbox input "true"
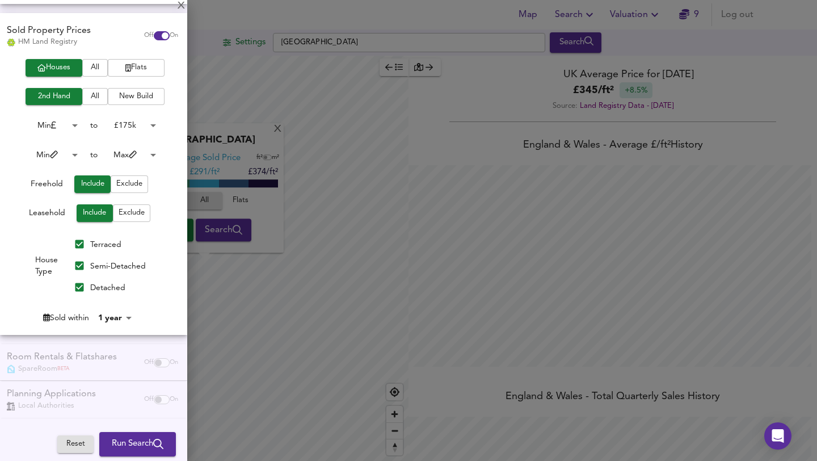
scroll to position [298, 0]
click at [184, 6] on div "X" at bounding box center [181, 6] width 7 height 8
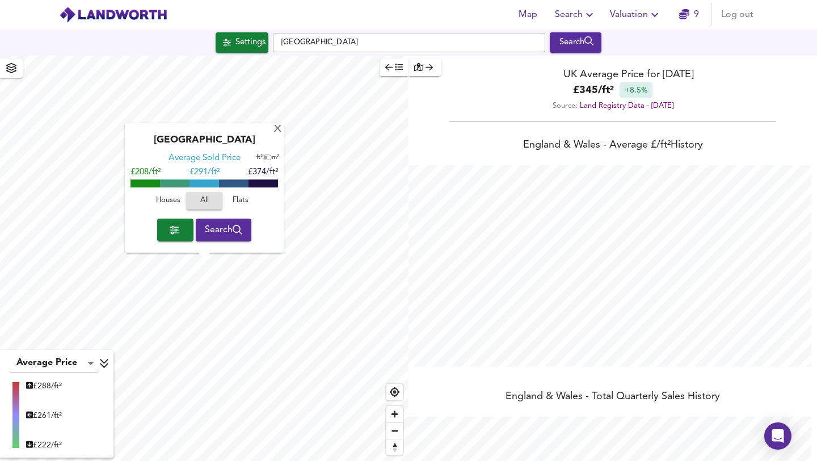
scroll to position [461, 817]
click at [223, 46] on icon "button" at bounding box center [227, 43] width 8 height 8
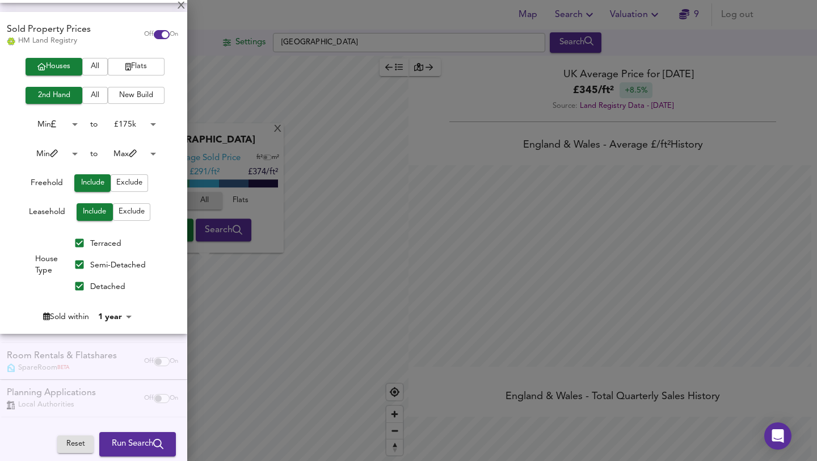
click at [68, 394] on div "Planning Applications Local Authorities Off On" at bounding box center [93, 398] width 187 height 37
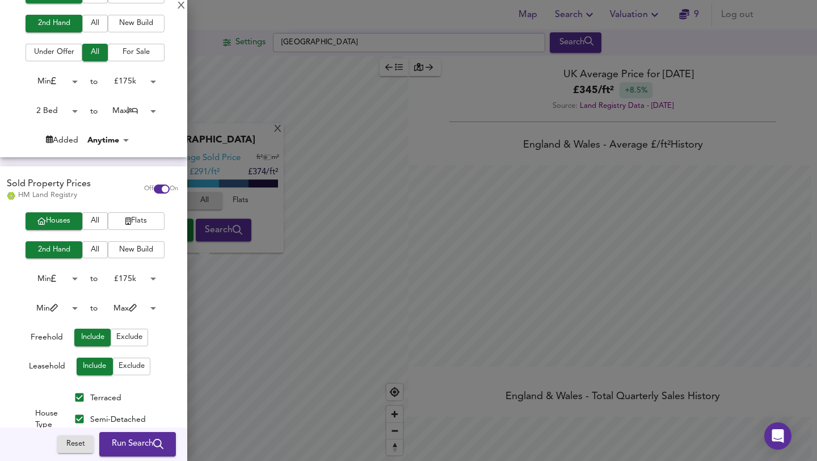
scroll to position [0, 0]
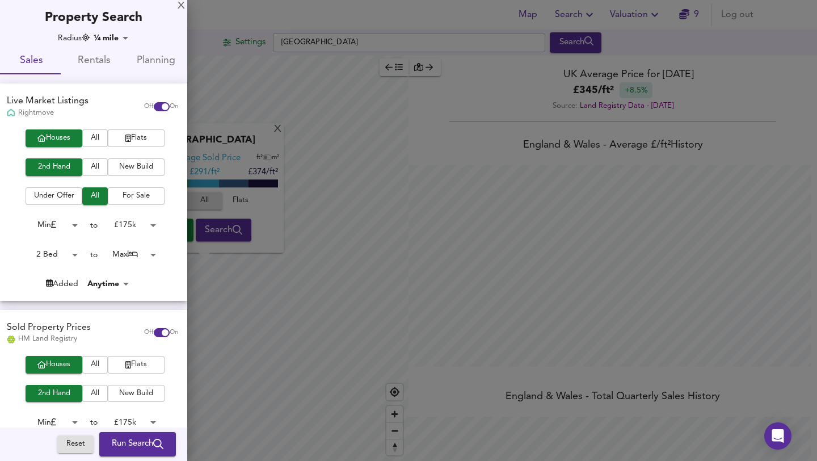
click at [131, 444] on span "Run Search" at bounding box center [138, 444] width 52 height 15
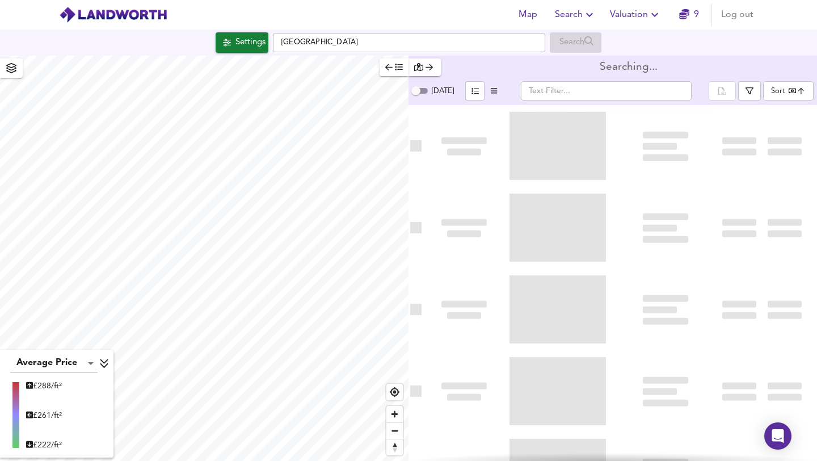
type input "bestdeal"
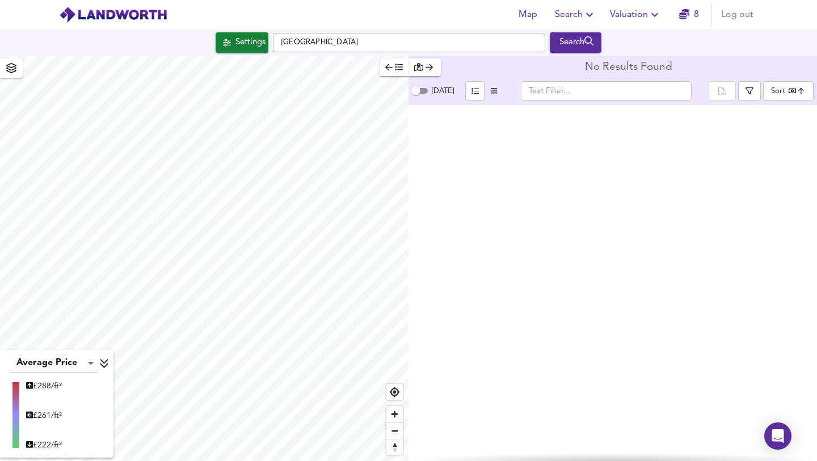
click at [775, 91] on body "Map Search Valuation 8 Log out Settings [GEOGRAPHIC_DATA] Search Average Price …" at bounding box center [408, 230] width 817 height 461
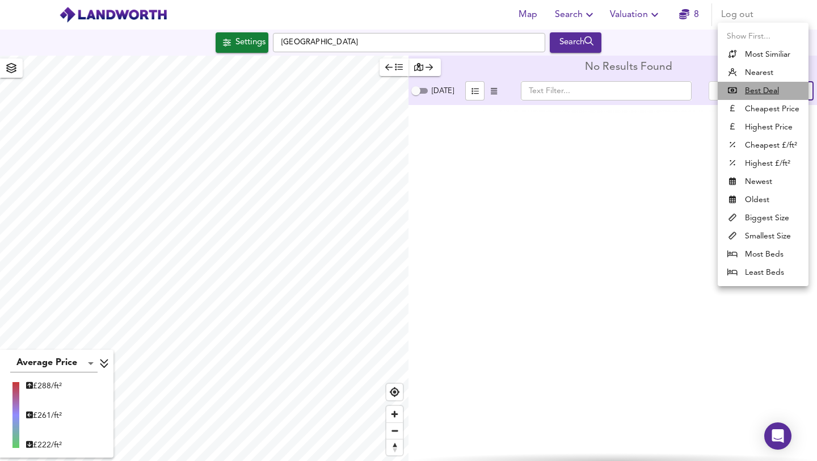
click at [773, 86] on u "Best Deal" at bounding box center [762, 90] width 34 height 11
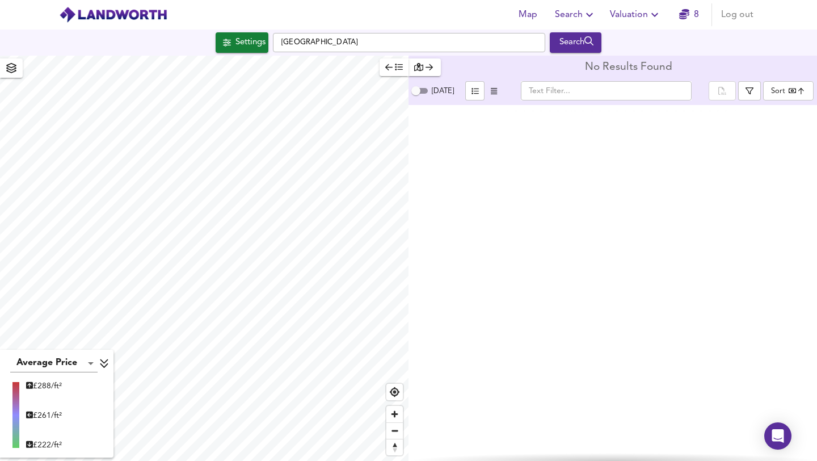
click at [440, 96] on span "[DATE]" at bounding box center [443, 91] width 22 height 14
click at [436, 96] on input "[DATE]" at bounding box center [416, 91] width 41 height 14
click at [439, 93] on span "[DATE]" at bounding box center [443, 90] width 22 height 7
click at [439, 93] on input "[DATE]" at bounding box center [425, 91] width 41 height 14
checkbox input "false"
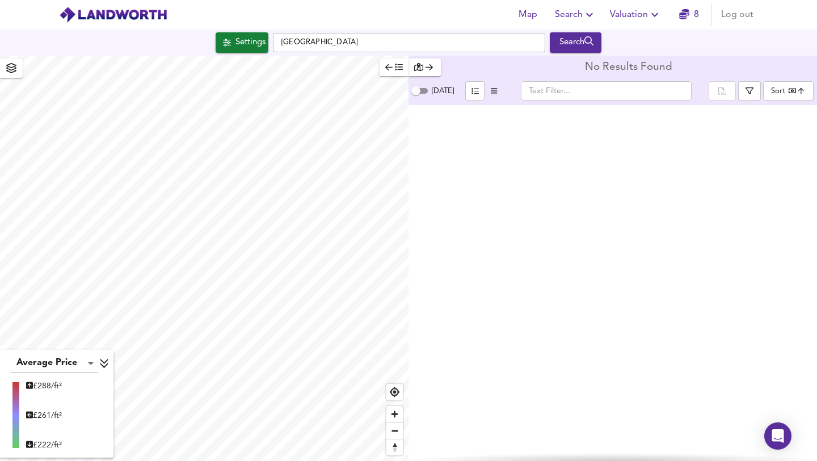
click at [491, 90] on icon "button" at bounding box center [494, 91] width 6 height 6
click at [472, 92] on icon "button" at bounding box center [475, 91] width 7 height 6
click at [538, 90] on input "text" at bounding box center [606, 90] width 171 height 19
click at [430, 66] on icon "button" at bounding box center [429, 67] width 7 height 8
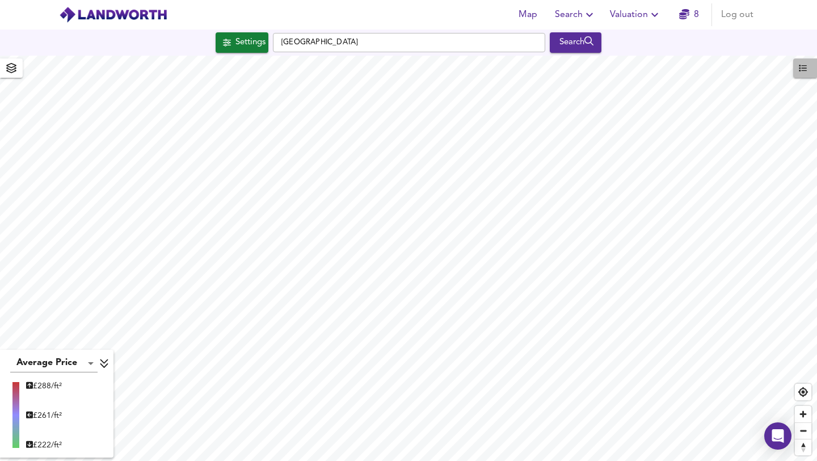
click at [806, 71] on icon "button" at bounding box center [803, 68] width 8 height 7
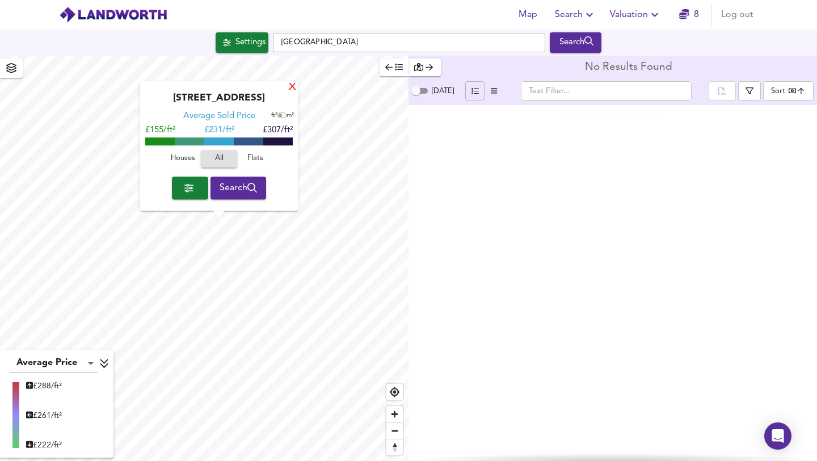
click at [295, 88] on div "X" at bounding box center [293, 87] width 10 height 11
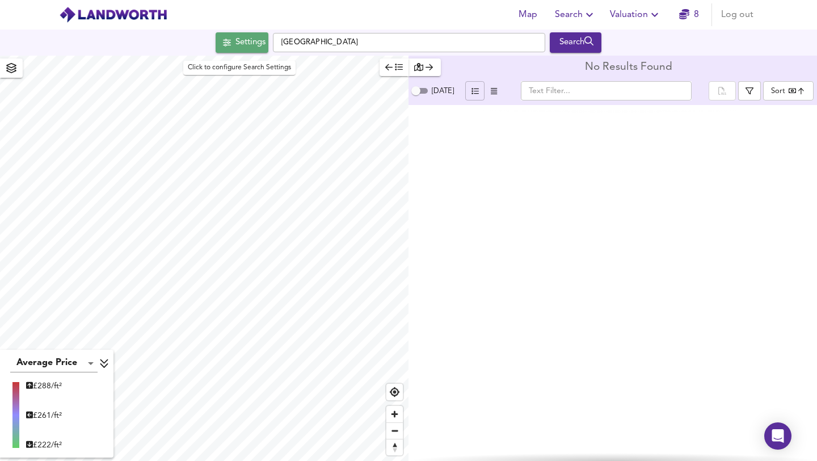
click at [245, 47] on div "Settings" at bounding box center [251, 42] width 30 height 15
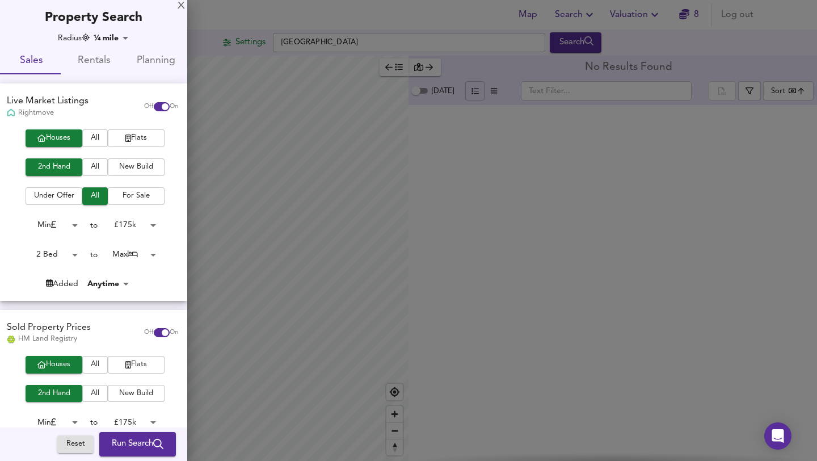
click at [519, 214] on div at bounding box center [408, 230] width 817 height 461
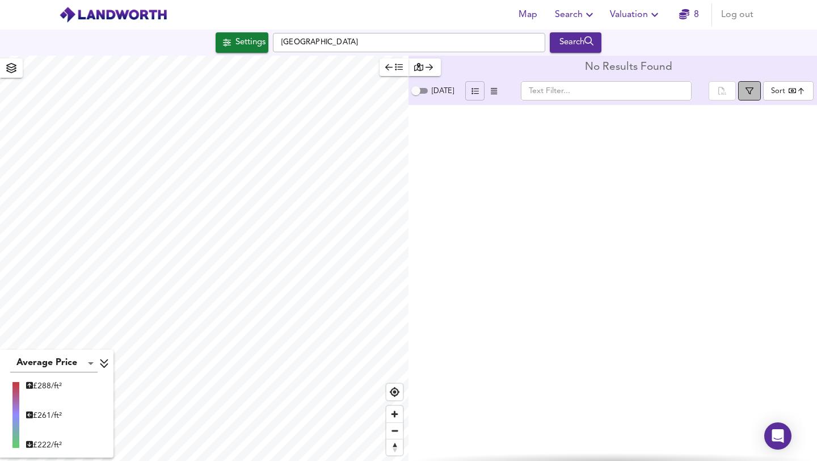
click at [749, 86] on button "button" at bounding box center [749, 90] width 23 height 19
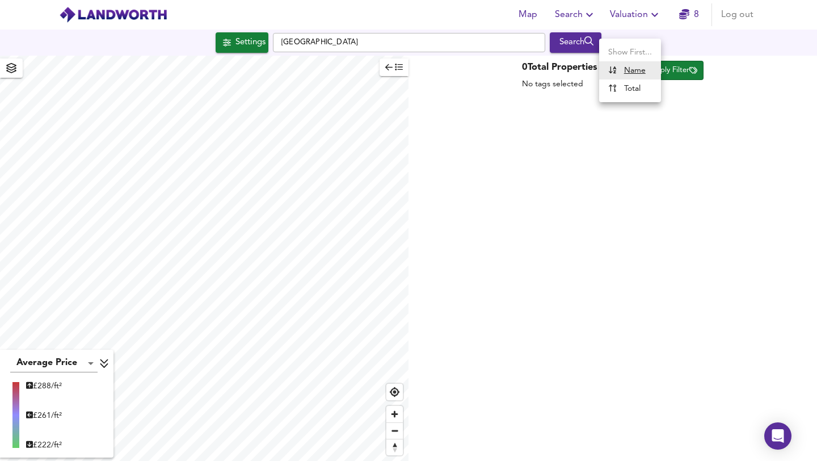
click at [634, 66] on body "Map Search Valuation 8 Log out Settings [GEOGRAPHIC_DATA] Search Average Price …" at bounding box center [408, 230] width 817 height 461
click at [579, 124] on div at bounding box center [408, 230] width 817 height 461
click at [385, 68] on icon "button" at bounding box center [388, 67] width 7 height 8
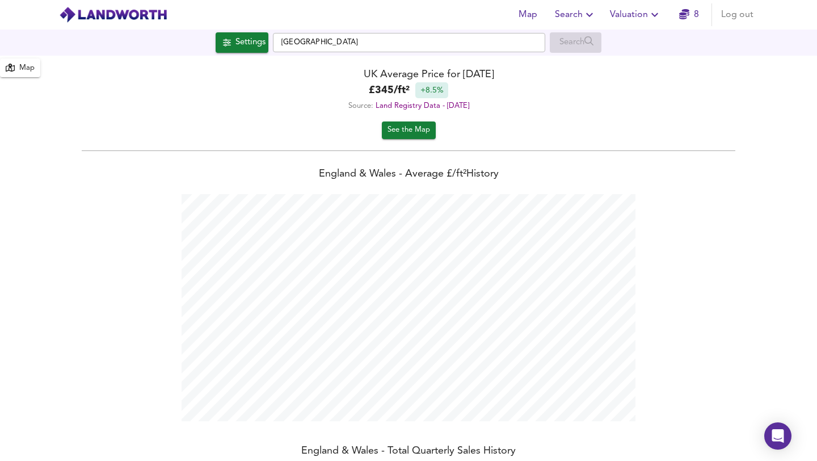
scroll to position [461, 817]
click at [24, 66] on div "Map" at bounding box center [26, 68] width 15 height 13
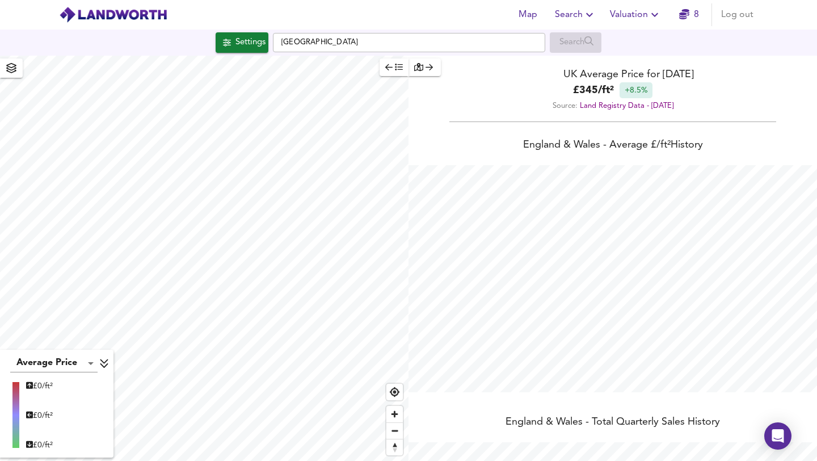
click at [430, 66] on icon "button" at bounding box center [429, 67] width 7 height 8
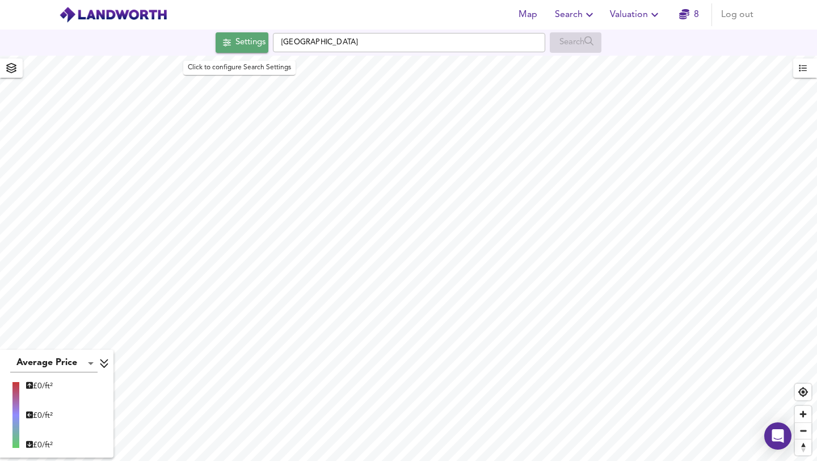
click at [239, 50] on button "Settings" at bounding box center [242, 42] width 53 height 20
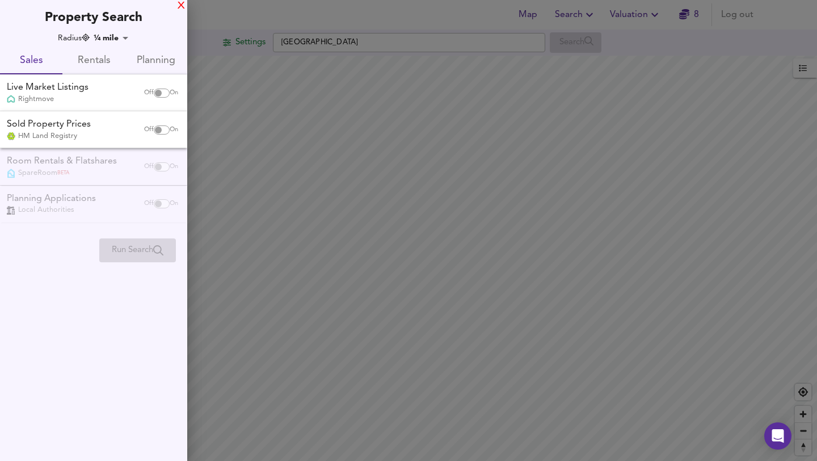
click at [179, 6] on div "X" at bounding box center [181, 6] width 7 height 8
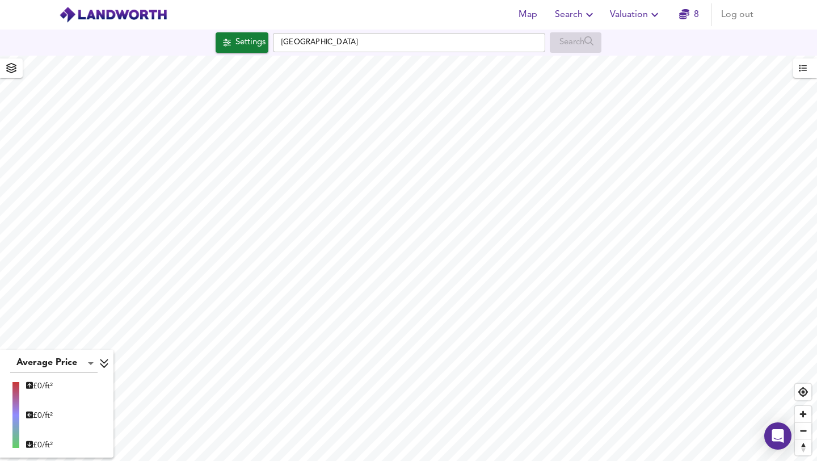
click at [5, 72] on span "button" at bounding box center [11, 68] width 18 height 16
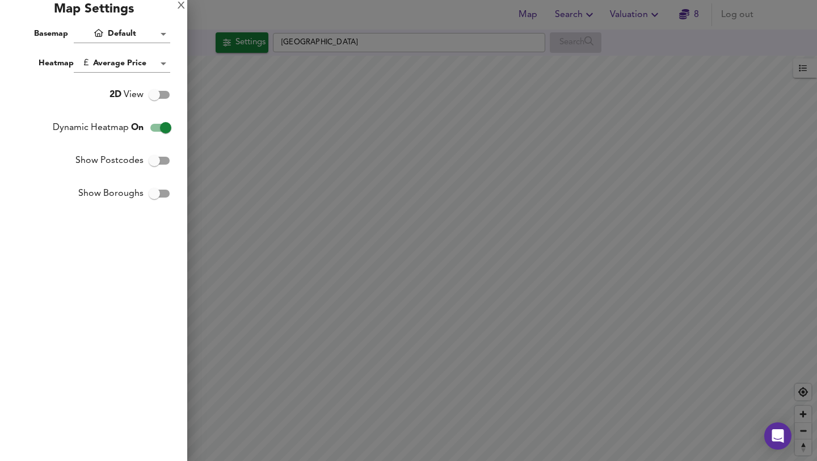
click at [164, 163] on input "Show Postcodes" at bounding box center [154, 161] width 65 height 22
checkbox input "true"
click at [220, 11] on div at bounding box center [408, 230] width 817 height 461
